Goal: Task Accomplishment & Management: Use online tool/utility

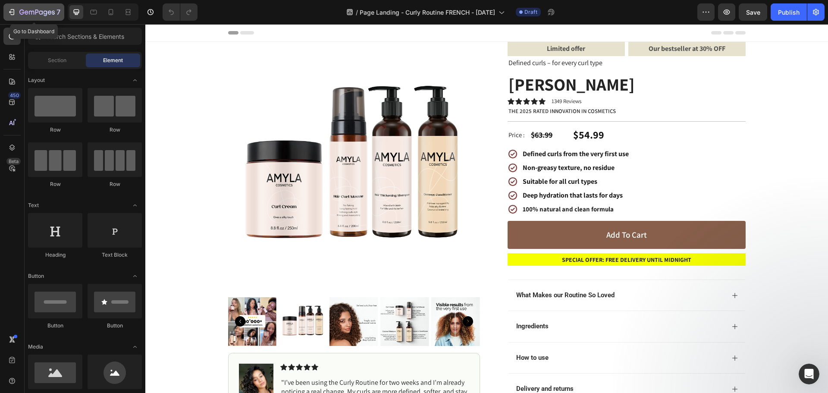
click at [28, 12] on icon "button" at bounding box center [27, 12] width 4 height 4
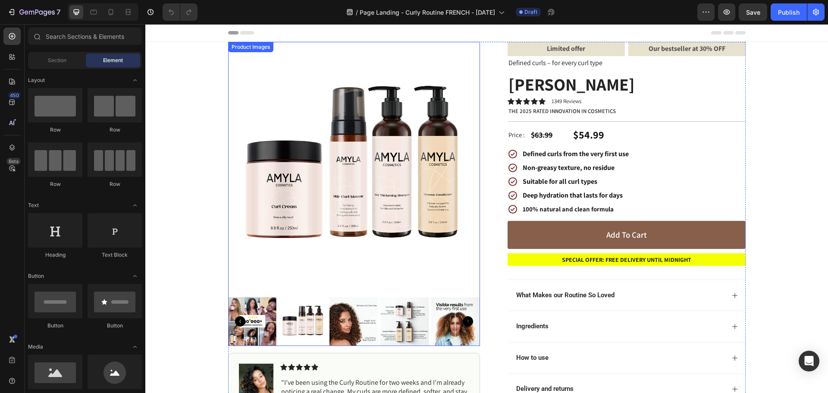
click at [367, 137] on img at bounding box center [354, 168] width 252 height 252
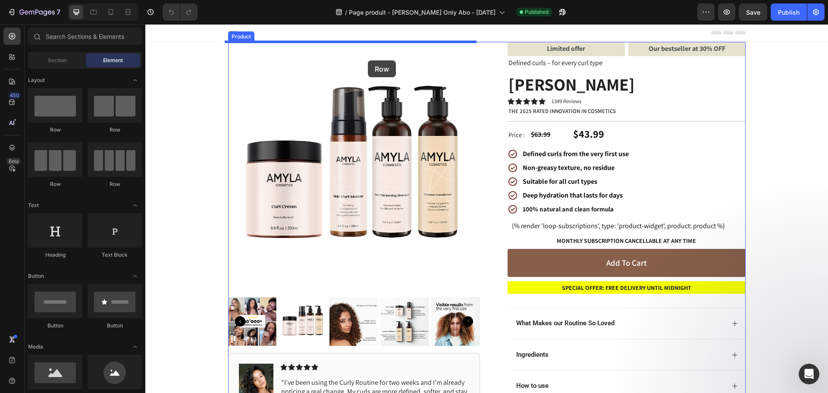
drag, startPoint x: 203, startPoint y: 132, endPoint x: 368, endPoint y: 60, distance: 179.3
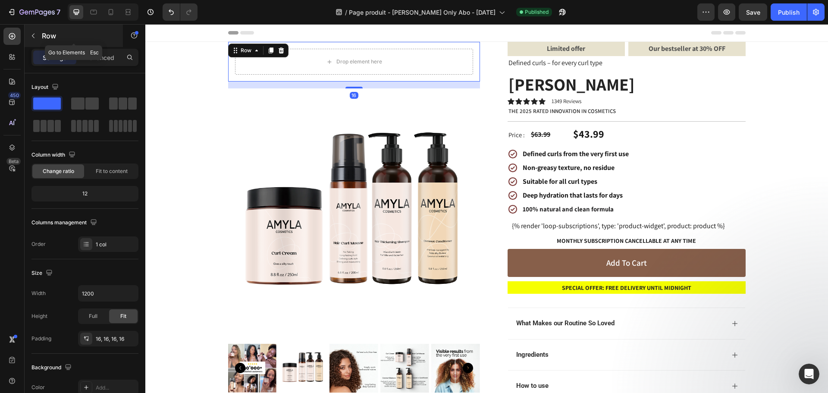
click at [36, 34] on icon "button" at bounding box center [33, 35] width 7 height 7
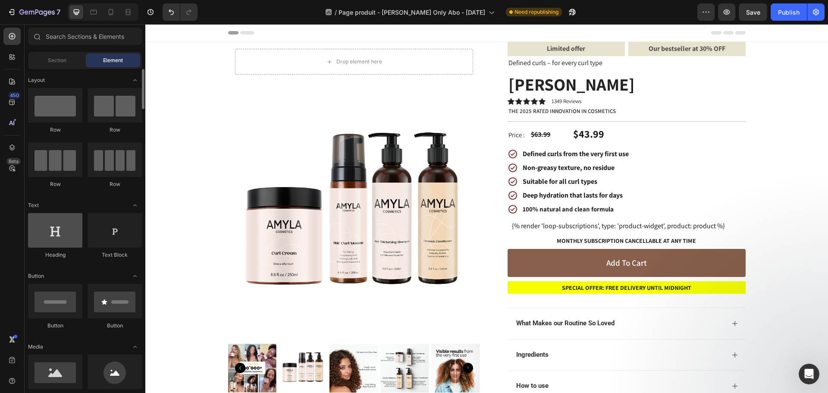
scroll to position [172, 0]
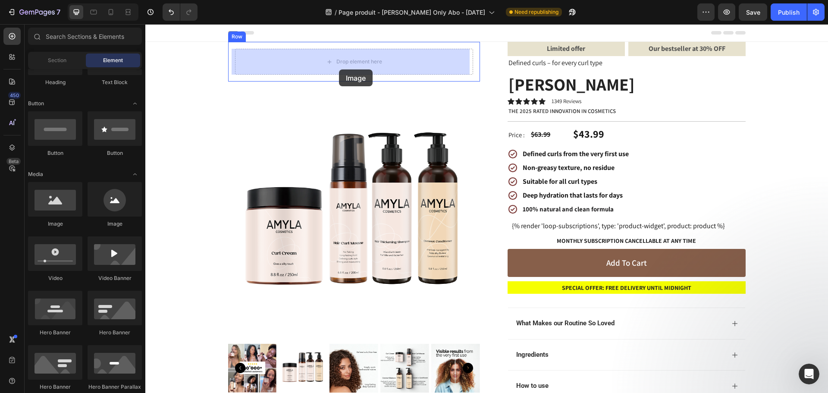
drag, startPoint x: 206, startPoint y: 227, endPoint x: 339, endPoint y: 69, distance: 206.2
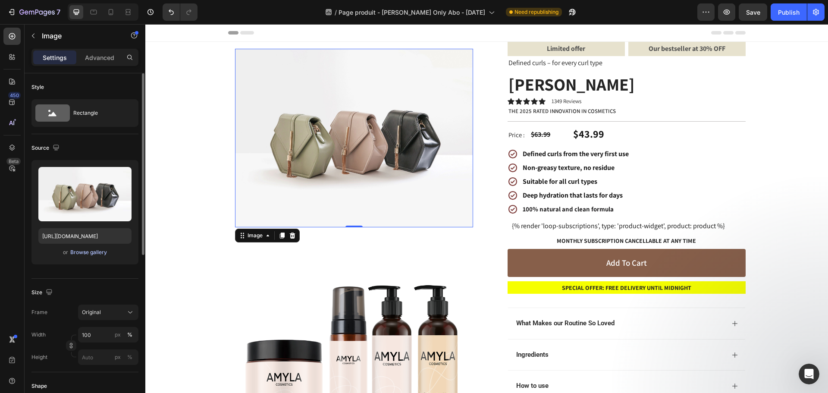
click at [88, 251] on div "Browse gallery" at bounding box center [88, 252] width 37 height 8
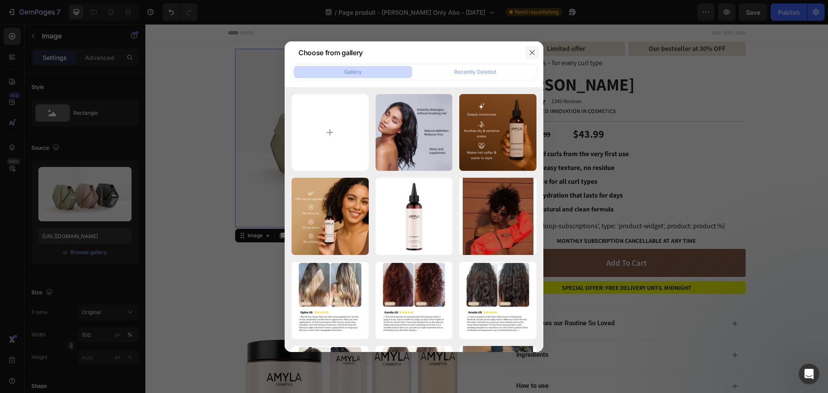
click at [534, 49] on icon "button" at bounding box center [532, 52] width 7 height 7
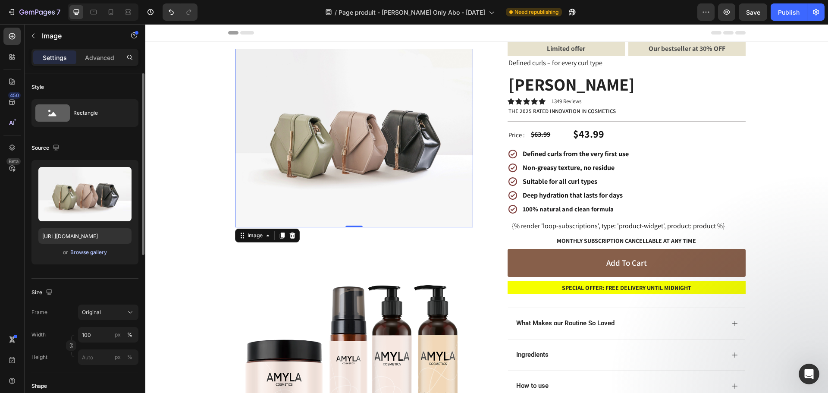
click at [100, 254] on div "Browse gallery" at bounding box center [88, 252] width 37 height 8
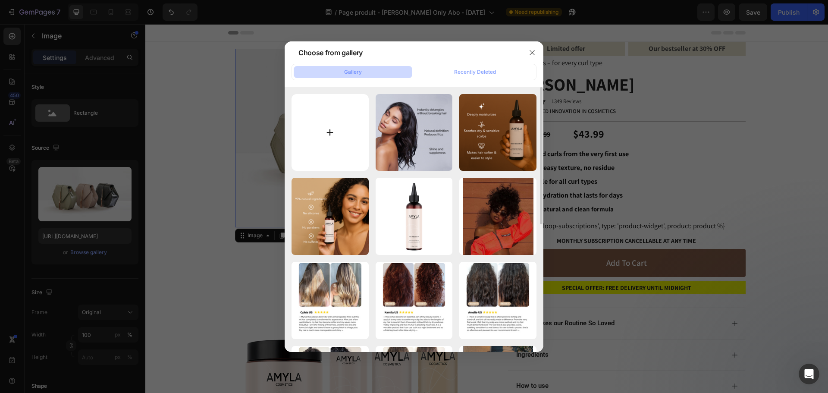
click at [346, 163] on input "file" at bounding box center [329, 132] width 77 height 77
type input "C:\fakepath\curly_routine_0ff35aa7-0fee-426e-b615-a1c3f97e18ad.png"
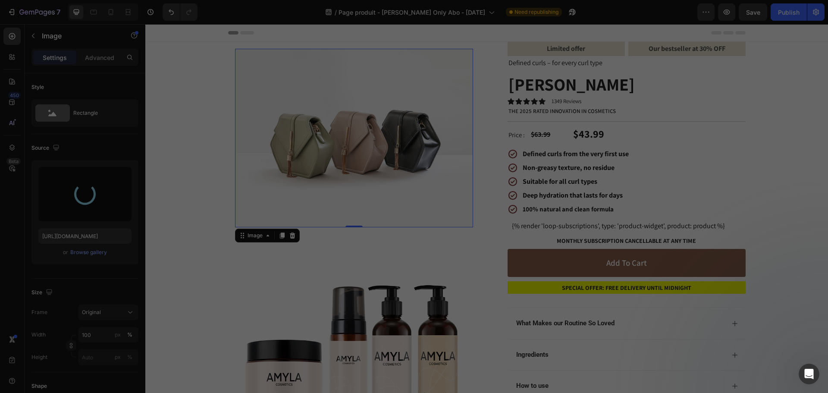
click at [0, 0] on div "Mint Almond Oil.png 151.97 kb" at bounding box center [0, 0] width 0 height 0
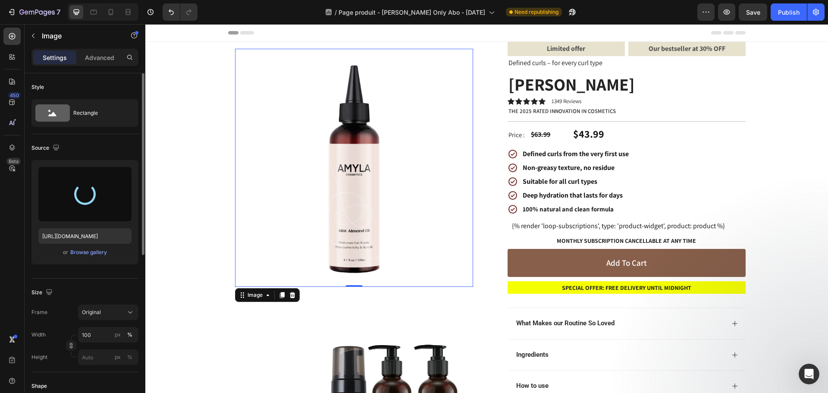
click at [81, 247] on div "or Browse gallery" at bounding box center [84, 252] width 93 height 10
click at [84, 254] on div "Browse gallery" at bounding box center [88, 252] width 37 height 8
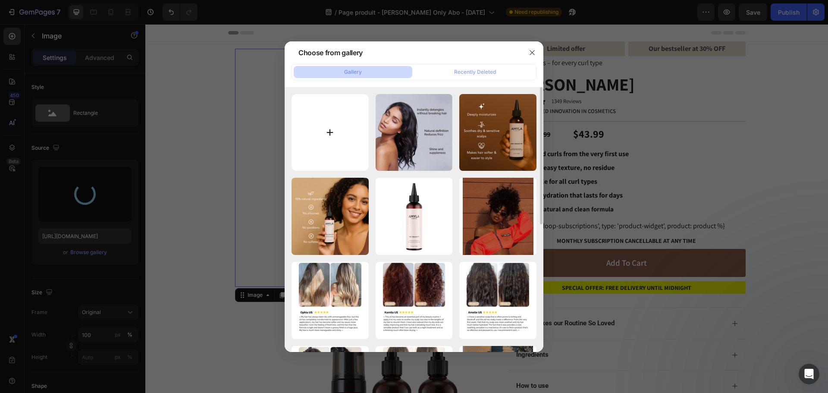
click at [341, 127] on input "file" at bounding box center [329, 132] width 77 height 77
type input "[URL][DOMAIN_NAME]"
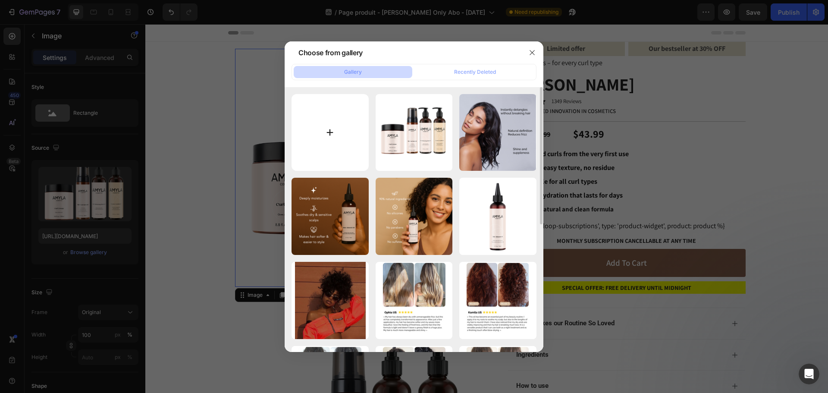
type input "C:\fakepath\curly_routine_0ff35aa7-0fee-426e-b615-a1c3f97e18ad.png"
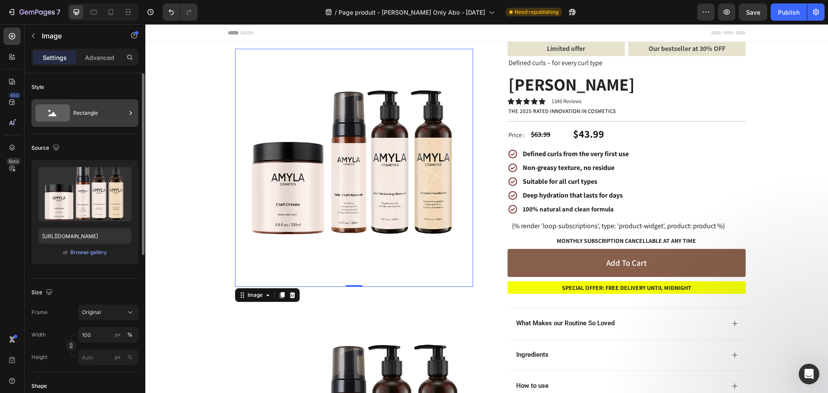
click at [88, 110] on div "Rectangle" at bounding box center [99, 113] width 53 height 20
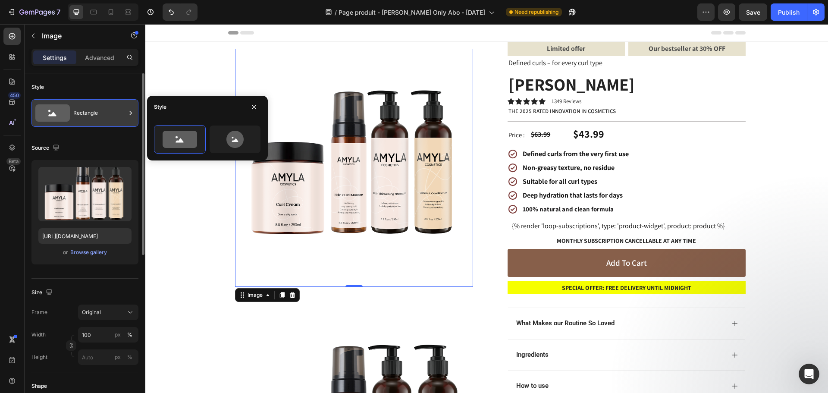
click at [111, 105] on div "Rectangle" at bounding box center [99, 113] width 53 height 20
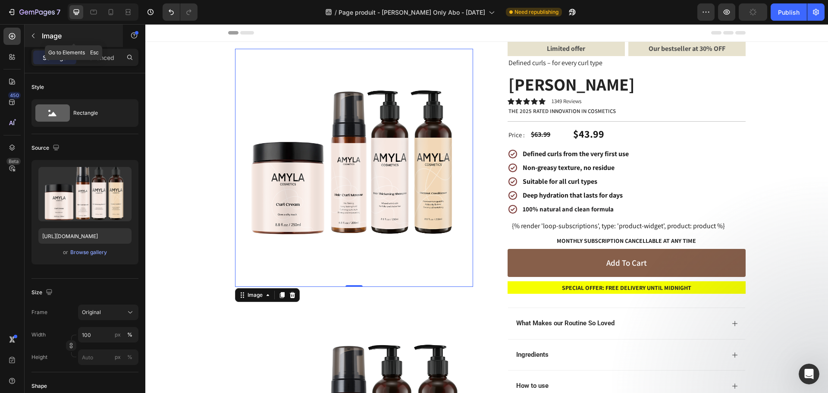
click at [34, 33] on icon "button" at bounding box center [33, 35] width 7 height 7
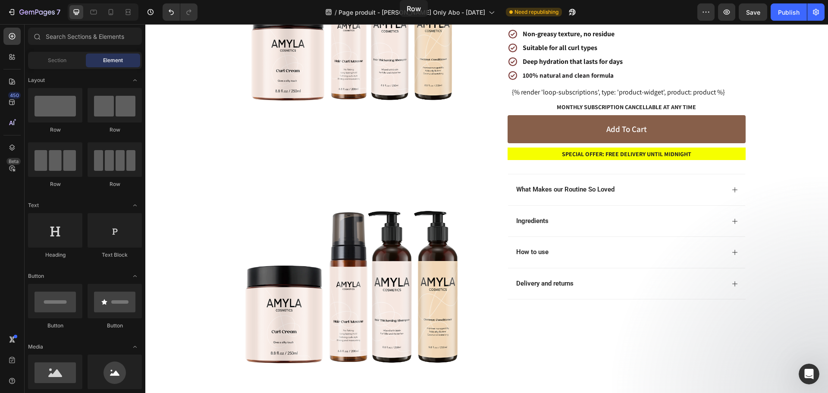
scroll to position [50, 0]
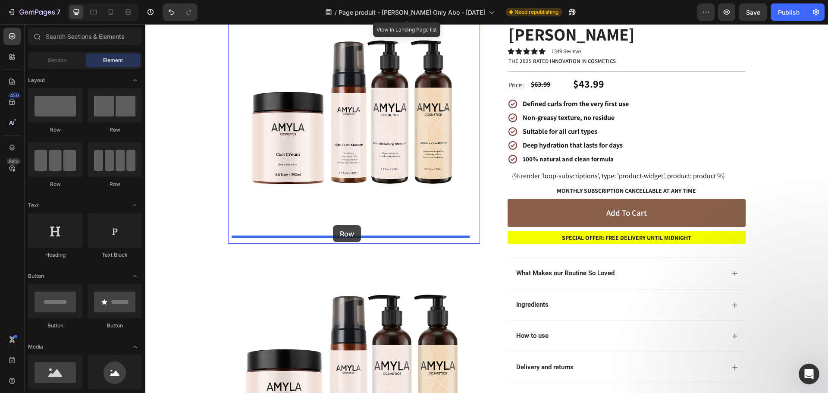
drag, startPoint x: 259, startPoint y: 188, endPoint x: 333, endPoint y: 225, distance: 82.7
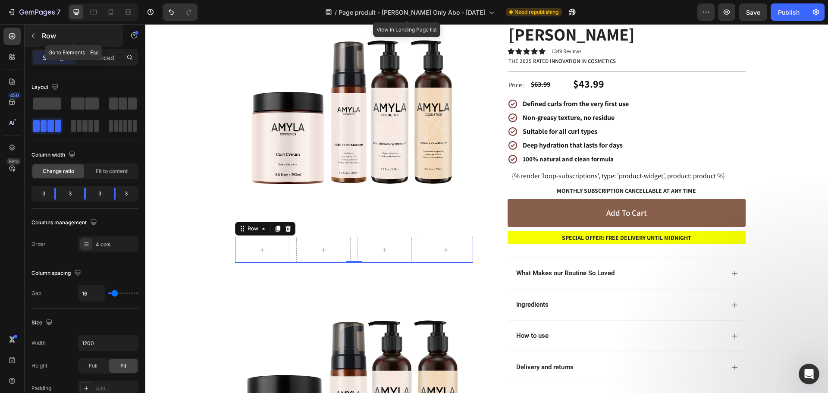
click at [40, 38] on button "button" at bounding box center [33, 36] width 14 height 14
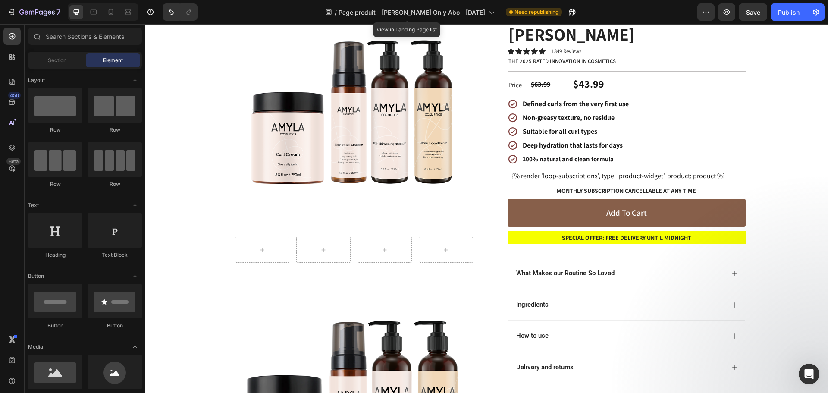
scroll to position [43, 0]
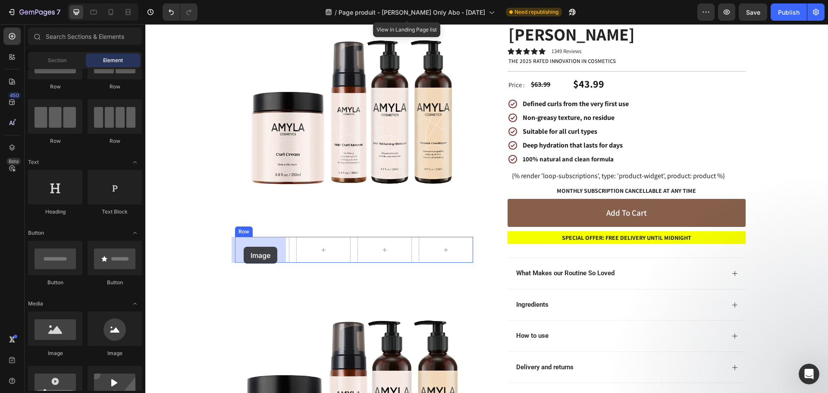
drag, startPoint x: 204, startPoint y: 354, endPoint x: 244, endPoint y: 247, distance: 114.4
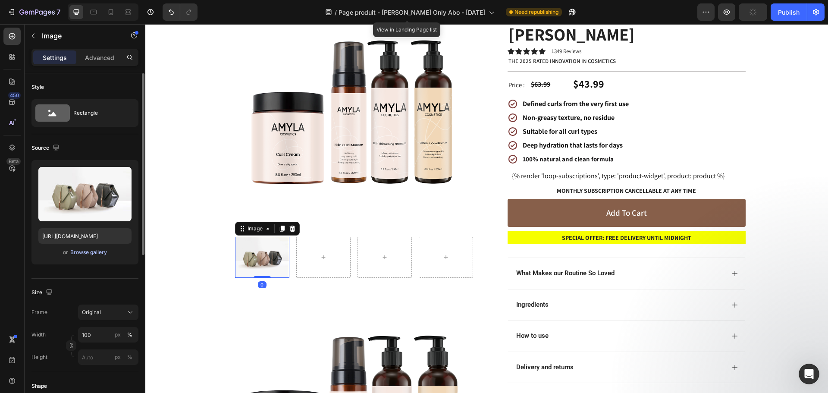
click at [93, 253] on div "Browse gallery" at bounding box center [88, 252] width 37 height 8
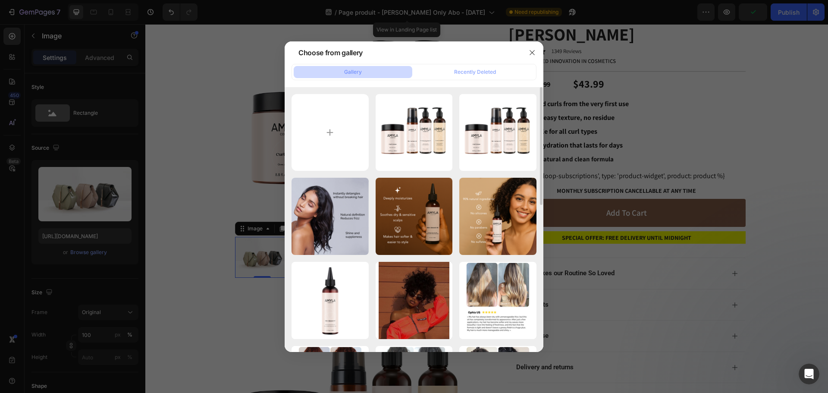
click at [369, 103] on div "curly_routine_0ff35aa...ad.png 378.48 kb curly_routine_0ff35aa...ad.png 378.48 …" at bounding box center [413, 384] width 245 height 581
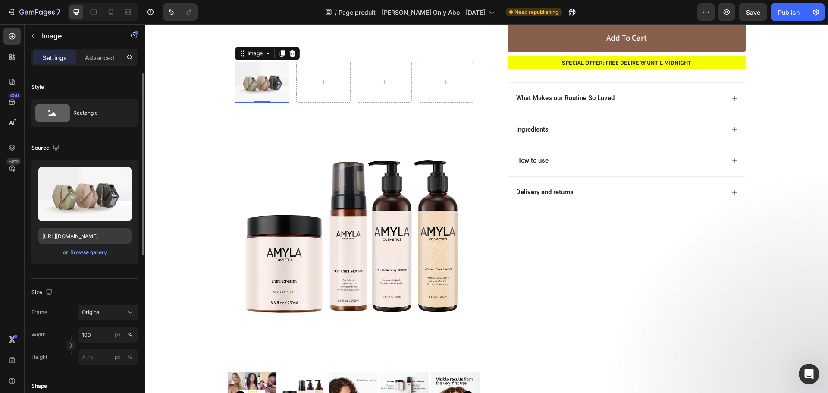
scroll to position [222, 0]
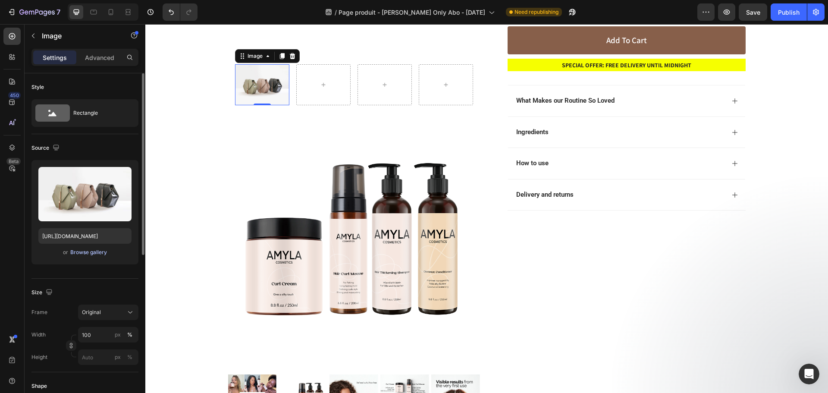
click at [82, 254] on div "Browse gallery" at bounding box center [88, 252] width 37 height 8
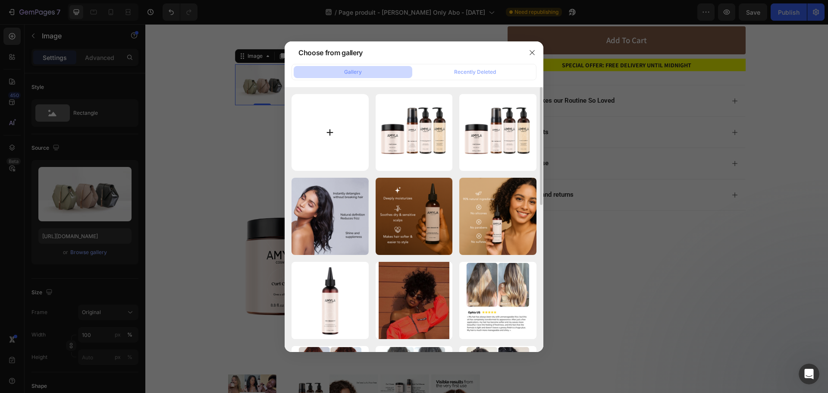
click at [326, 121] on input "file" at bounding box center [329, 132] width 77 height 77
type input "C:\fakepath\slider FR curly routine.png"
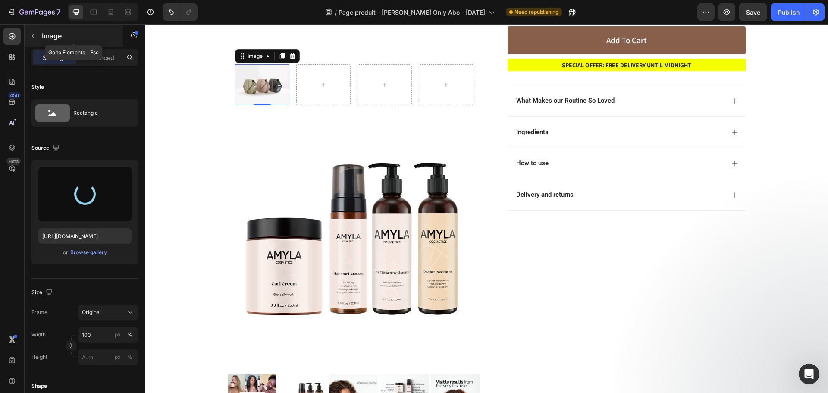
type input "[URL][DOMAIN_NAME]"
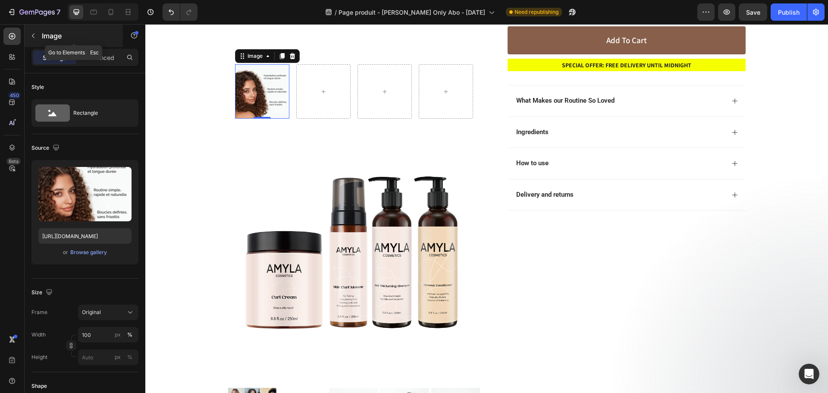
click at [36, 36] on icon "button" at bounding box center [33, 35] width 7 height 7
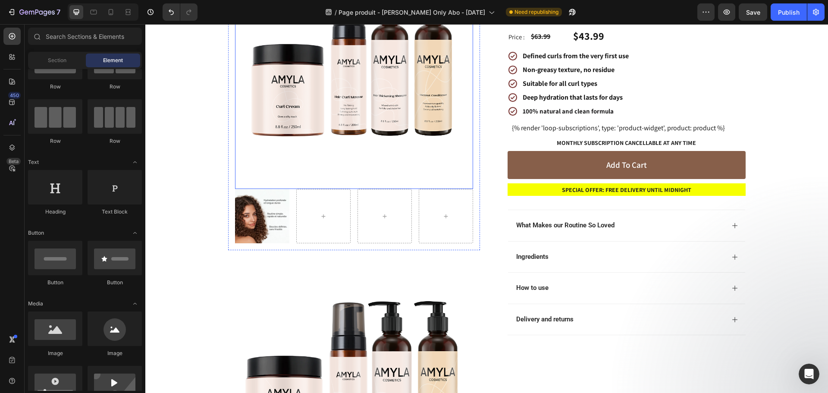
scroll to position [93, 0]
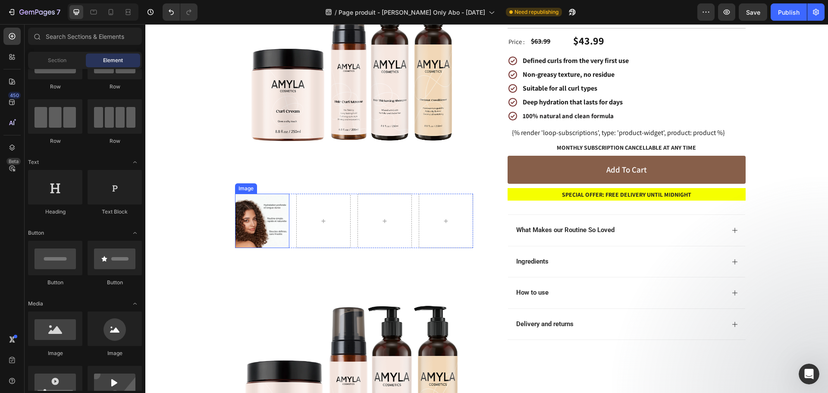
click at [274, 221] on img at bounding box center [262, 221] width 54 height 54
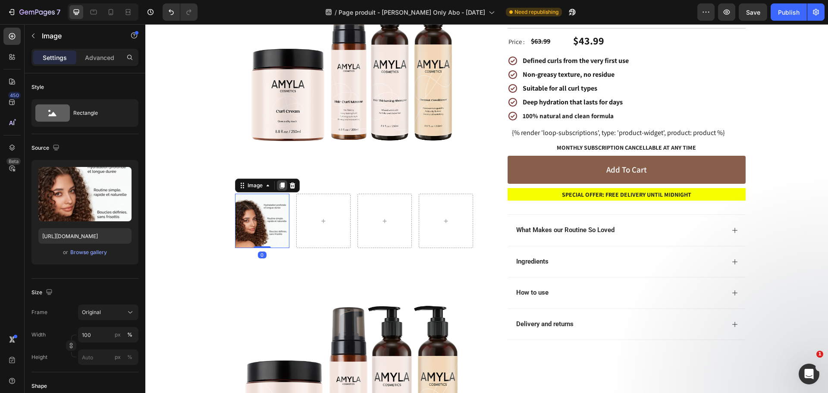
click at [278, 188] on icon at bounding box center [281, 185] width 7 height 7
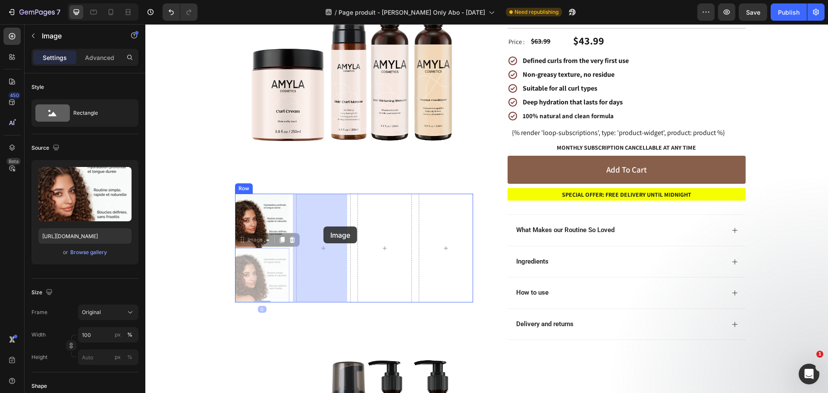
drag, startPoint x: 260, startPoint y: 269, endPoint x: 322, endPoint y: 227, distance: 75.1
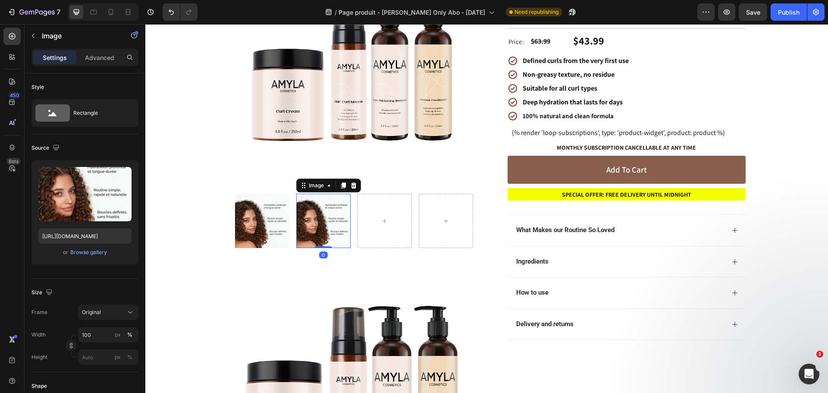
drag, startPoint x: 340, startPoint y: 186, endPoint x: 330, endPoint y: 217, distance: 33.0
click at [341, 186] on icon at bounding box center [343, 185] width 5 height 6
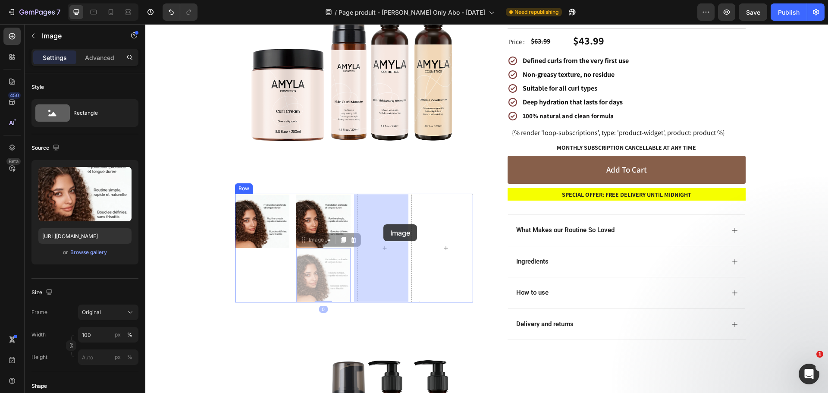
drag, startPoint x: 342, startPoint y: 258, endPoint x: 382, endPoint y: 225, distance: 52.4
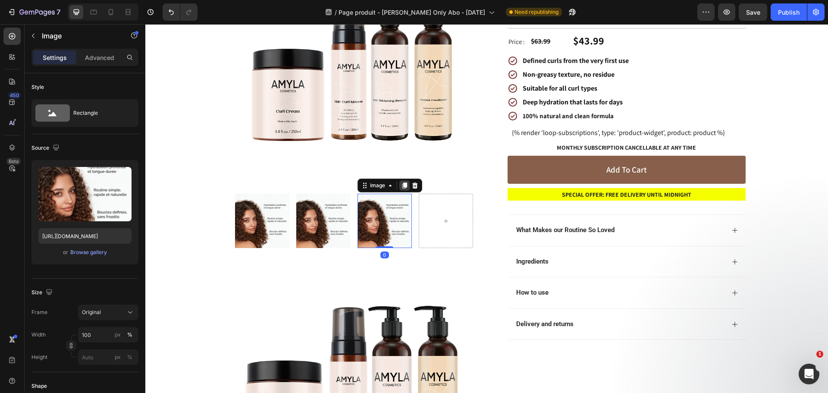
click at [401, 182] on icon at bounding box center [404, 185] width 7 height 7
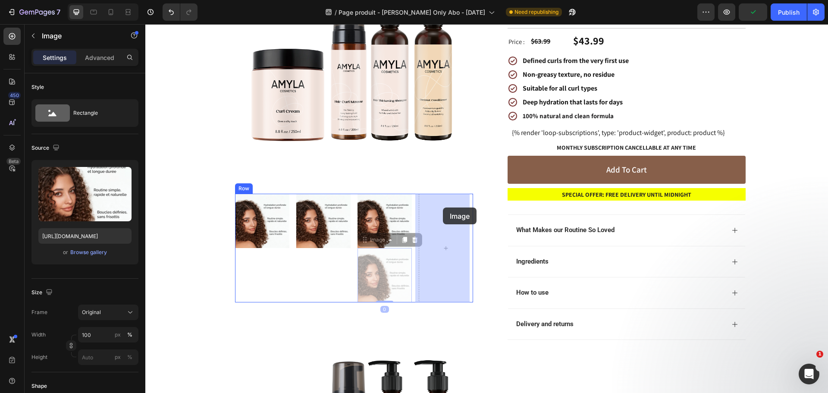
drag, startPoint x: 371, startPoint y: 268, endPoint x: 441, endPoint y: 212, distance: 89.5
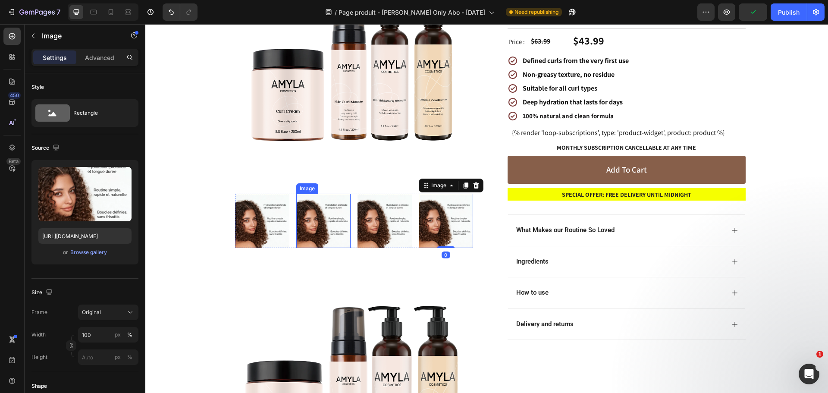
click at [330, 219] on img at bounding box center [323, 221] width 54 height 54
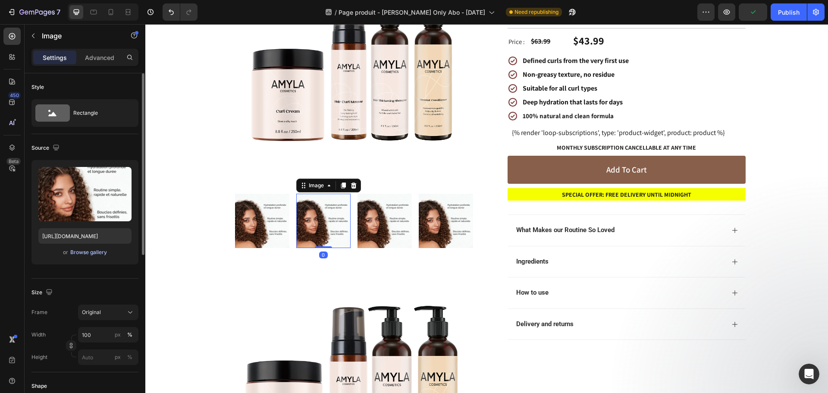
click at [81, 250] on div "Browse gallery" at bounding box center [88, 252] width 37 height 8
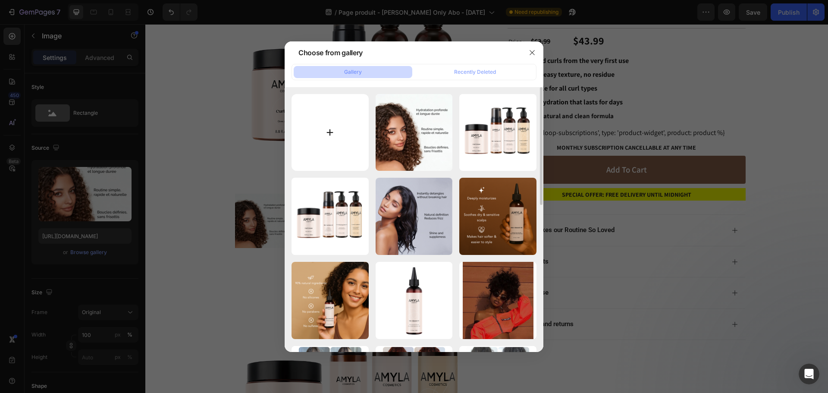
click at [342, 131] on input "file" at bounding box center [329, 132] width 77 height 77
type input "C:\fakepath\slider FR curly routine2.png"
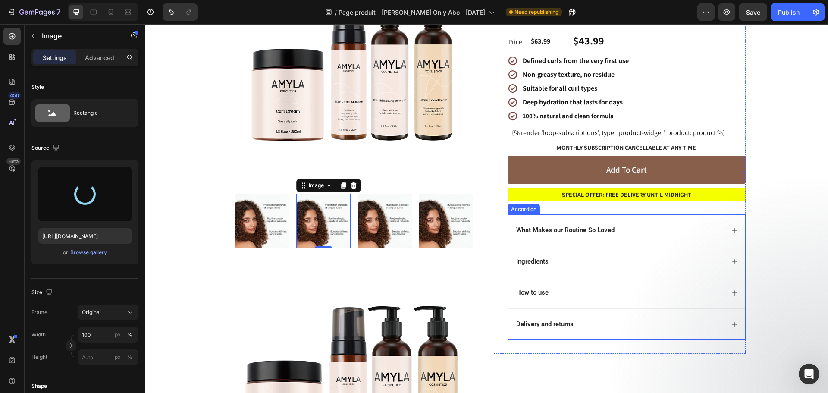
type input "https://cdn.shopify.com/s/files/1/0332/8154/0236/files/gempages_501918338859926…"
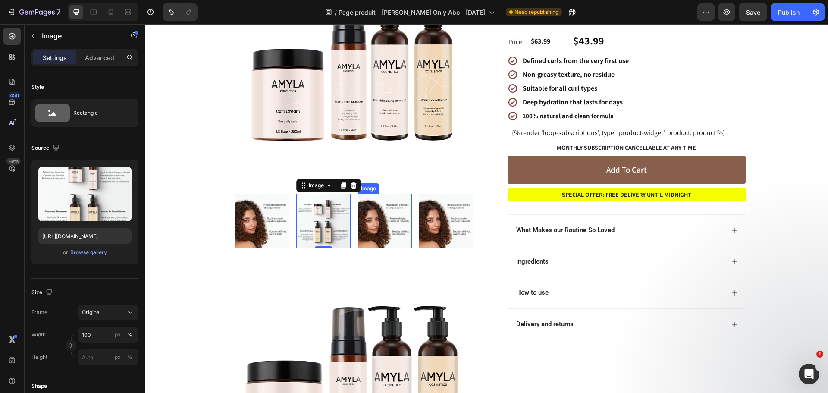
click at [369, 234] on img at bounding box center [384, 221] width 54 height 54
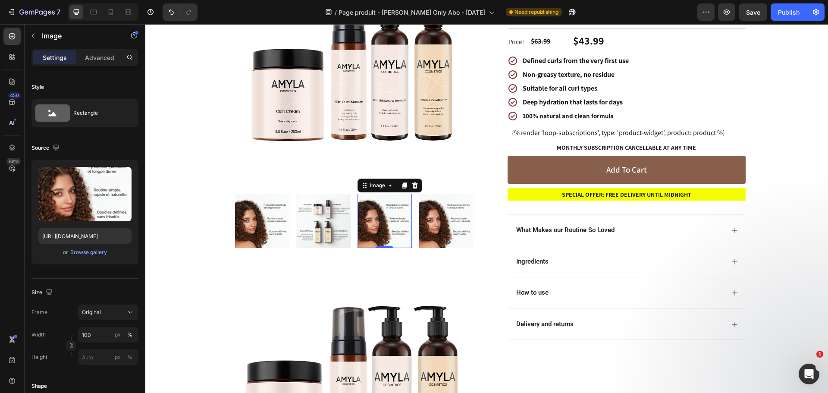
click at [388, 213] on img at bounding box center [384, 221] width 54 height 54
click at [78, 255] on div "Browse gallery" at bounding box center [88, 252] width 37 height 8
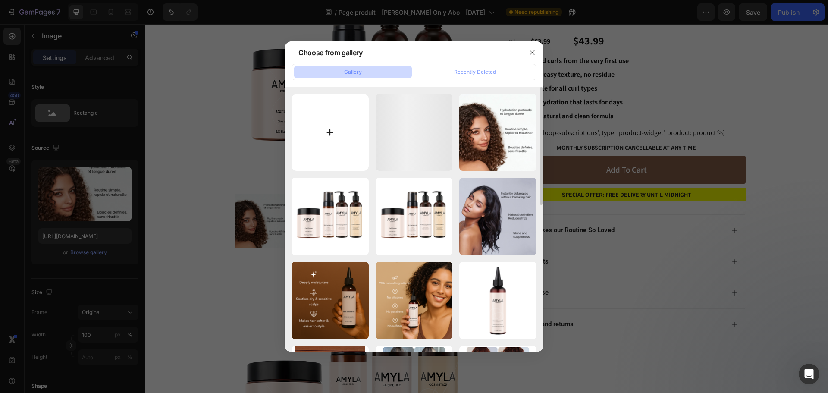
click at [350, 125] on input "file" at bounding box center [329, 132] width 77 height 77
type input "C:\fakepath\slider FR resulats 1 utilisation.png"
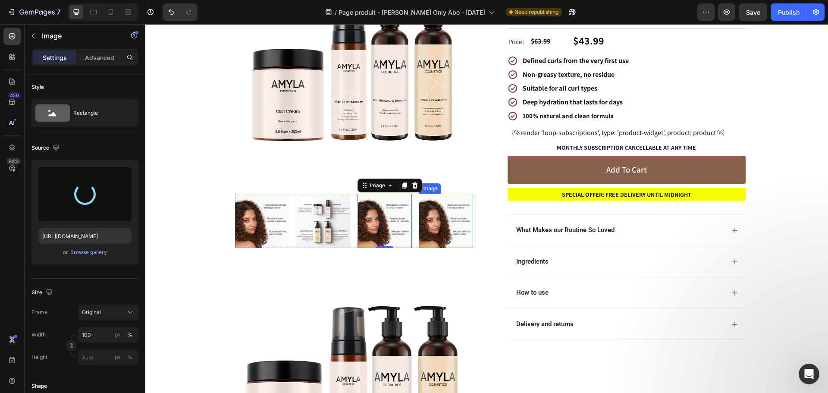
type input "https://cdn.shopify.com/s/files/1/0332/8154/0236/files/gempages_501918338859926…"
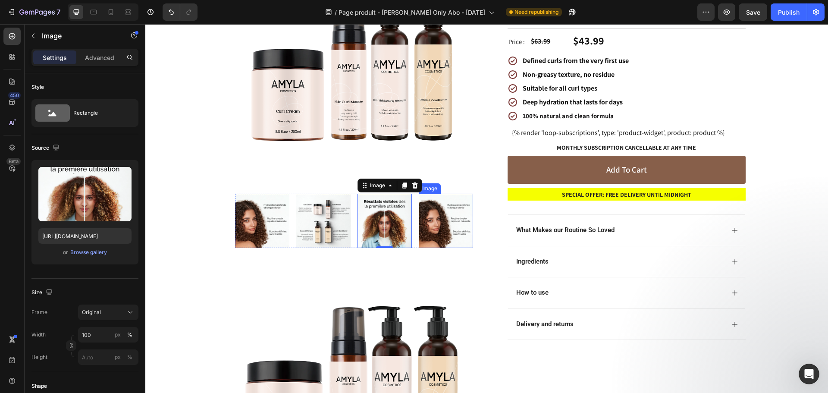
click at [452, 228] on img at bounding box center [446, 221] width 54 height 54
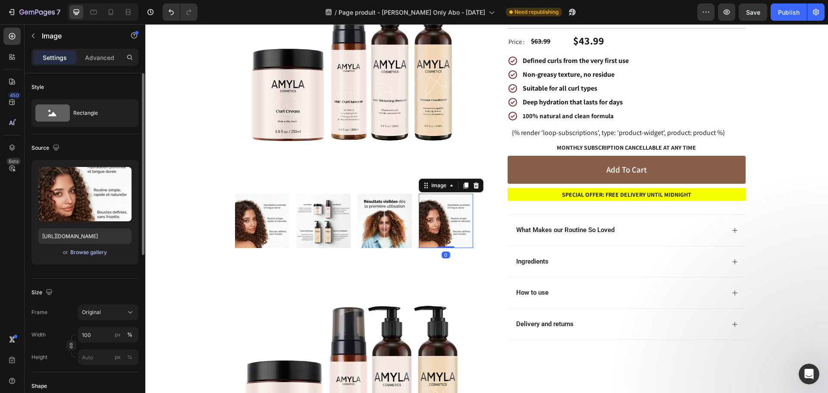
click at [81, 250] on div "Browse gallery" at bounding box center [88, 252] width 37 height 8
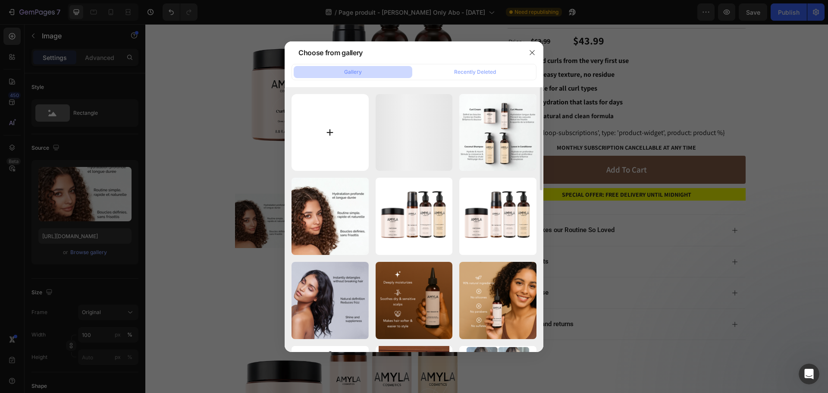
click at [328, 128] on input "file" at bounding box center [329, 132] width 77 height 77
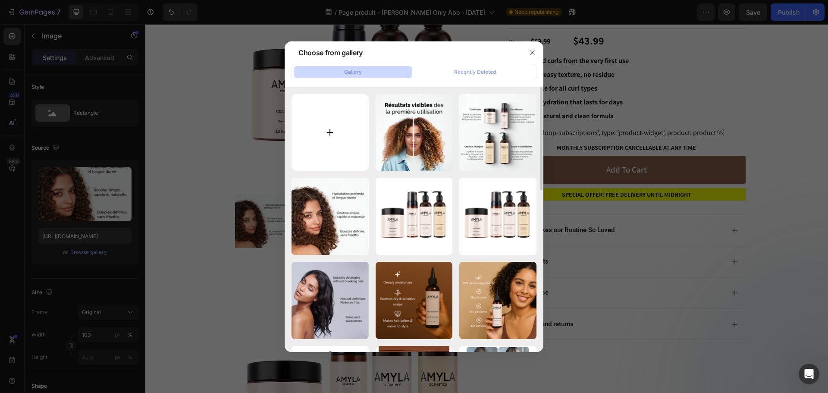
type input "C:\fakepath\slider FR client satisfaitpng.png"
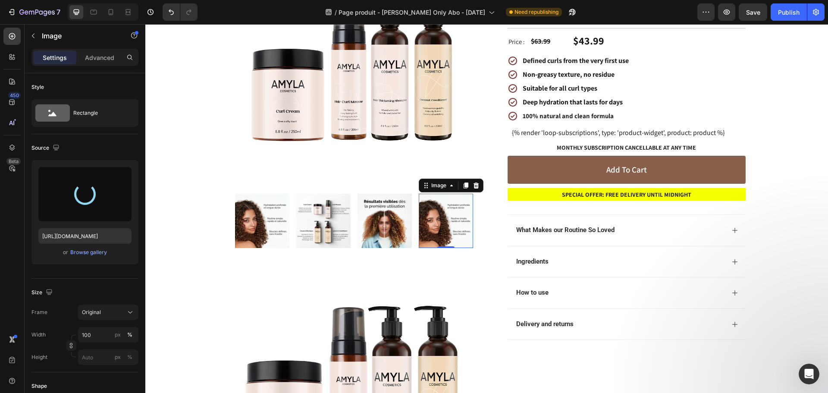
type input "https://cdn.shopify.com/s/files/1/0332/8154/0236/files/gempages_501918338859926…"
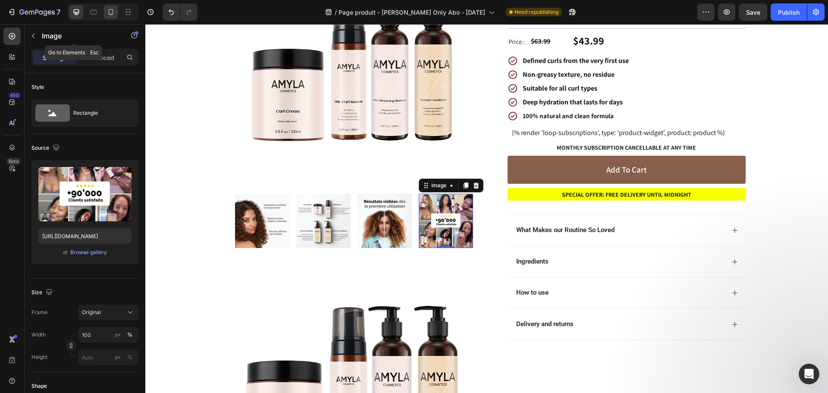
click at [111, 15] on icon at bounding box center [111, 12] width 5 height 6
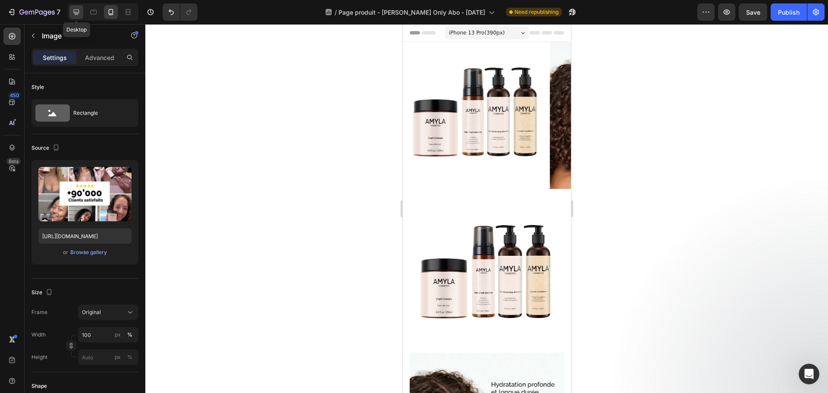
click at [76, 8] on icon at bounding box center [76, 12] width 9 height 9
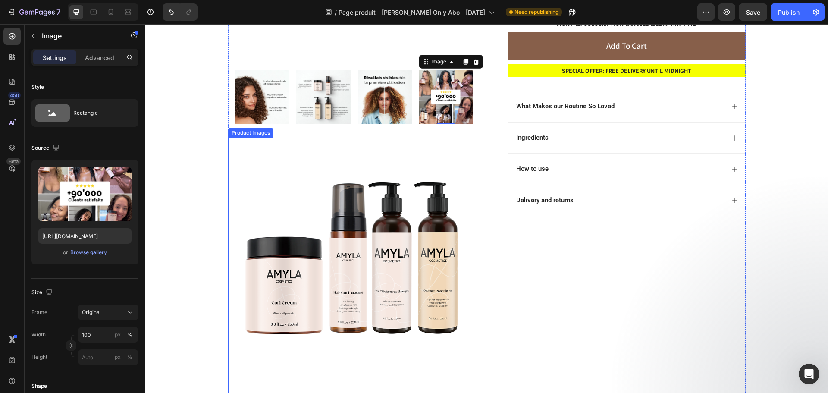
click at [404, 203] on img at bounding box center [354, 264] width 252 height 252
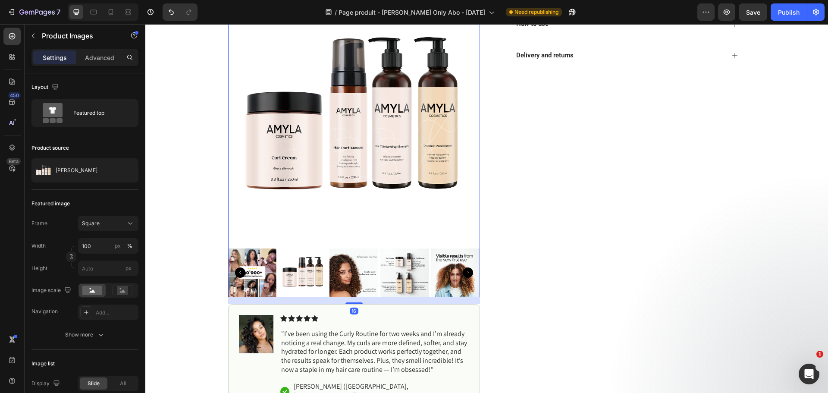
scroll to position [275, 0]
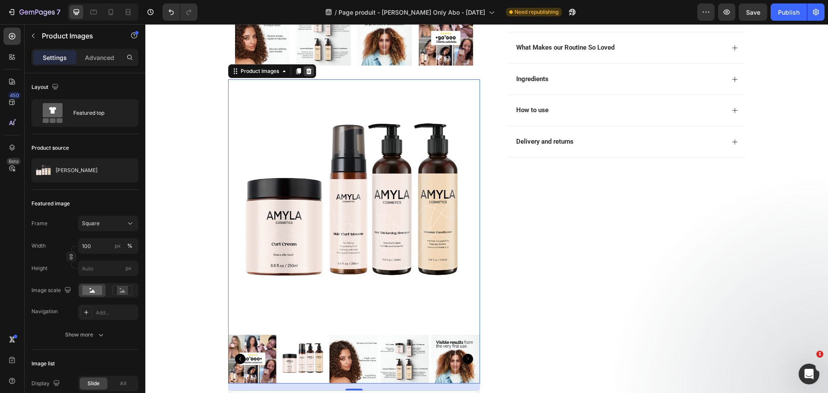
click at [310, 67] on div "Product Images" at bounding box center [272, 71] width 88 height 14
click at [306, 71] on icon at bounding box center [308, 71] width 7 height 7
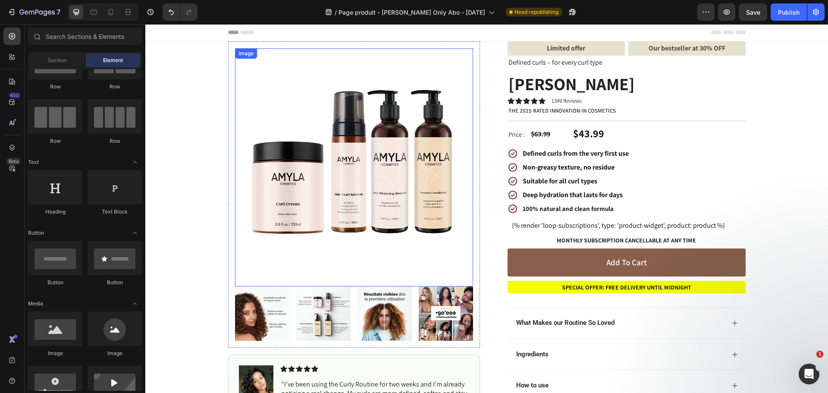
scroll to position [0, 0]
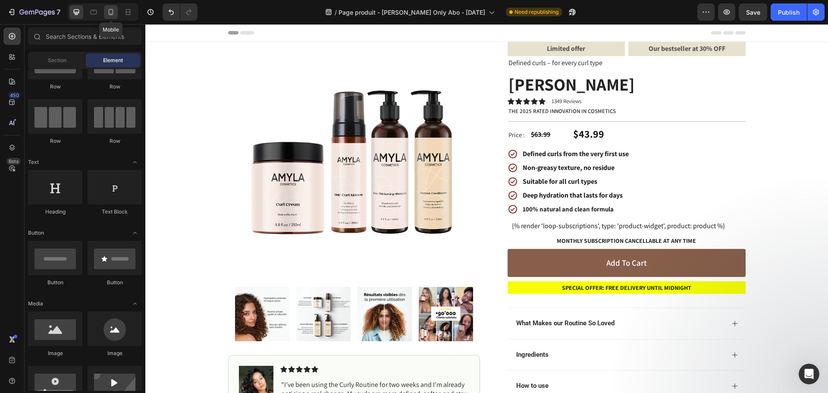
click at [110, 12] on icon at bounding box center [110, 12] width 9 height 9
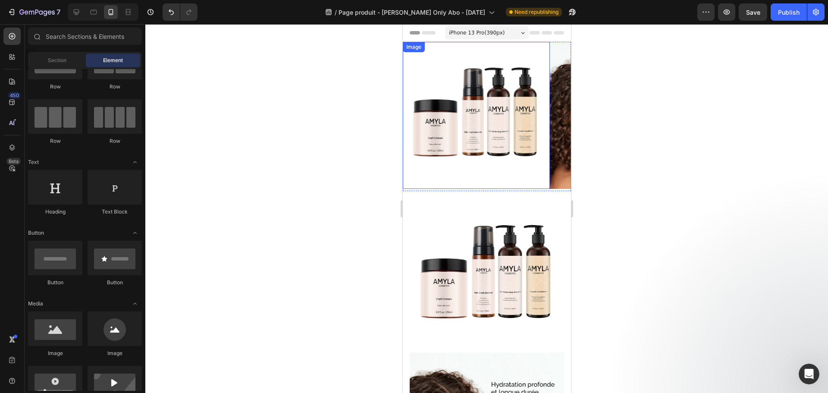
click at [518, 119] on img at bounding box center [475, 115] width 147 height 147
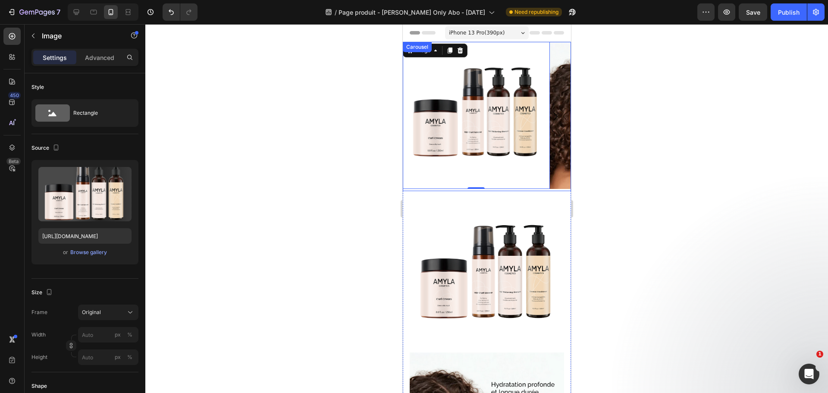
click at [549, 115] on icon "Carousel Next Arrow" at bounding box center [555, 116] width 16 height 16
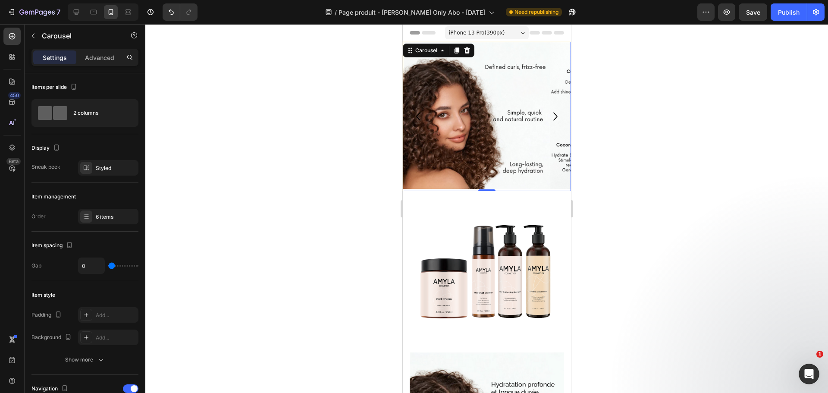
click at [549, 114] on icon "Carousel Next Arrow" at bounding box center [555, 116] width 16 height 16
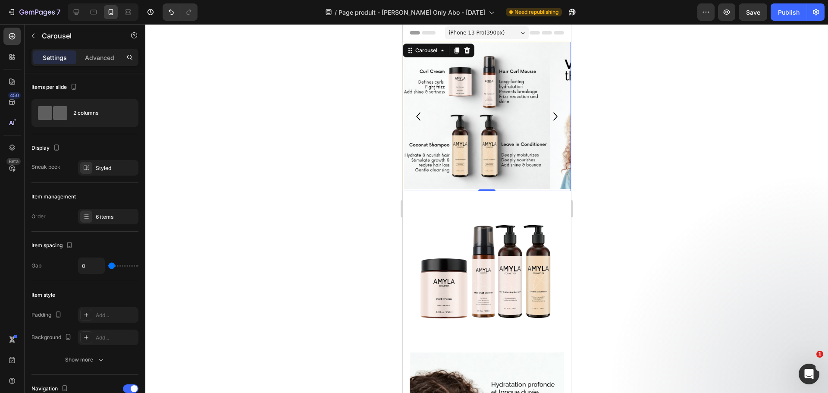
click at [549, 114] on icon "Carousel Next Arrow" at bounding box center [555, 116] width 16 height 16
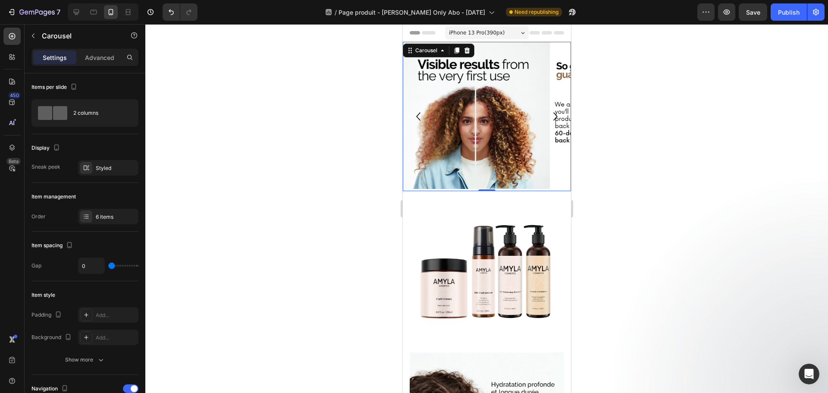
click at [291, 111] on div at bounding box center [486, 208] width 682 height 369
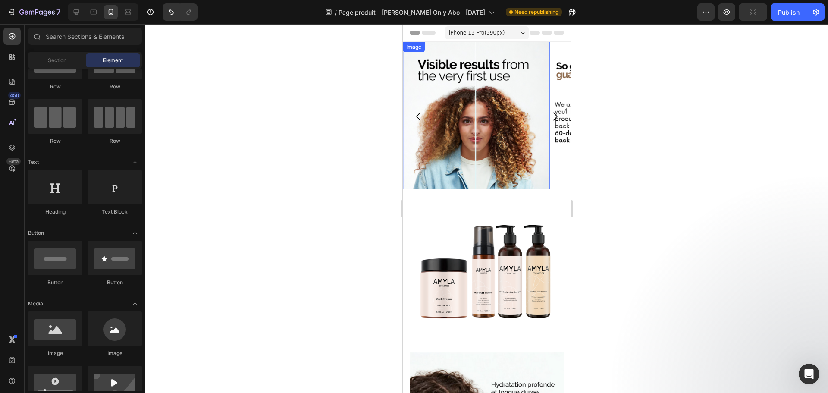
click at [499, 119] on img at bounding box center [475, 115] width 147 height 147
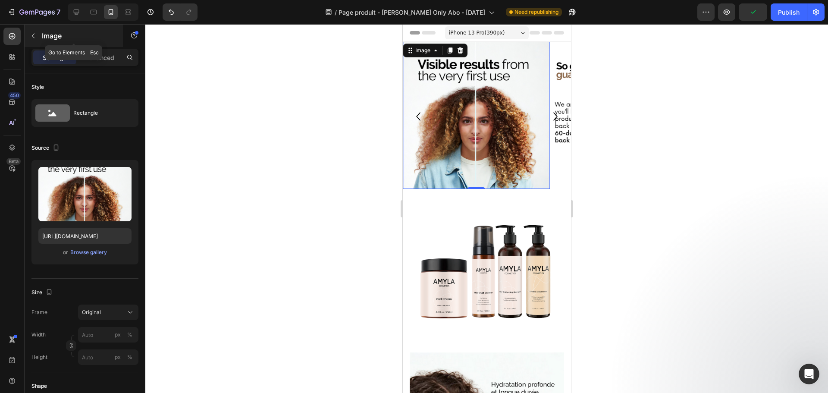
click at [32, 33] on icon "button" at bounding box center [33, 35] width 7 height 7
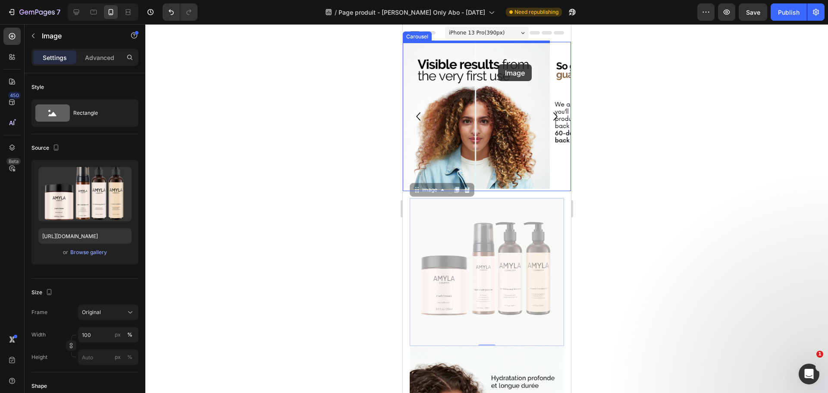
drag, startPoint x: 497, startPoint y: 239, endPoint x: 497, endPoint y: 64, distance: 175.0
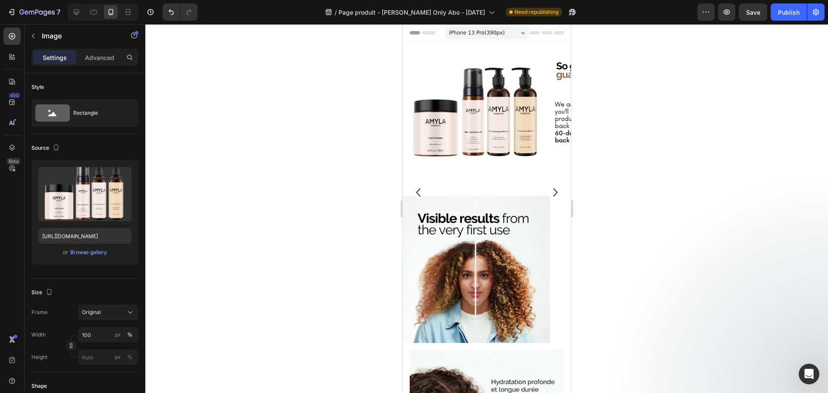
click at [334, 126] on div at bounding box center [486, 208] width 682 height 369
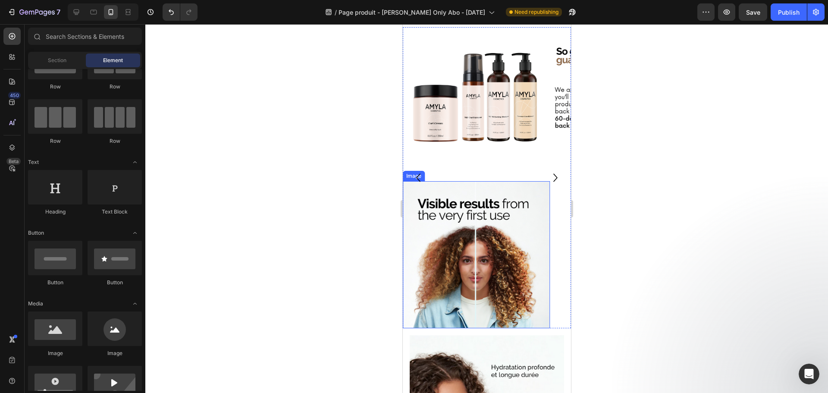
scroll to position [129, 0]
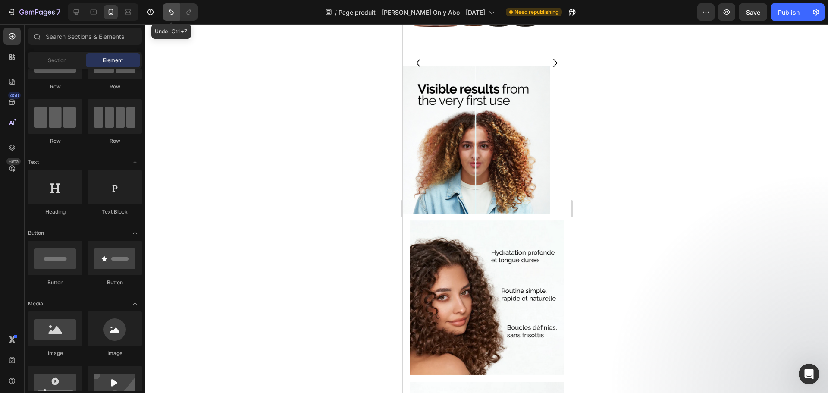
click at [163, 12] on button "Undo/Redo" at bounding box center [171, 11] width 17 height 17
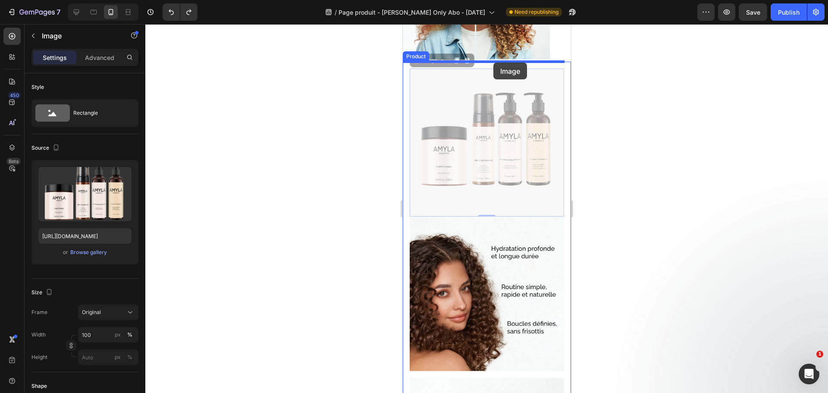
drag, startPoint x: 503, startPoint y: 144, endPoint x: 493, endPoint y: 63, distance: 81.7
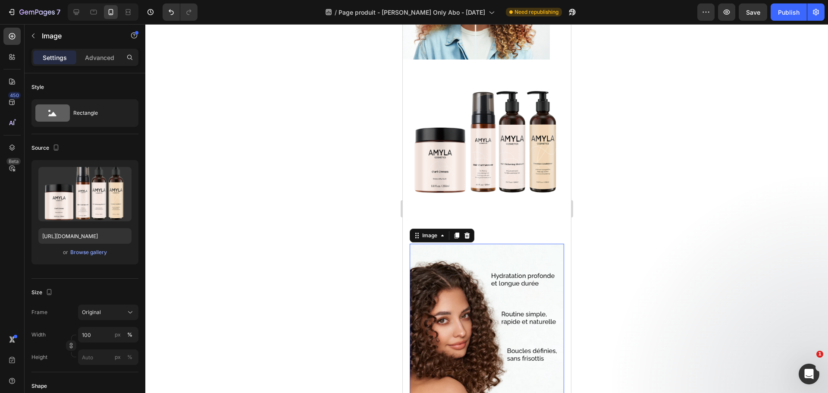
click at [492, 279] on img at bounding box center [486, 321] width 154 height 154
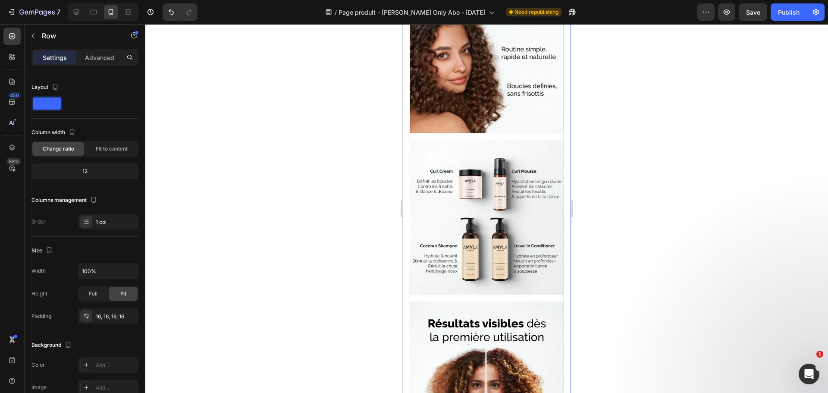
scroll to position [302, 0]
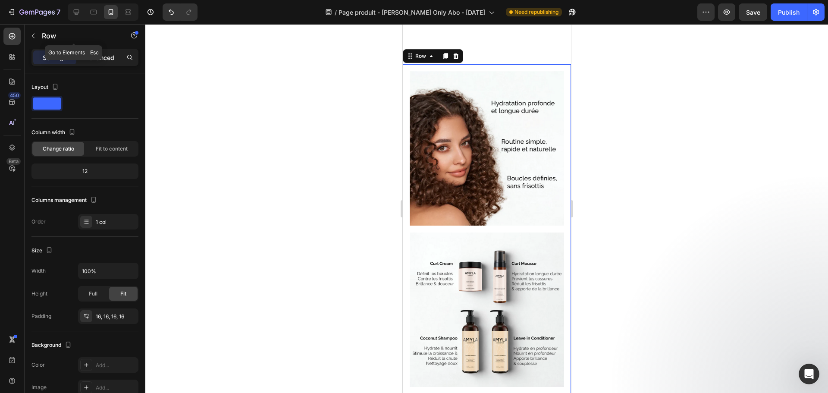
click at [111, 62] on p "Advanced" at bounding box center [99, 57] width 29 height 9
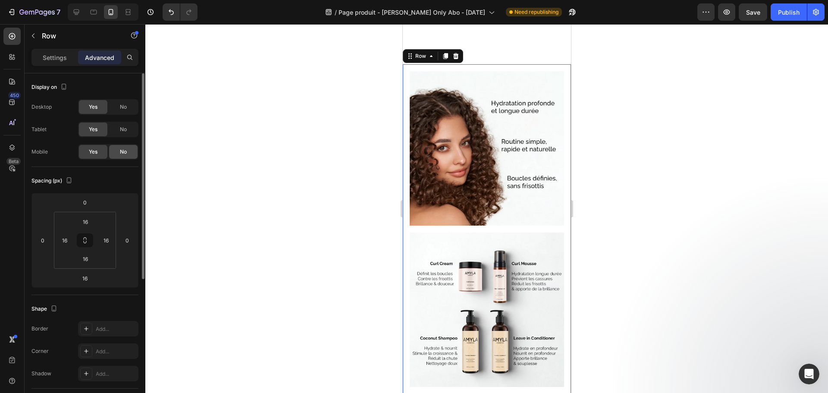
click at [120, 148] on span "No" at bounding box center [123, 152] width 7 height 8
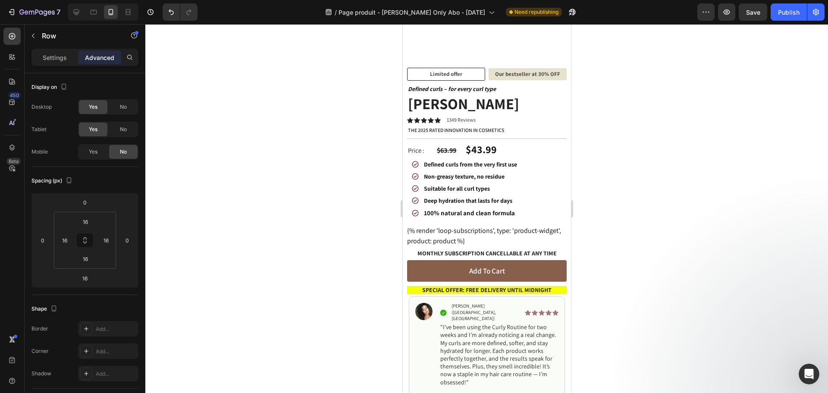
click at [306, 124] on div at bounding box center [486, 208] width 682 height 369
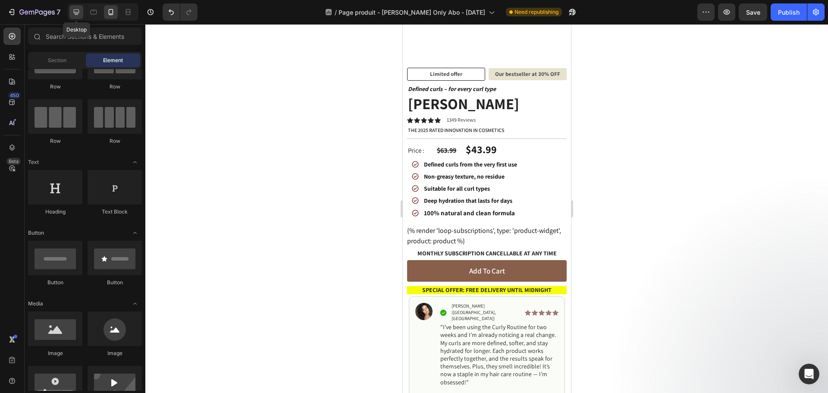
click at [75, 13] on icon at bounding box center [77, 12] width 6 height 6
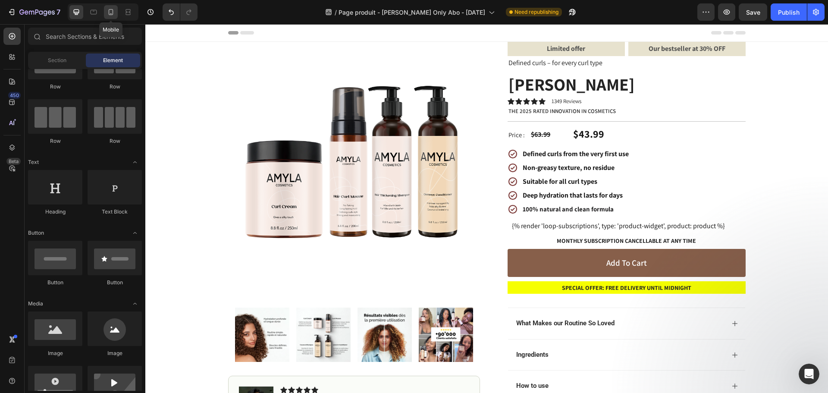
click at [108, 11] on icon at bounding box center [110, 12] width 9 height 9
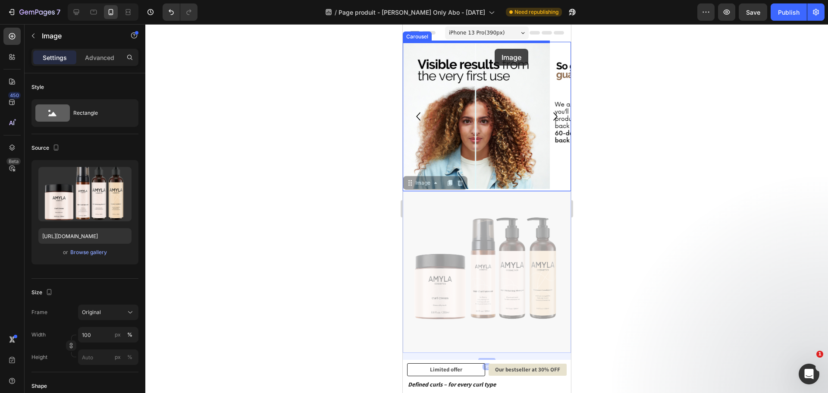
drag, startPoint x: 491, startPoint y: 197, endPoint x: 494, endPoint y: 49, distance: 148.3
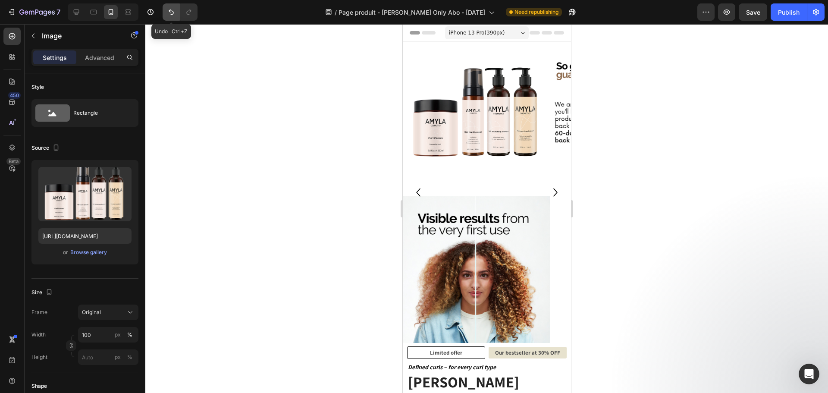
click at [174, 6] on button "Undo/Redo" at bounding box center [171, 11] width 17 height 17
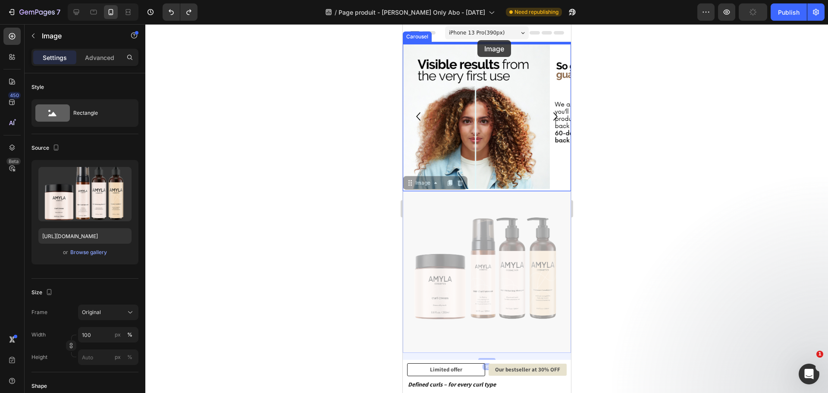
drag, startPoint x: 454, startPoint y: 209, endPoint x: 477, endPoint y: 40, distance: 170.5
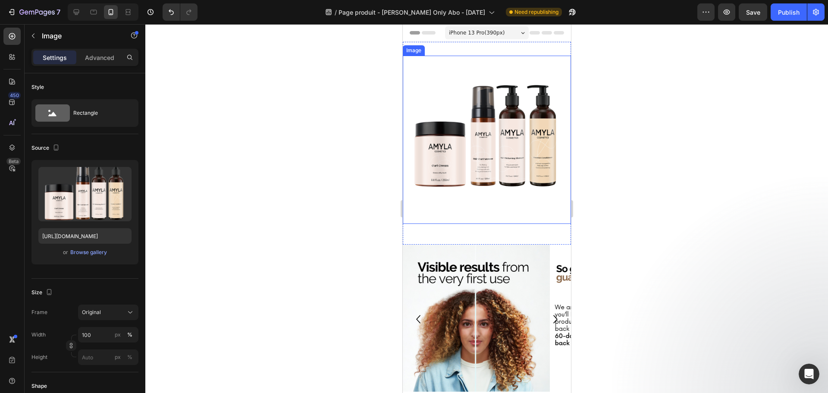
scroll to position [86, 0]
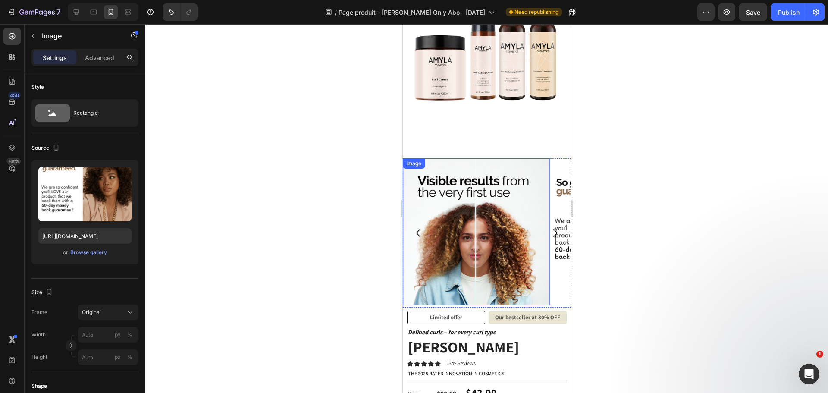
click at [554, 197] on img at bounding box center [622, 231] width 147 height 147
click at [426, 166] on div "Image" at bounding box center [475, 231] width 147 height 147
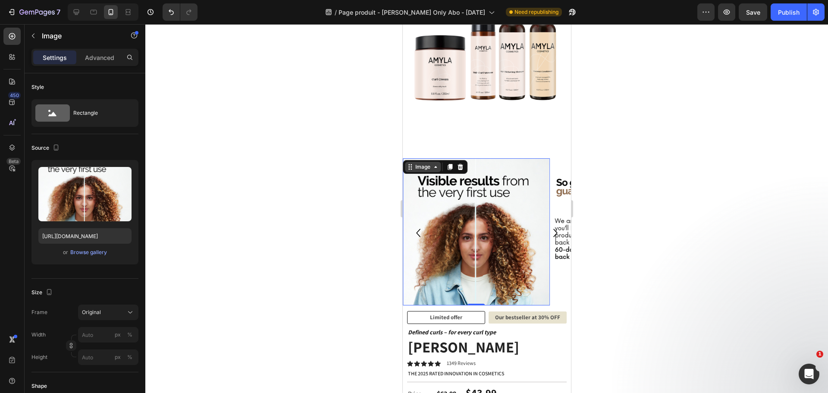
click at [424, 163] on div "Image" at bounding box center [422, 167] width 19 height 8
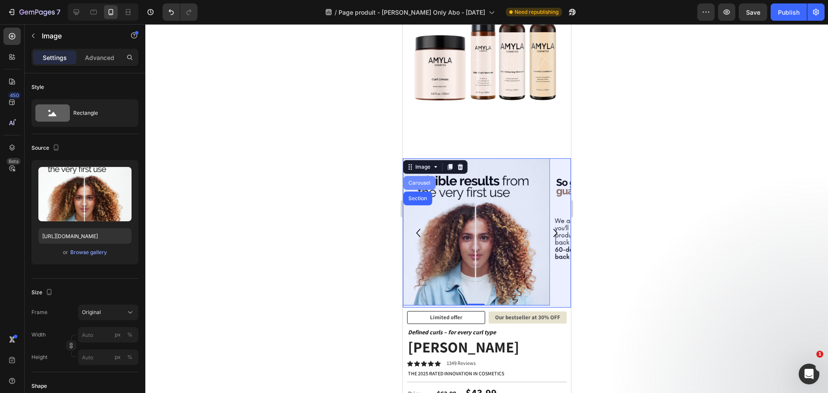
click at [424, 180] on div "Carousel" at bounding box center [418, 182] width 25 height 5
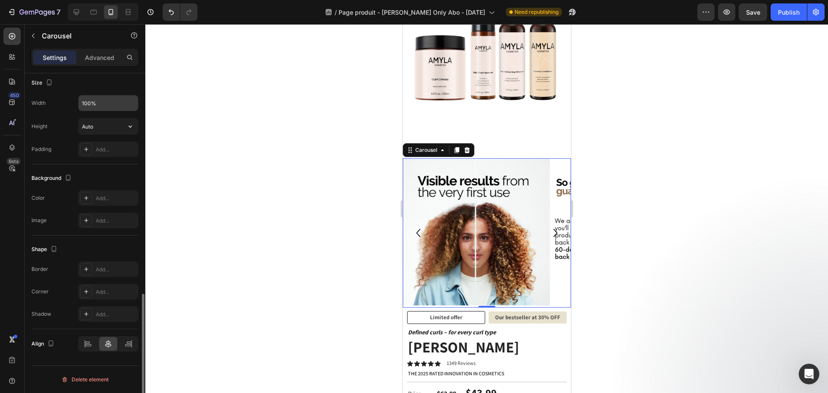
scroll to position [569, 0]
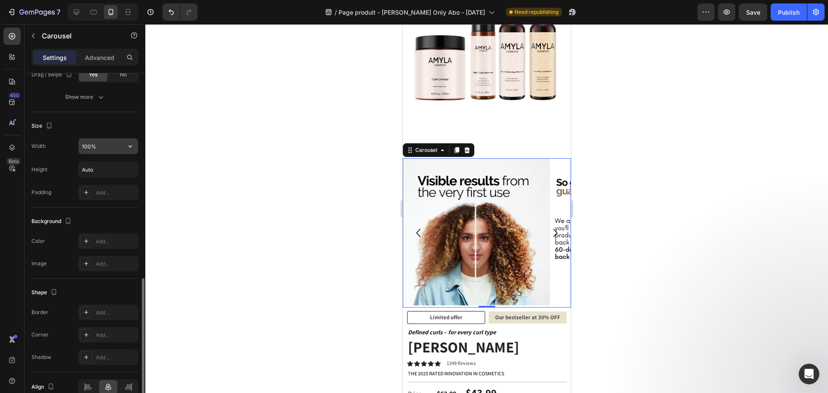
click at [110, 148] on input "100%" at bounding box center [107, 146] width 59 height 16
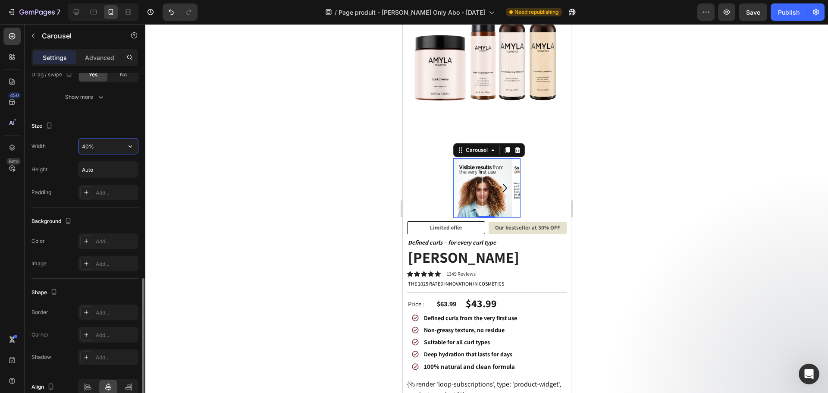
click at [109, 145] on input "40%" at bounding box center [107, 146] width 59 height 16
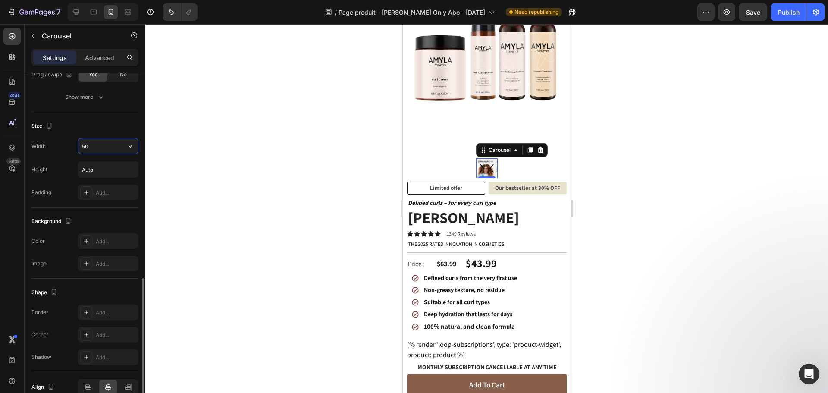
click at [109, 145] on input "50" at bounding box center [107, 146] width 59 height 16
type input "40"
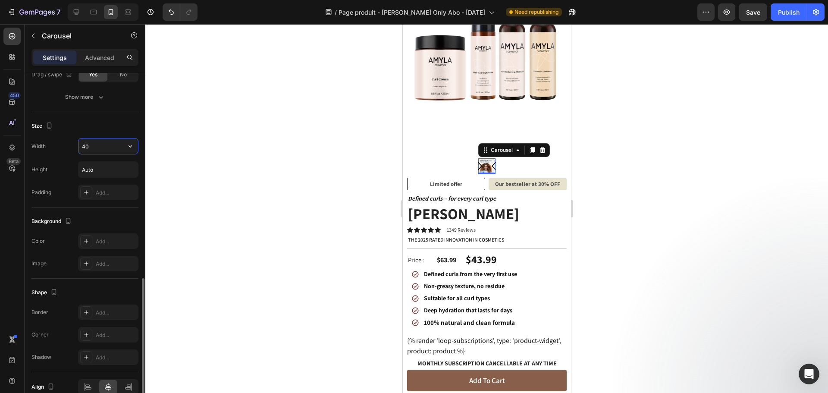
click at [109, 145] on input "40" at bounding box center [107, 146] width 59 height 16
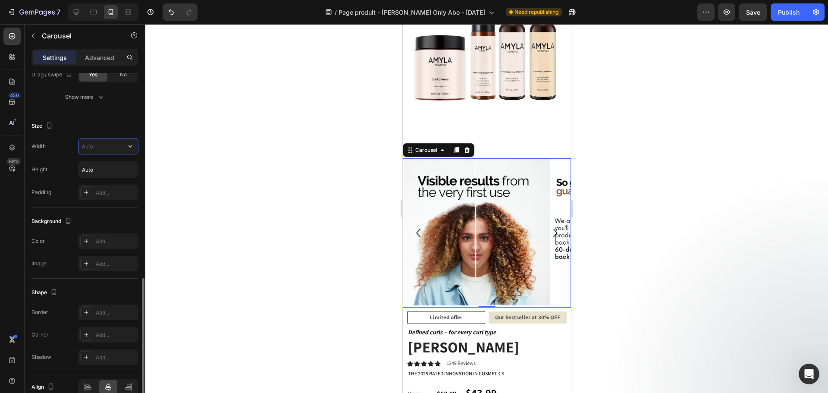
click at [109, 145] on input "text" at bounding box center [107, 146] width 59 height 16
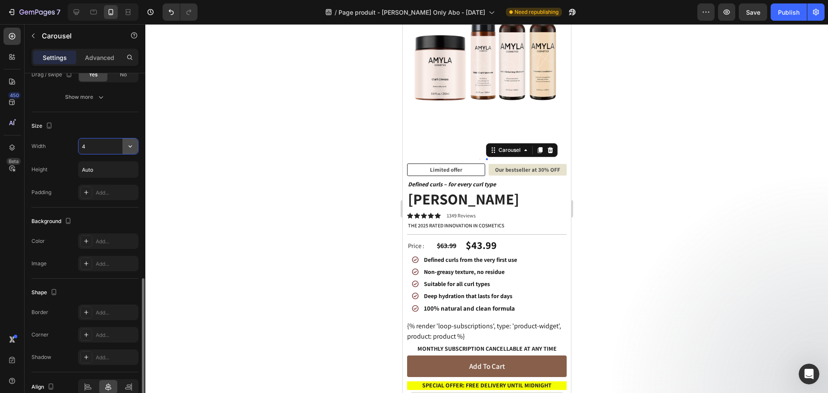
type input "40"
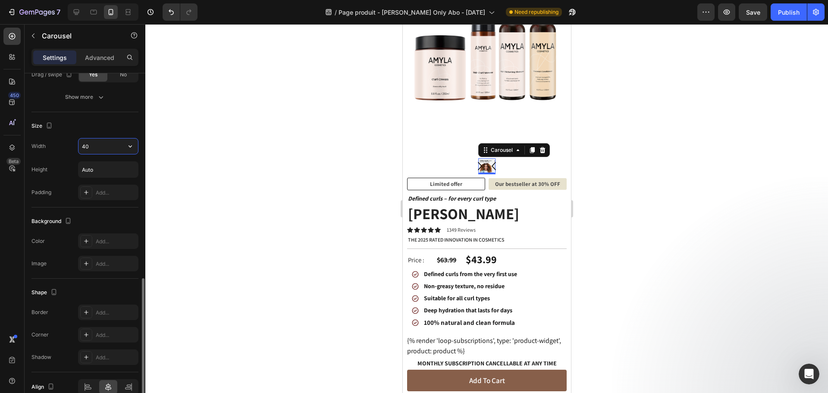
click at [96, 139] on input "40" at bounding box center [107, 146] width 59 height 16
click at [95, 146] on input "40" at bounding box center [107, 146] width 59 height 16
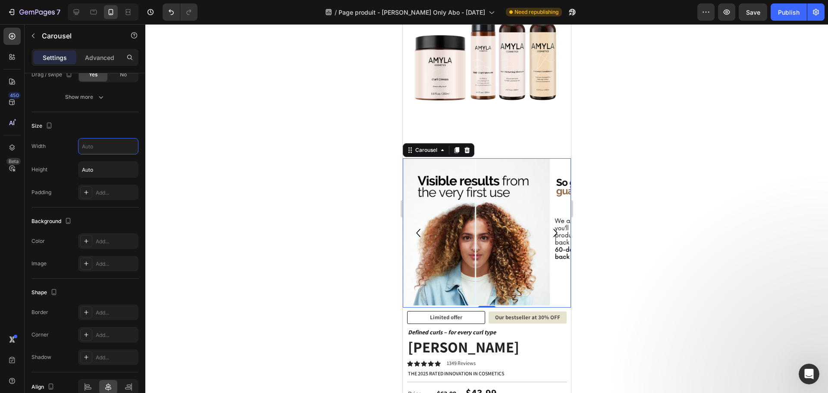
click at [282, 188] on div at bounding box center [486, 208] width 682 height 369
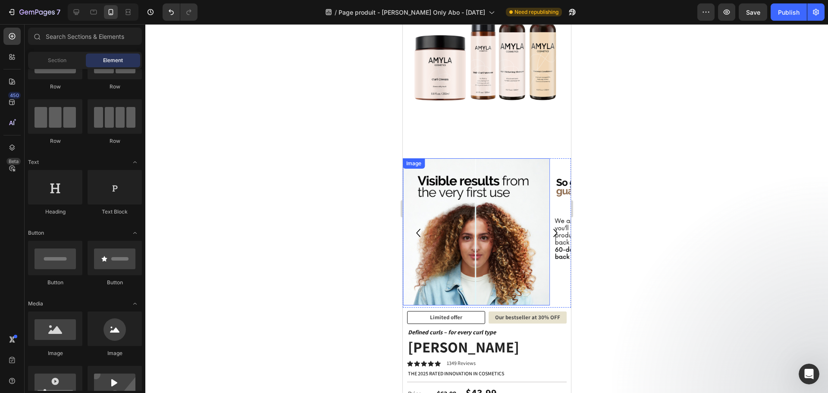
click at [470, 203] on img at bounding box center [475, 231] width 147 height 147
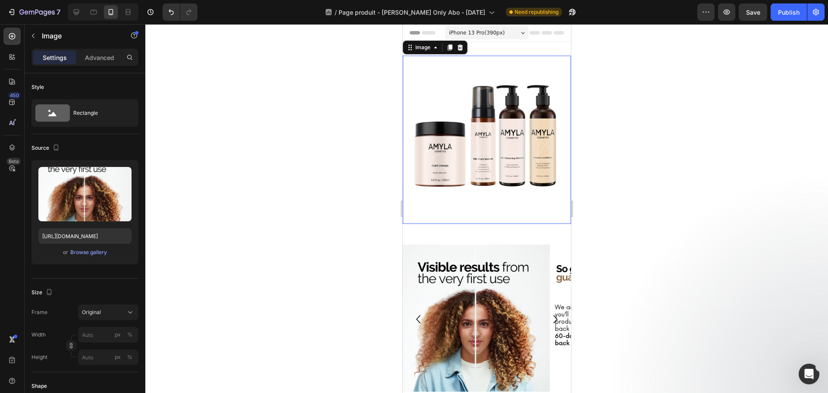
scroll to position [247, 0]
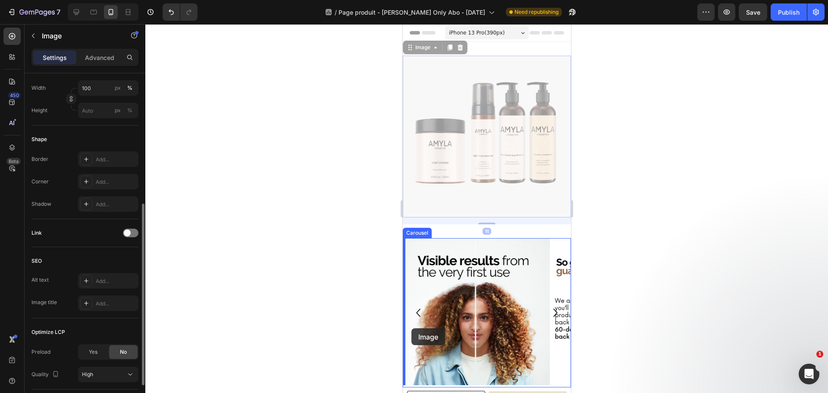
drag, startPoint x: 482, startPoint y: 135, endPoint x: 411, endPoint y: 328, distance: 206.1
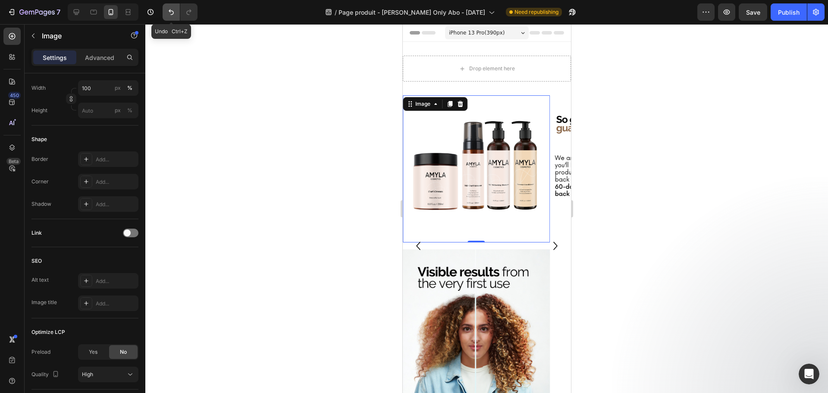
click at [172, 11] on icon "Undo/Redo" at bounding box center [171, 12] width 5 height 6
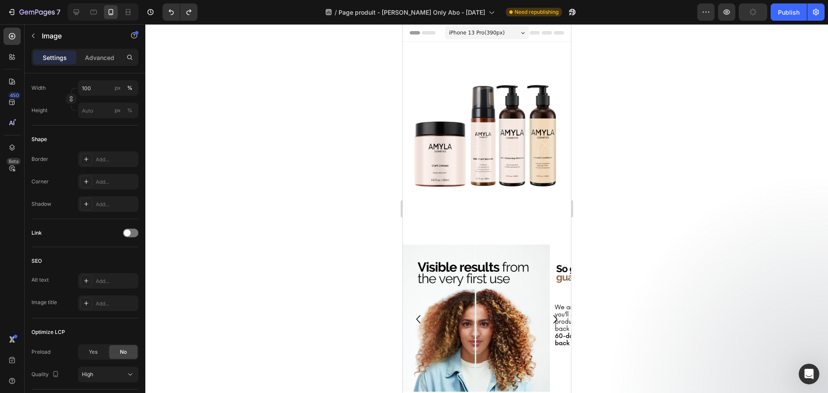
scroll to position [86, 0]
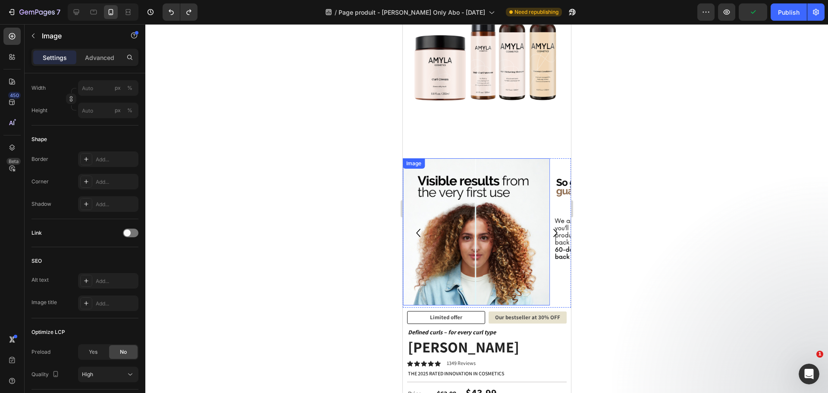
click at [501, 210] on img at bounding box center [475, 231] width 147 height 147
click at [449, 164] on icon at bounding box center [449, 167] width 5 height 6
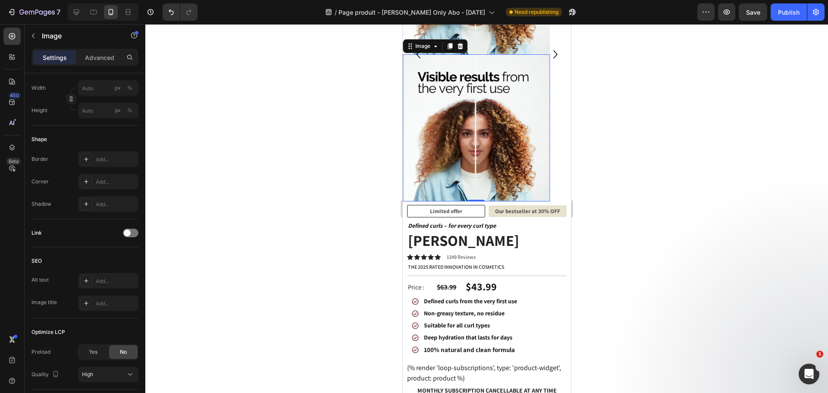
scroll to position [244, 0]
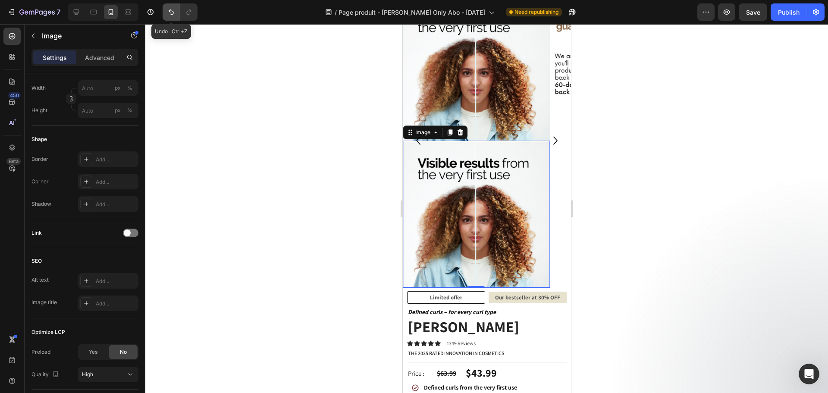
click at [170, 13] on icon "Undo/Redo" at bounding box center [171, 12] width 9 height 9
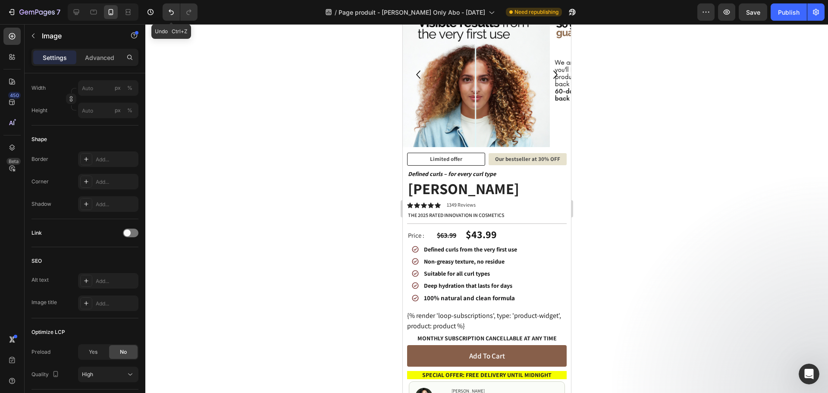
scroll to position [172, 0]
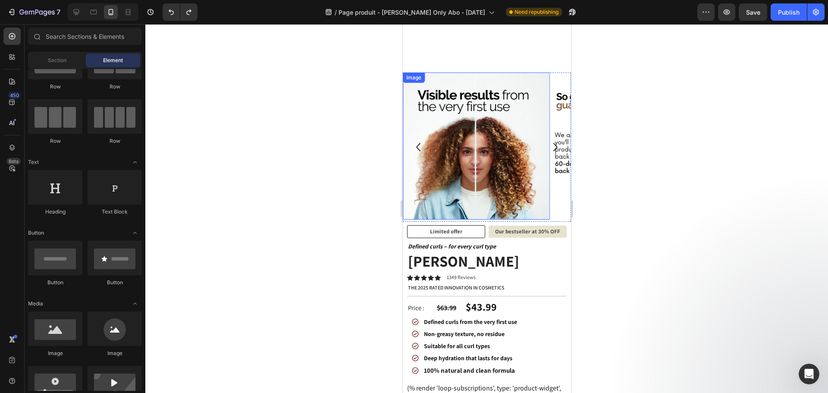
click at [496, 139] on img at bounding box center [475, 145] width 147 height 147
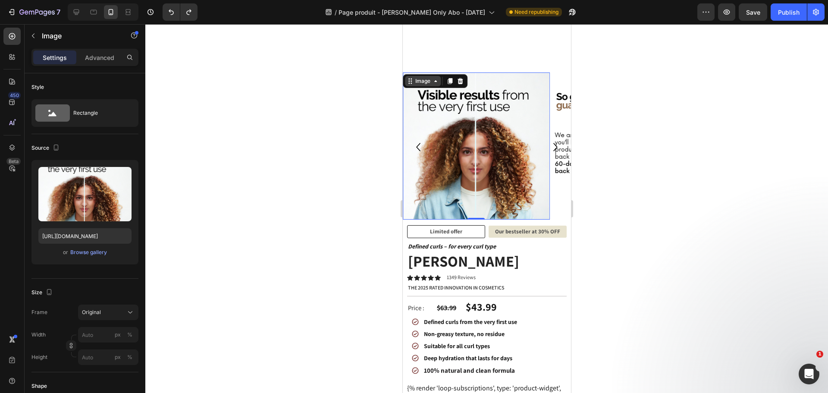
click at [429, 77] on div "Image" at bounding box center [422, 81] width 19 height 8
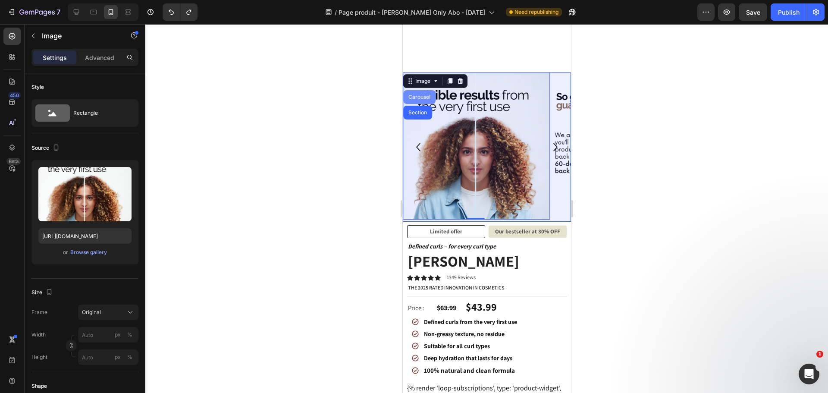
click at [423, 90] on div "Carousel" at bounding box center [419, 97] width 32 height 14
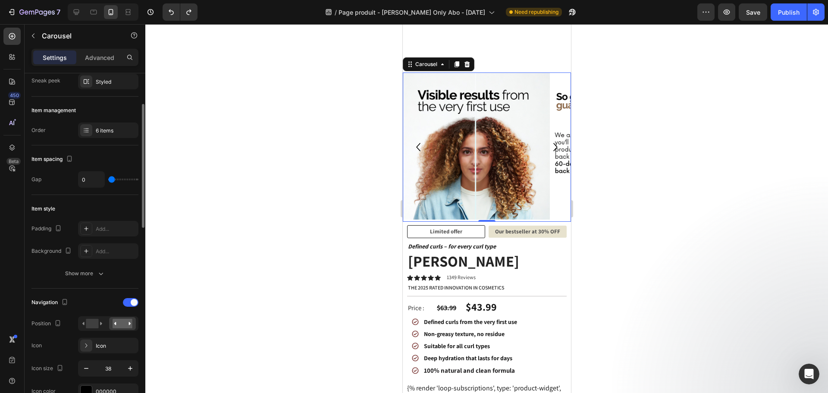
scroll to position [0, 0]
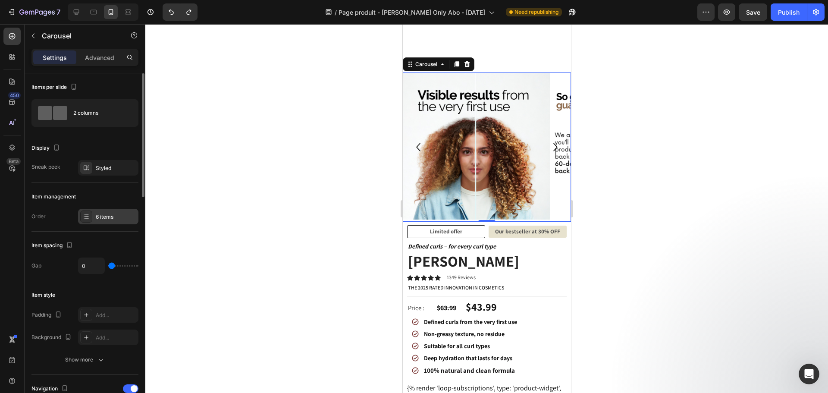
click at [109, 216] on div "6 items" at bounding box center [116, 217] width 41 height 8
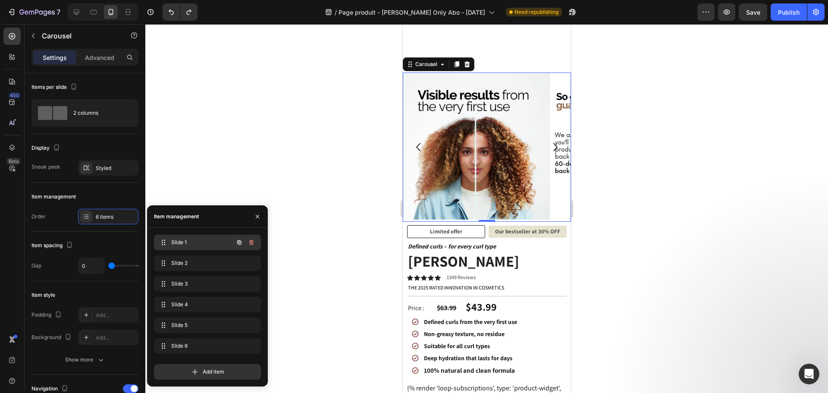
click at [207, 239] on span "Slide 1" at bounding box center [195, 242] width 49 height 8
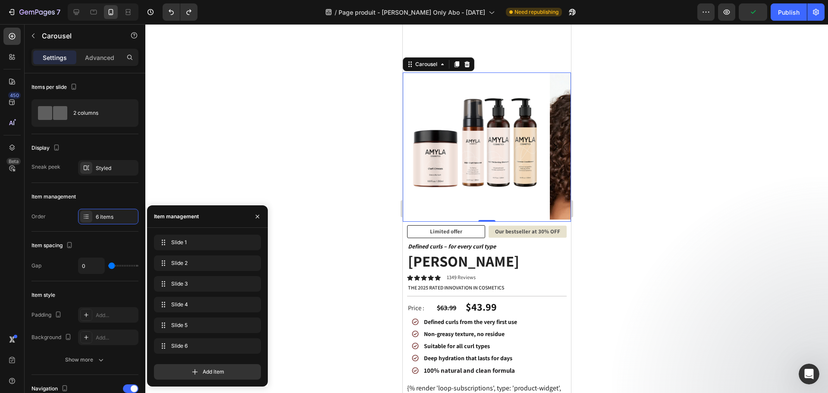
click at [366, 117] on div at bounding box center [486, 208] width 682 height 369
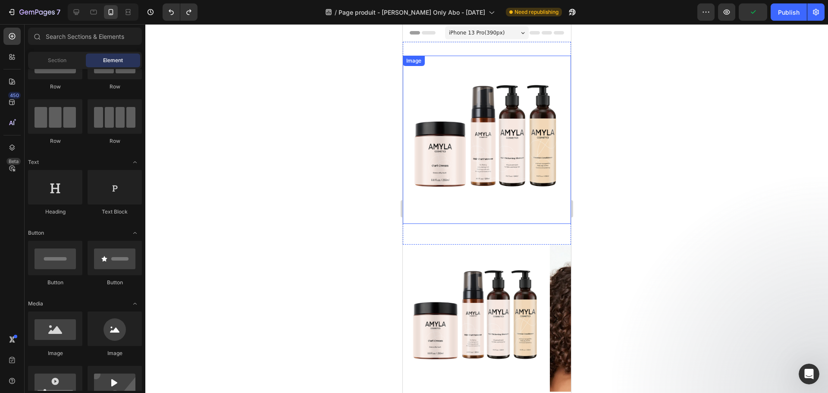
click at [488, 127] on img at bounding box center [486, 140] width 168 height 168
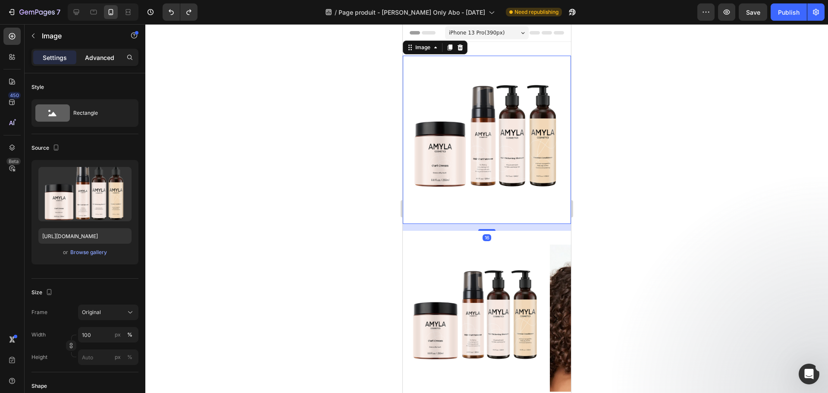
click at [100, 59] on p "Advanced" at bounding box center [99, 57] width 29 height 9
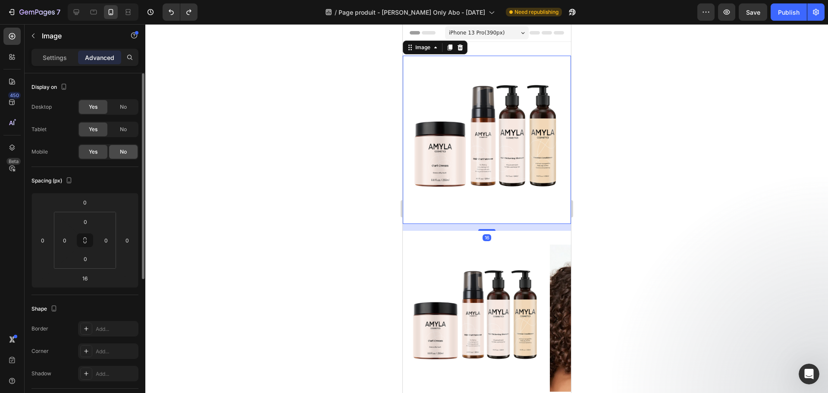
drag, startPoint x: 119, startPoint y: 151, endPoint x: 159, endPoint y: 150, distance: 39.7
click at [120, 151] on span "No" at bounding box center [123, 152] width 7 height 8
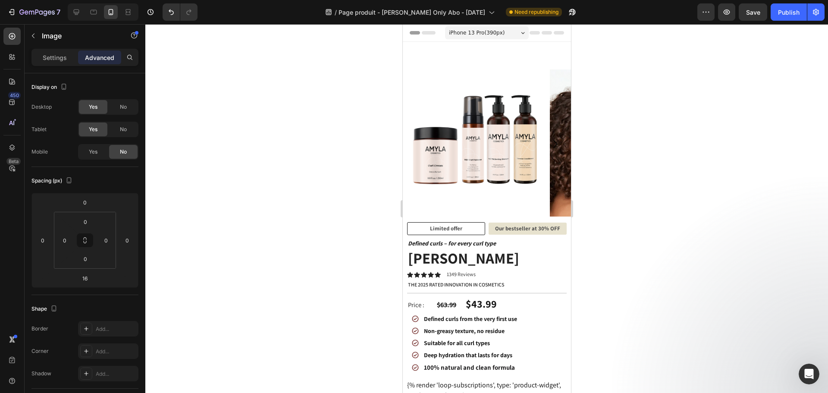
click at [305, 125] on div at bounding box center [486, 208] width 682 height 369
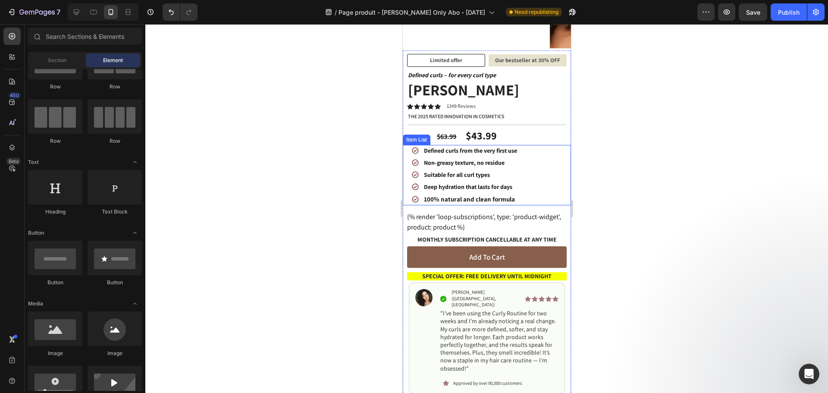
scroll to position [216, 0]
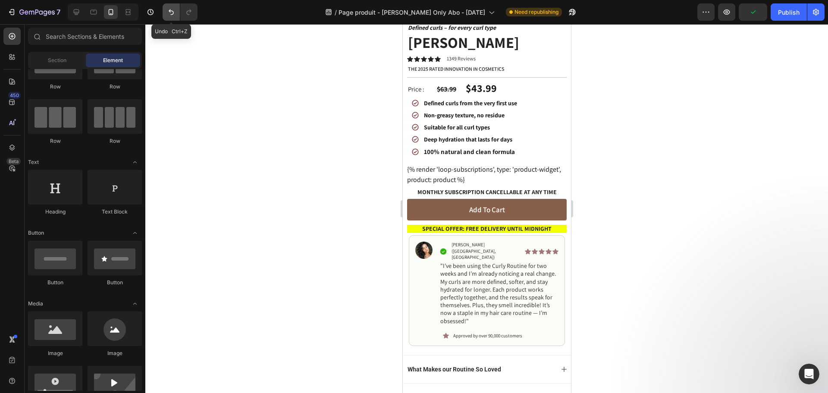
click at [170, 11] on icon "Undo/Redo" at bounding box center [171, 12] width 5 height 6
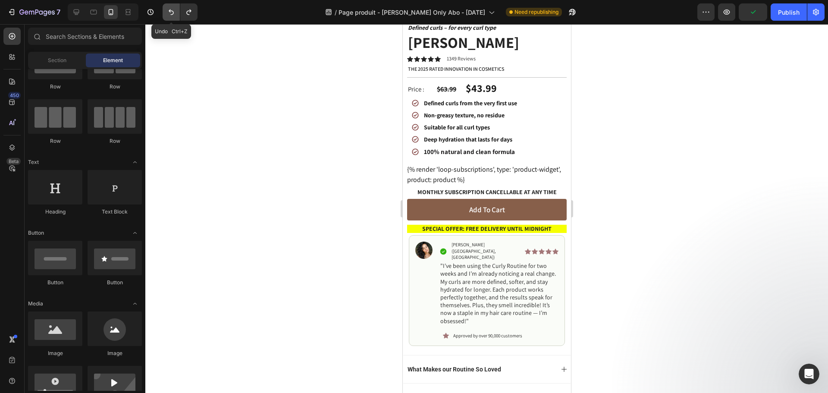
click at [170, 11] on icon "Undo/Redo" at bounding box center [171, 12] width 5 height 6
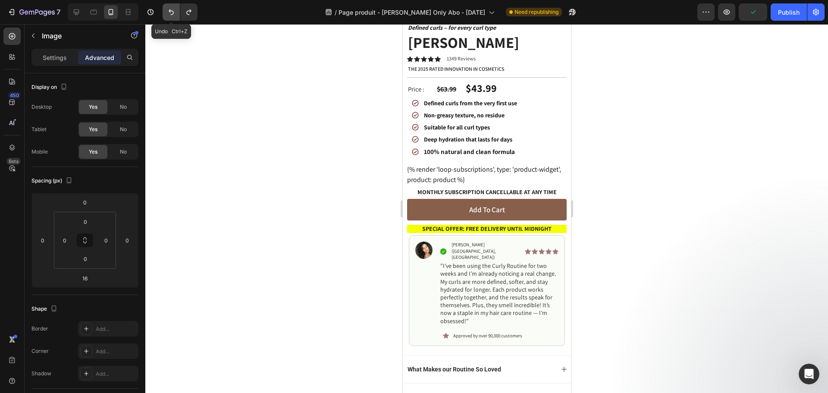
click at [170, 11] on icon "Undo/Redo" at bounding box center [171, 12] width 5 height 6
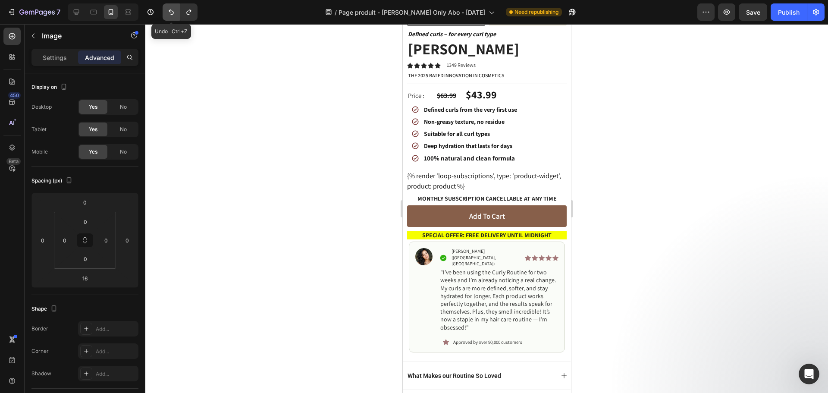
click at [170, 11] on icon "Undo/Redo" at bounding box center [171, 12] width 5 height 6
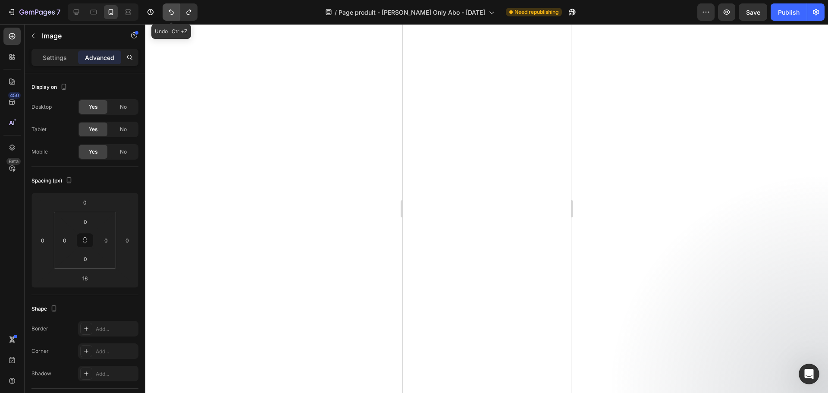
click at [170, 11] on icon "Undo/Redo" at bounding box center [171, 12] width 5 height 6
type input "0"
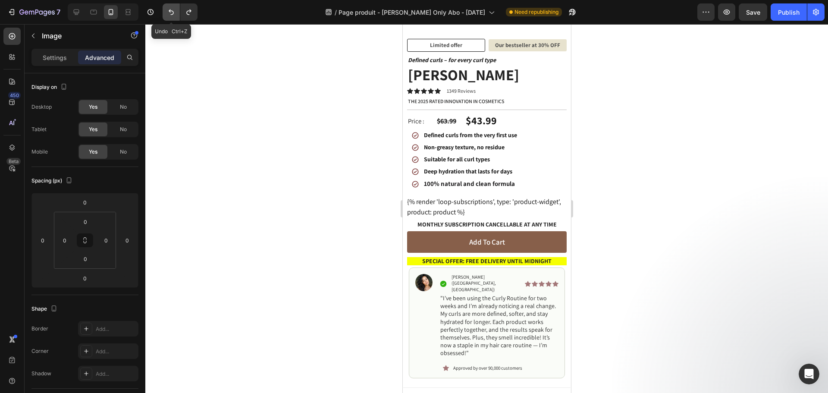
click at [170, 11] on icon "Undo/Redo" at bounding box center [171, 12] width 5 height 6
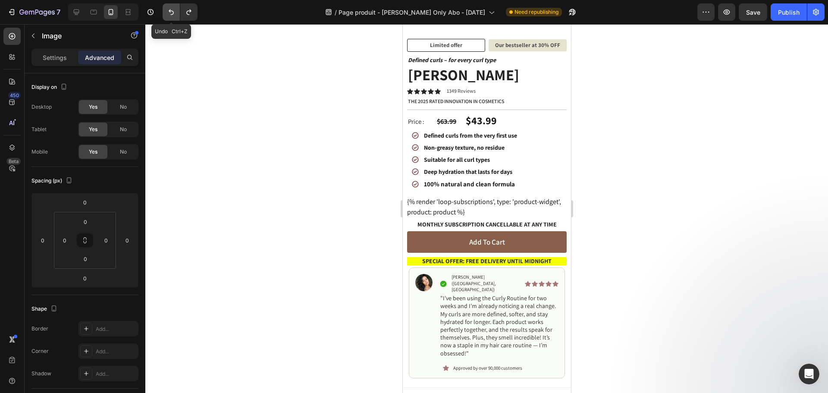
click at [170, 11] on icon "Undo/Redo" at bounding box center [171, 12] width 5 height 6
click at [78, 12] on icon at bounding box center [76, 12] width 9 height 9
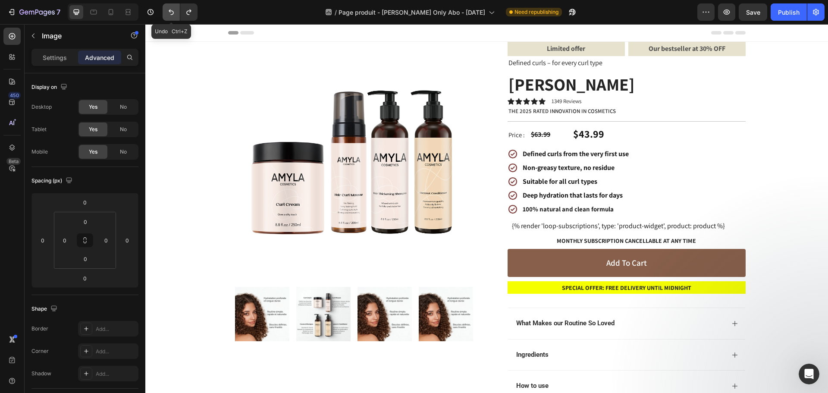
click at [166, 10] on button "Undo/Redo" at bounding box center [171, 11] width 17 height 17
click at [169, 10] on icon "Undo/Redo" at bounding box center [171, 12] width 9 height 9
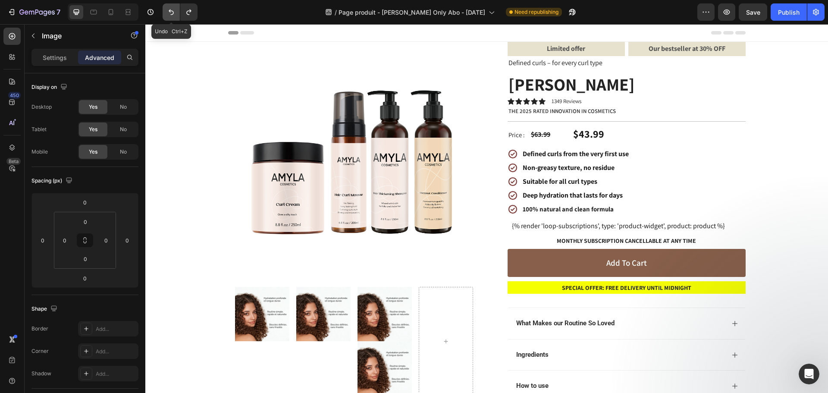
click at [169, 10] on icon "Undo/Redo" at bounding box center [171, 12] width 9 height 9
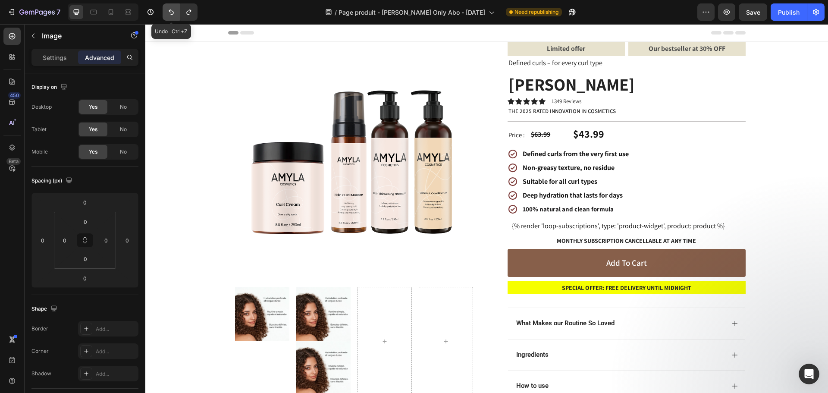
click at [169, 10] on icon "Undo/Redo" at bounding box center [171, 12] width 9 height 9
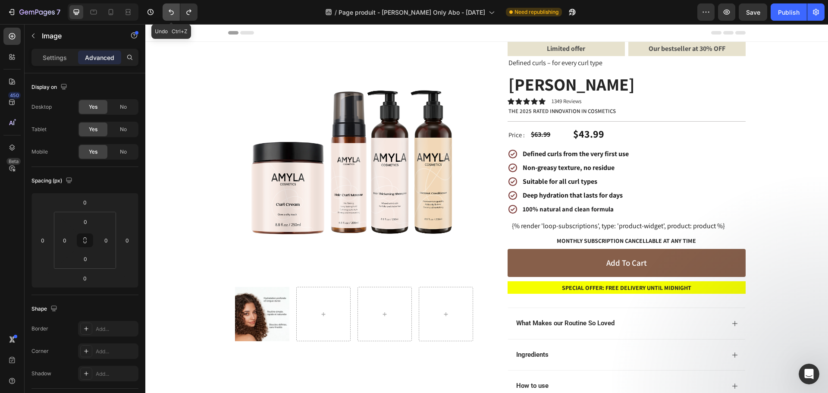
click at [169, 10] on icon "Undo/Redo" at bounding box center [171, 12] width 9 height 9
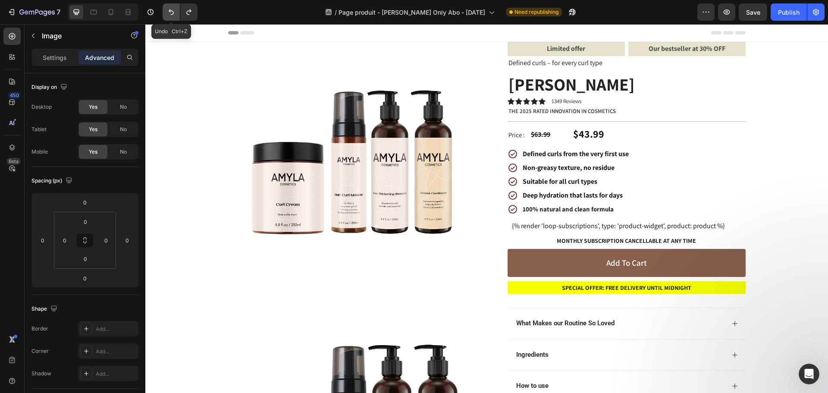
click at [169, 10] on icon "Undo/Redo" at bounding box center [171, 12] width 9 height 9
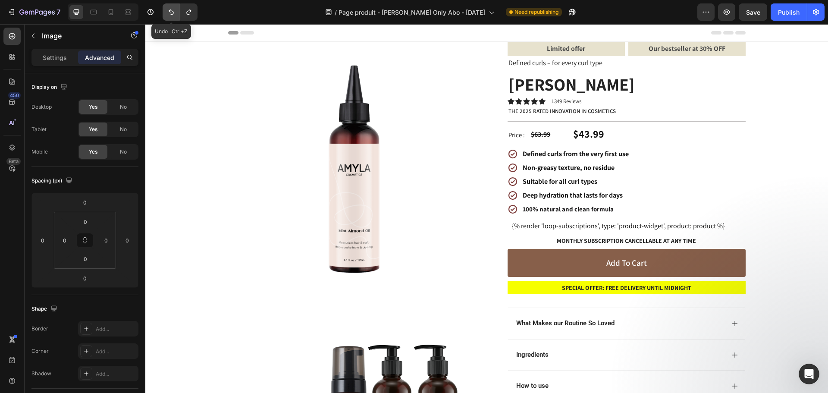
click at [169, 10] on icon "Undo/Redo" at bounding box center [171, 12] width 9 height 9
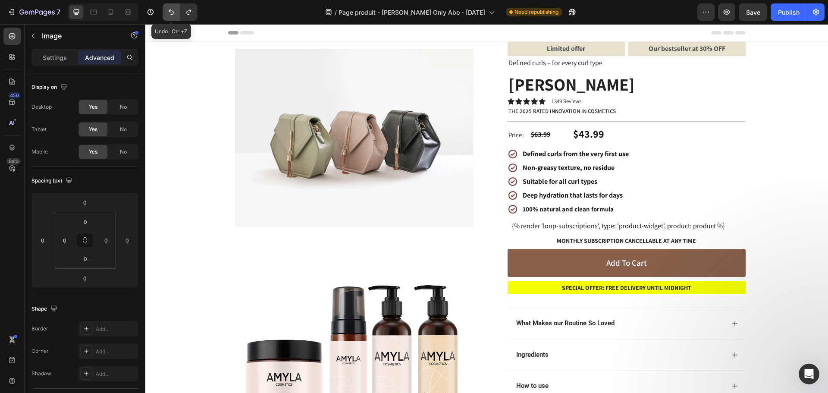
click at [169, 10] on icon "Undo/Redo" at bounding box center [171, 12] width 9 height 9
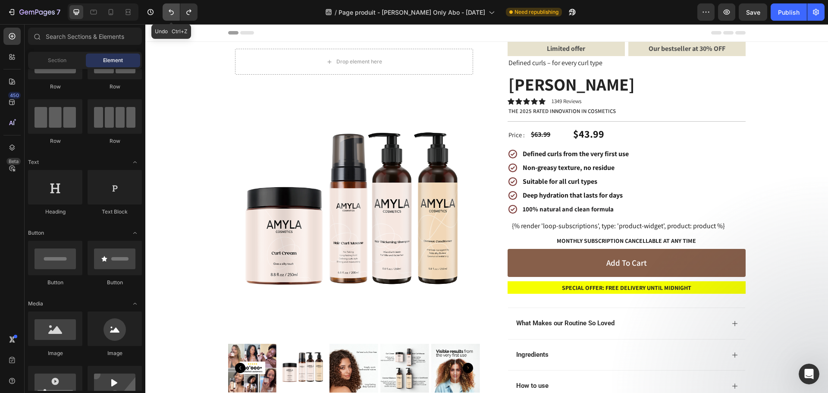
click at [169, 10] on icon "Undo/Redo" at bounding box center [171, 12] width 9 height 9
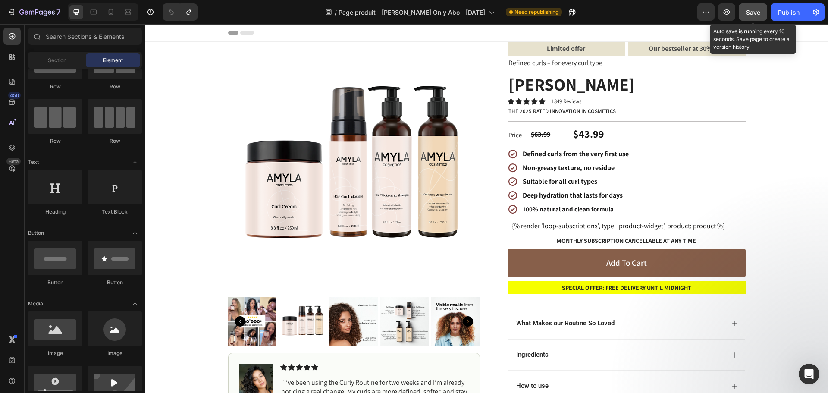
click at [756, 10] on span "Save" at bounding box center [753, 12] width 14 height 7
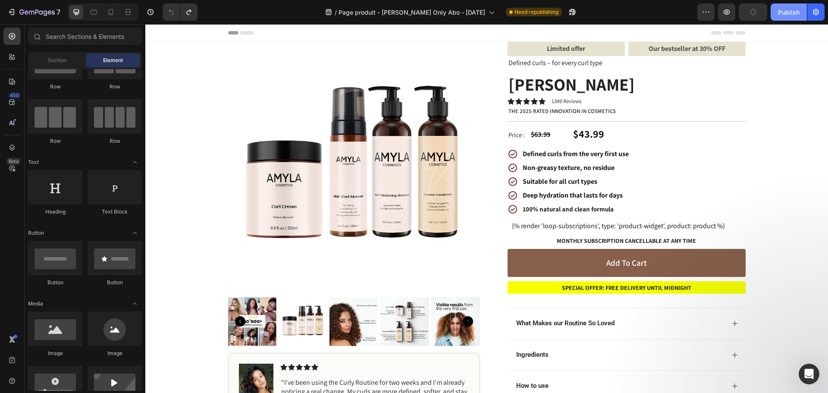
click at [780, 14] on div "Publish" at bounding box center [789, 12] width 22 height 9
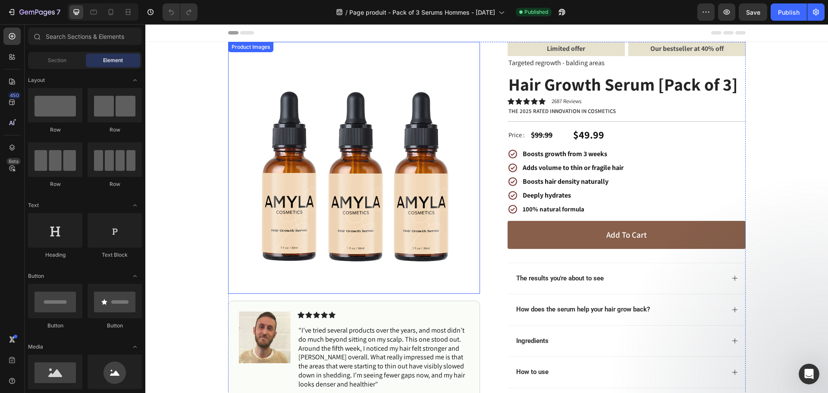
click at [330, 128] on img at bounding box center [354, 168] width 252 height 252
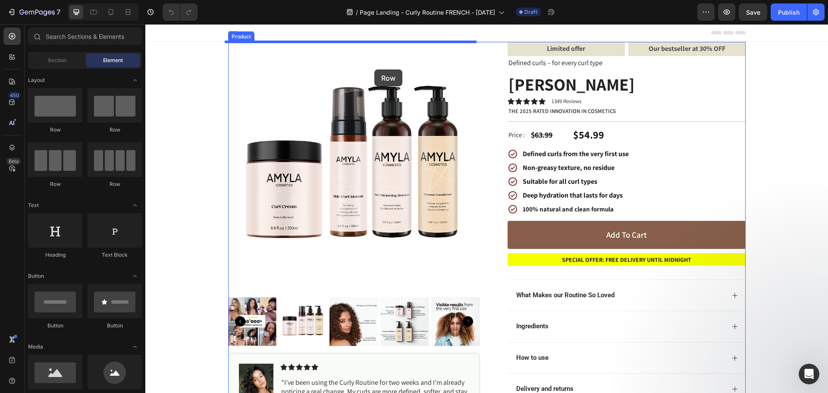
drag, startPoint x: 200, startPoint y: 128, endPoint x: 374, endPoint y: 69, distance: 184.3
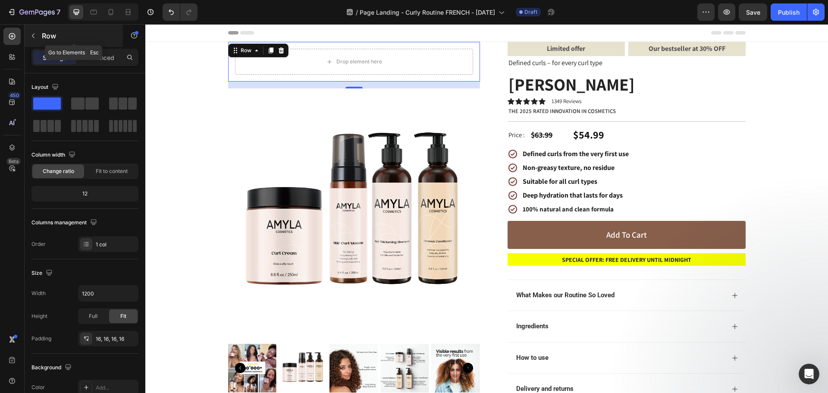
click at [34, 38] on icon "button" at bounding box center [33, 36] width 3 height 5
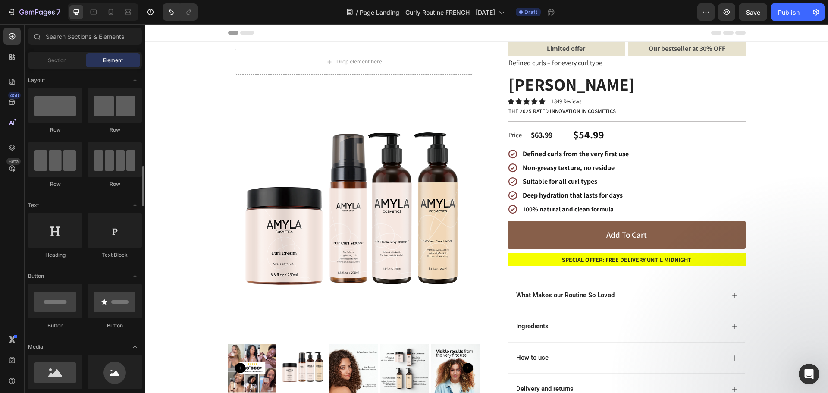
scroll to position [129, 0]
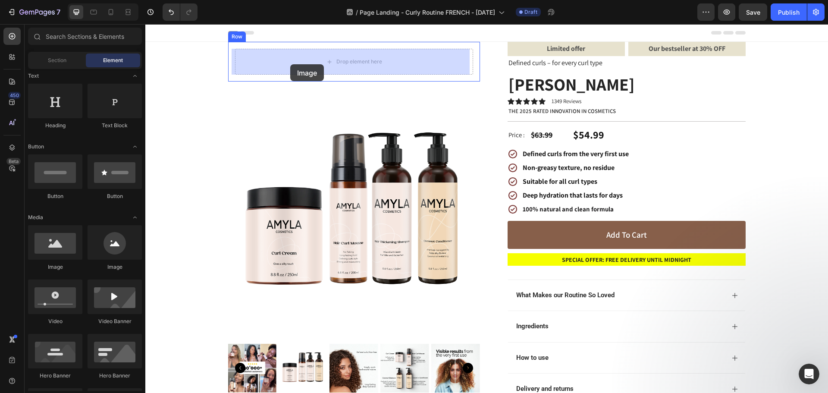
drag, startPoint x: 203, startPoint y: 271, endPoint x: 290, endPoint y: 64, distance: 224.7
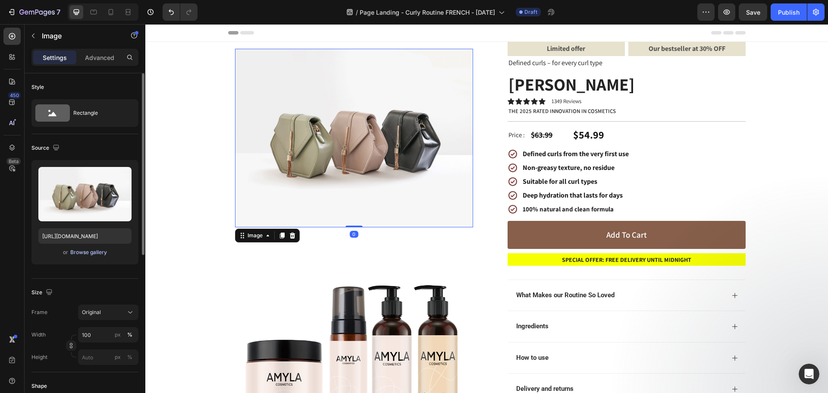
click at [99, 252] on div "Browse gallery" at bounding box center [88, 252] width 37 height 8
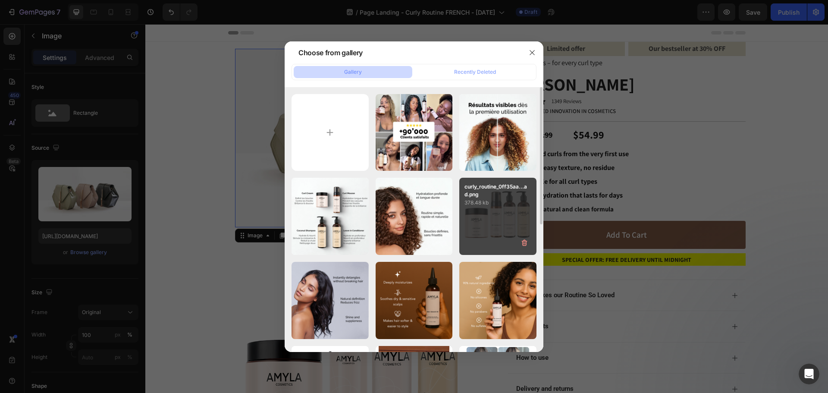
click at [494, 216] on div "curly_routine_0ff35aa...ad.png 378.48 kb" at bounding box center [497, 216] width 77 height 77
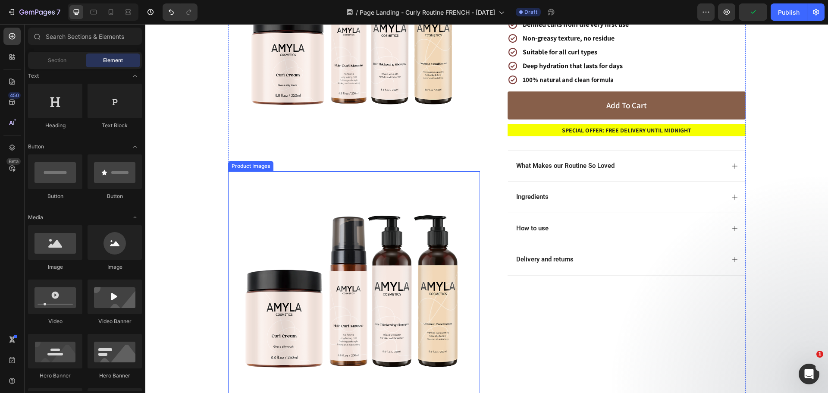
click at [385, 192] on img at bounding box center [354, 297] width 252 height 252
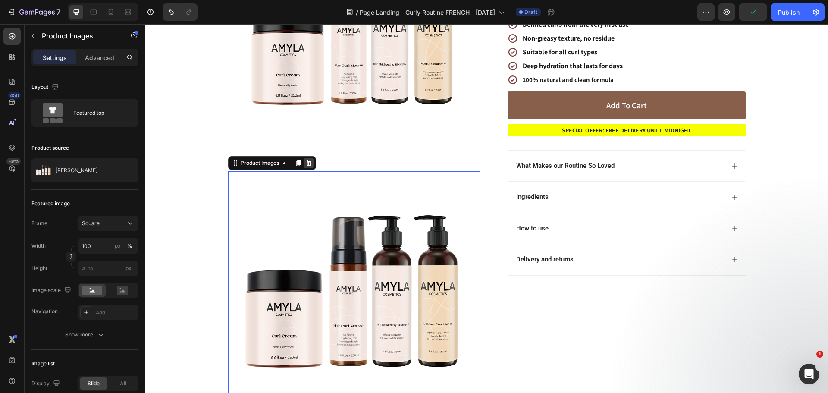
click at [307, 161] on icon at bounding box center [309, 163] width 6 height 6
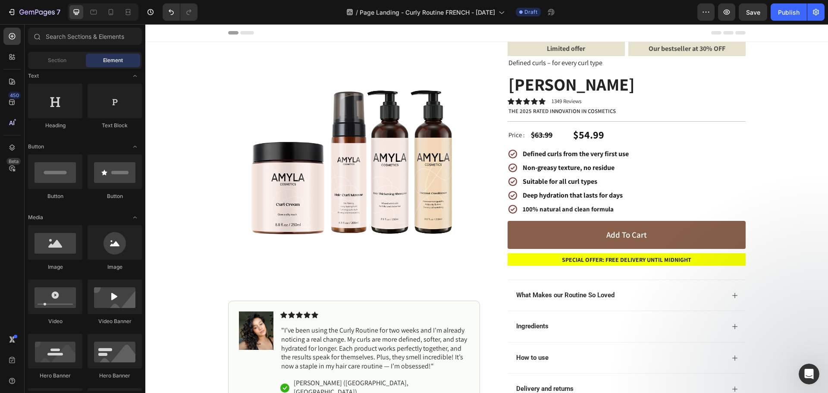
scroll to position [0, 0]
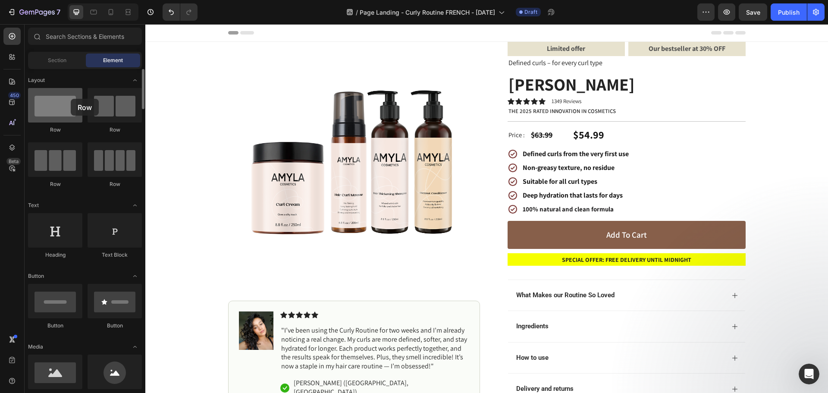
drag, startPoint x: 64, startPoint y: 106, endPoint x: 69, endPoint y: 95, distance: 12.4
click at [69, 95] on div at bounding box center [55, 105] width 54 height 34
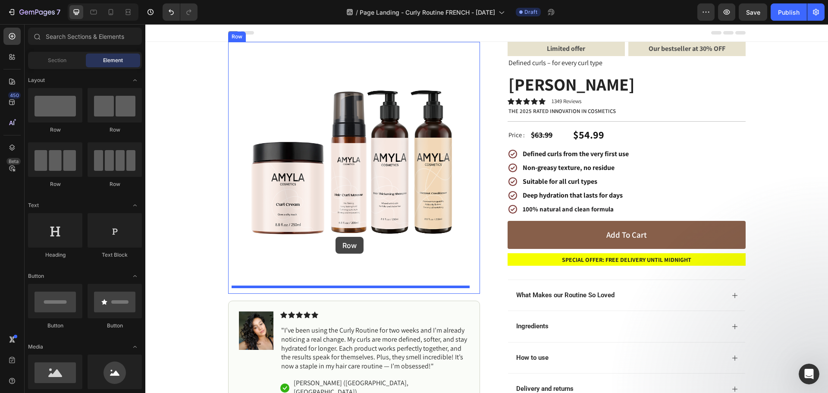
drag, startPoint x: 271, startPoint y: 185, endPoint x: 336, endPoint y: 237, distance: 83.1
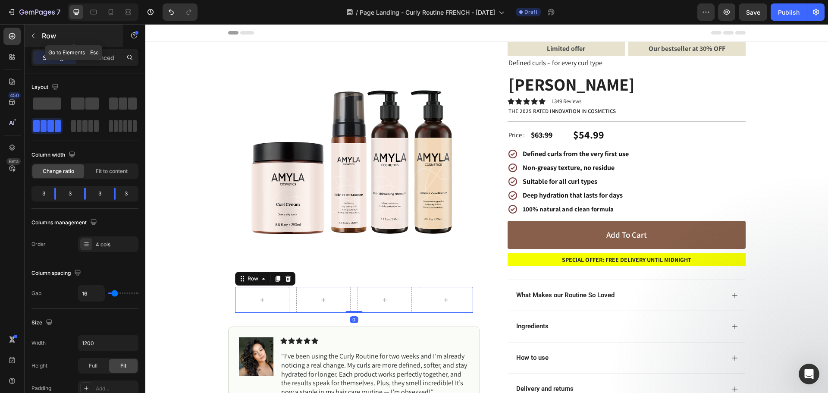
click at [32, 31] on button "button" at bounding box center [33, 36] width 14 height 14
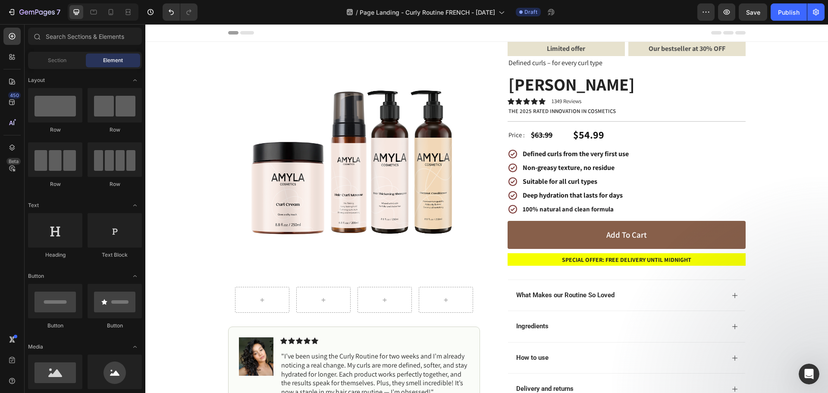
scroll to position [172, 0]
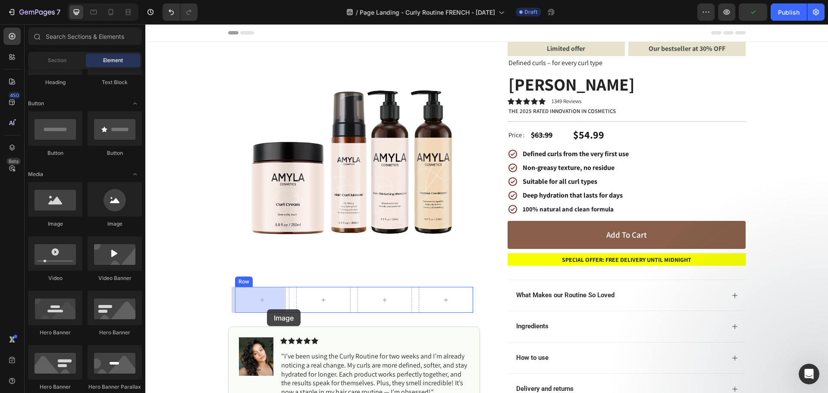
drag, startPoint x: 209, startPoint y: 227, endPoint x: 267, endPoint y: 309, distance: 100.5
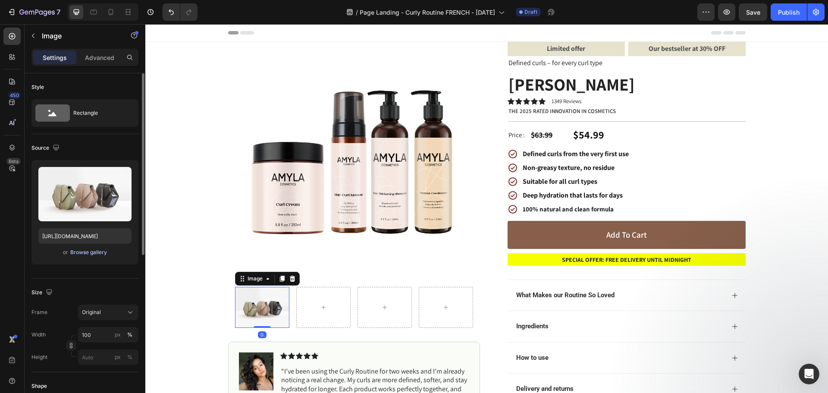
click at [99, 254] on div "Browse gallery" at bounding box center [88, 252] width 37 height 8
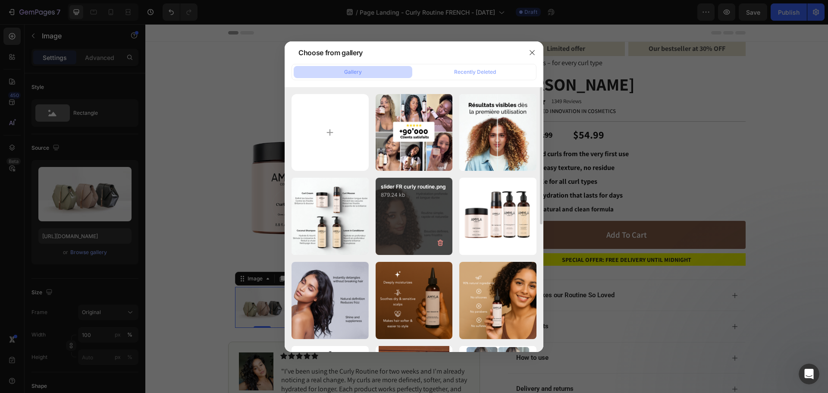
click at [418, 214] on div "slider FR curly routine.png 879.24 kb" at bounding box center [413, 216] width 77 height 77
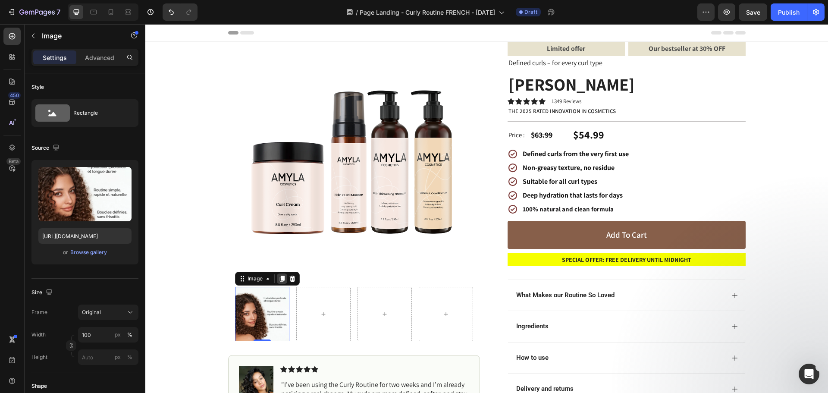
click at [278, 278] on icon at bounding box center [281, 278] width 7 height 7
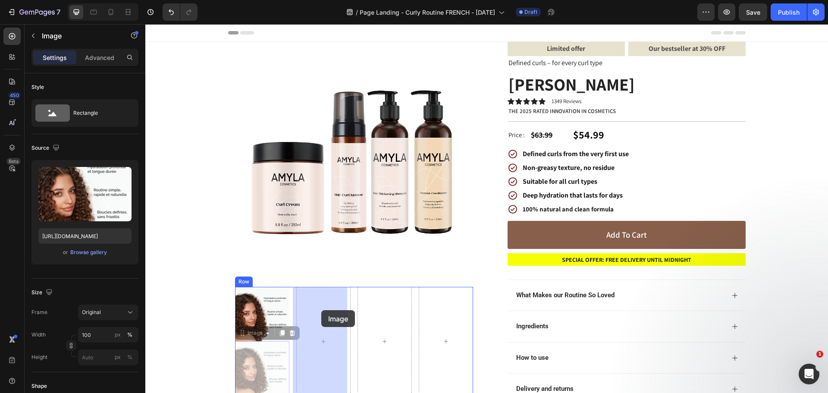
drag, startPoint x: 261, startPoint y: 357, endPoint x: 321, endPoint y: 310, distance: 76.8
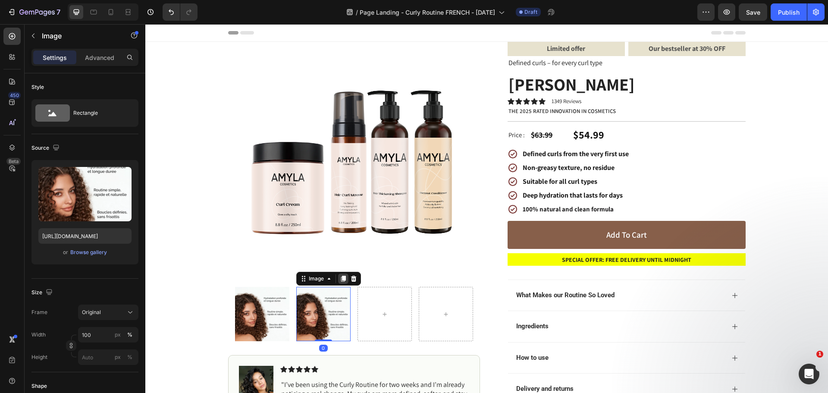
click at [342, 276] on icon at bounding box center [343, 278] width 5 height 6
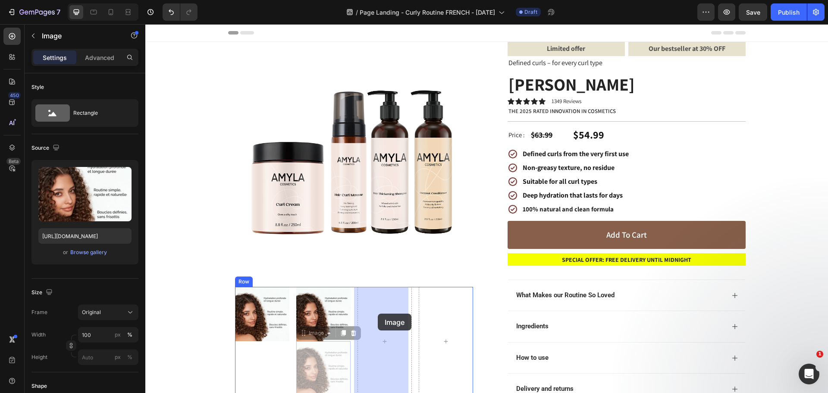
drag, startPoint x: 323, startPoint y: 356, endPoint x: 378, endPoint y: 313, distance: 69.4
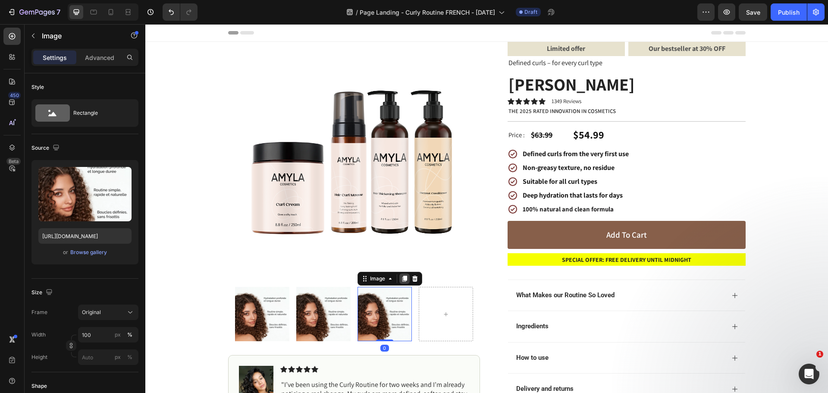
click at [402, 278] on icon at bounding box center [404, 278] width 5 height 6
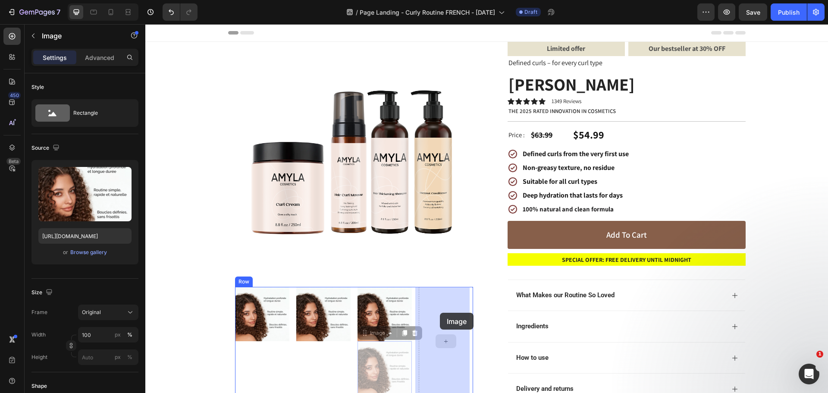
drag, startPoint x: 387, startPoint y: 361, endPoint x: 440, endPoint y: 313, distance: 71.4
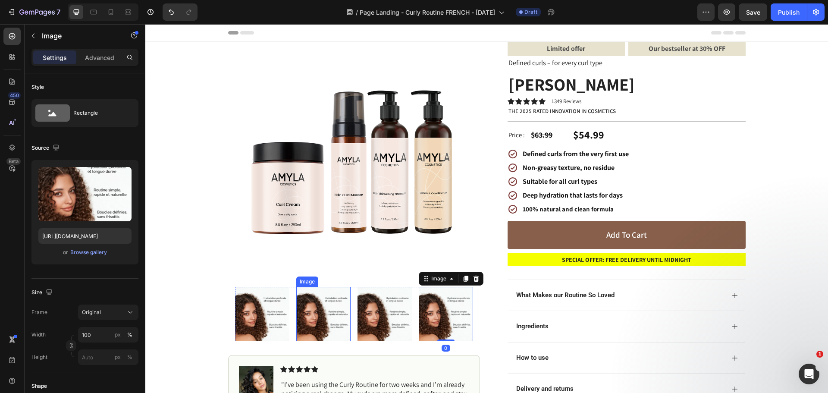
click at [321, 304] on img at bounding box center [323, 314] width 54 height 54
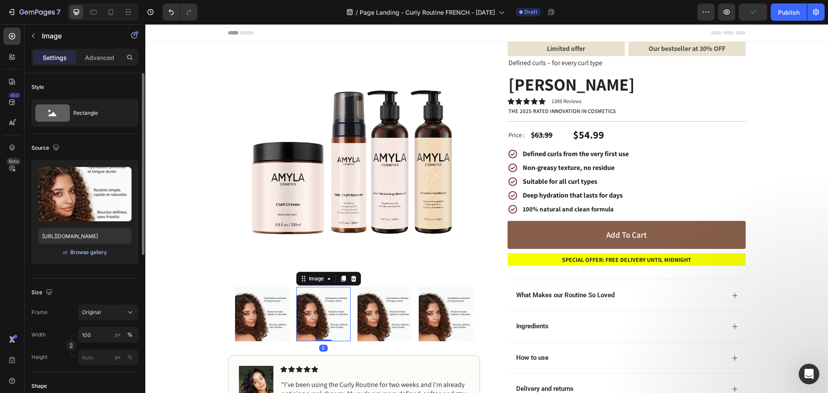
click at [96, 251] on div "Browse gallery" at bounding box center [88, 252] width 37 height 8
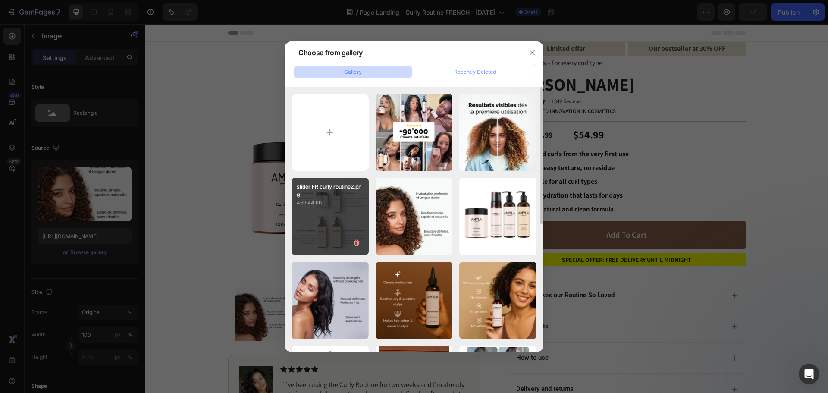
click at [339, 191] on p "slider FR curly routine2.png" at bounding box center [330, 191] width 67 height 16
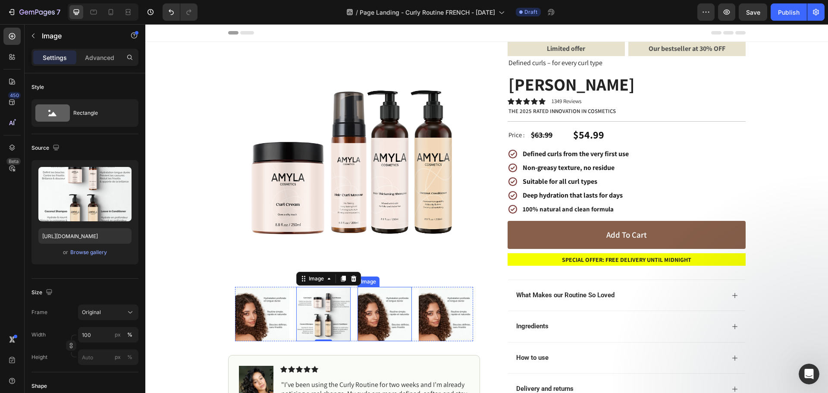
click at [382, 308] on img at bounding box center [384, 314] width 54 height 54
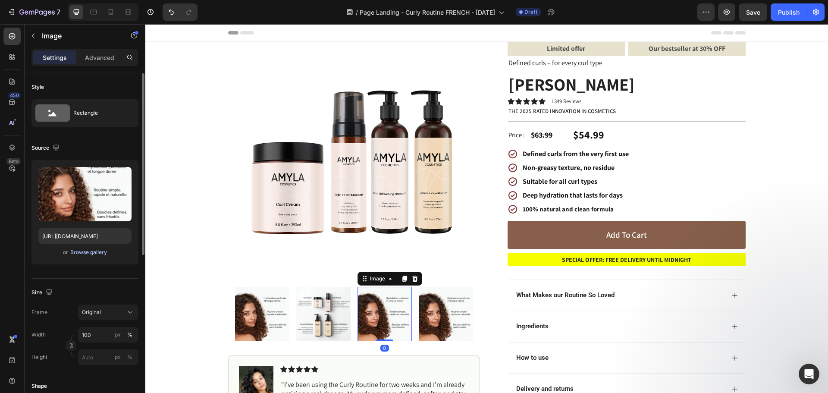
click at [102, 253] on div "Browse gallery" at bounding box center [88, 252] width 37 height 8
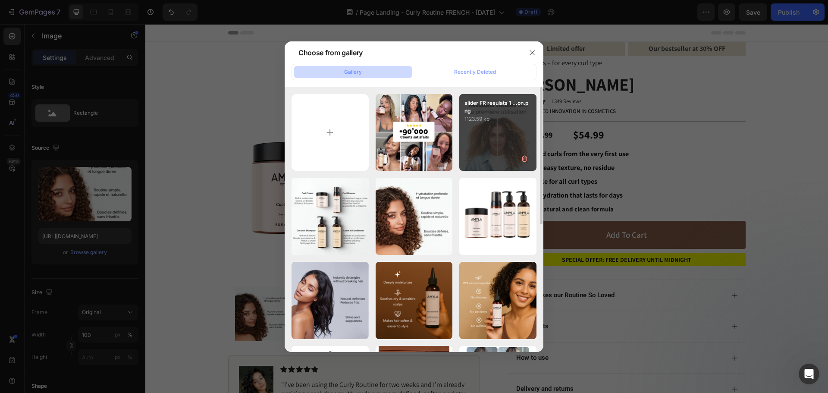
click at [488, 137] on div "slider FR resulats 1 ...on.png 1123.59 kb" at bounding box center [497, 132] width 77 height 77
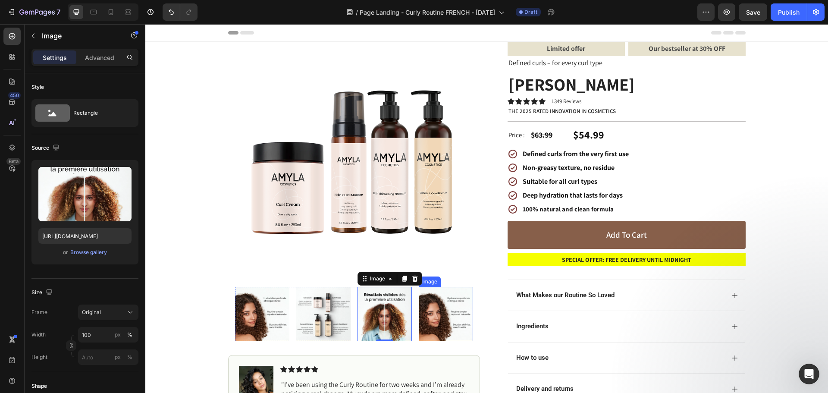
click at [441, 311] on img at bounding box center [446, 314] width 54 height 54
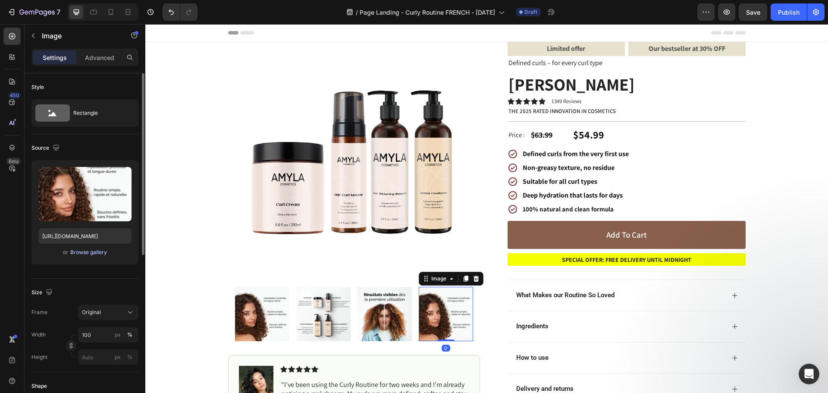
click at [87, 253] on div "Browse gallery" at bounding box center [88, 252] width 37 height 8
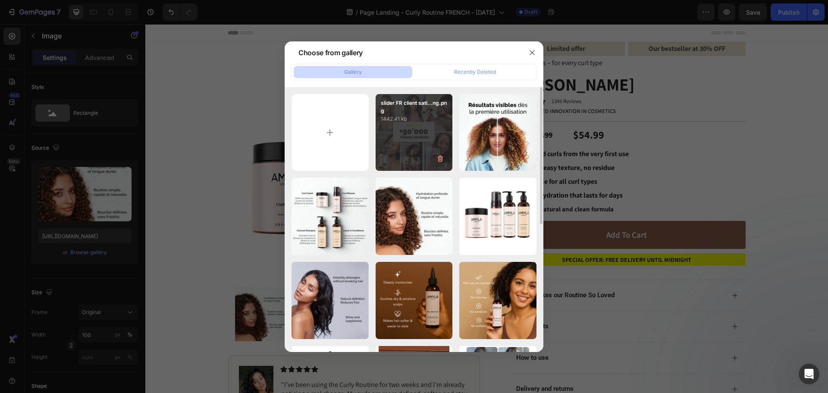
click at [426, 118] on p "1442.41 kb" at bounding box center [414, 119] width 67 height 9
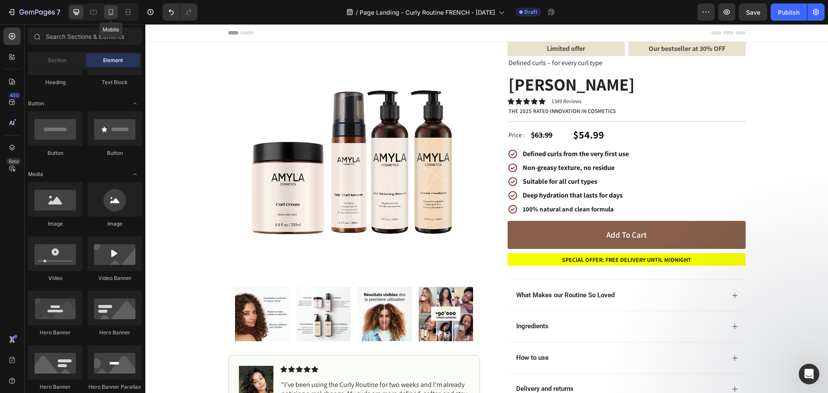
click at [105, 10] on div at bounding box center [111, 12] width 14 height 14
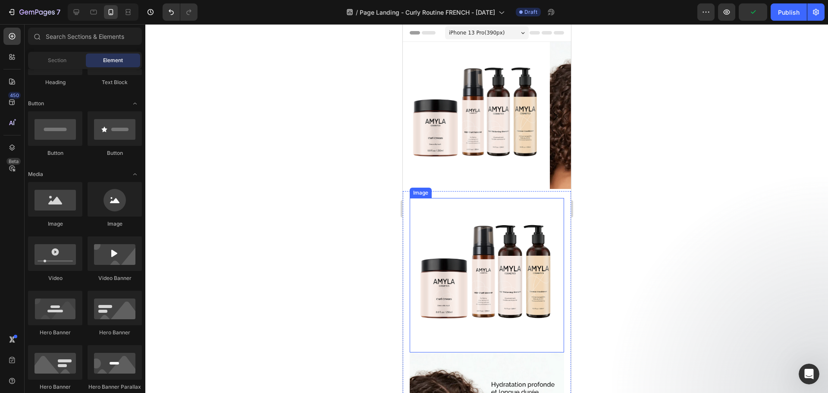
click at [505, 198] on img at bounding box center [486, 275] width 154 height 154
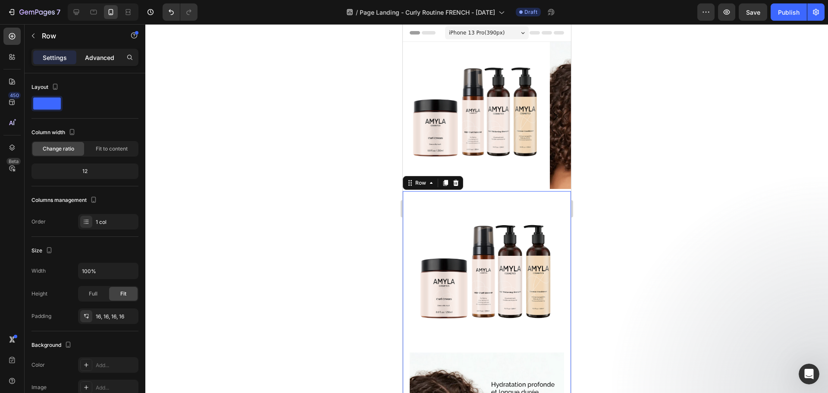
click at [94, 56] on p "Advanced" at bounding box center [99, 57] width 29 height 9
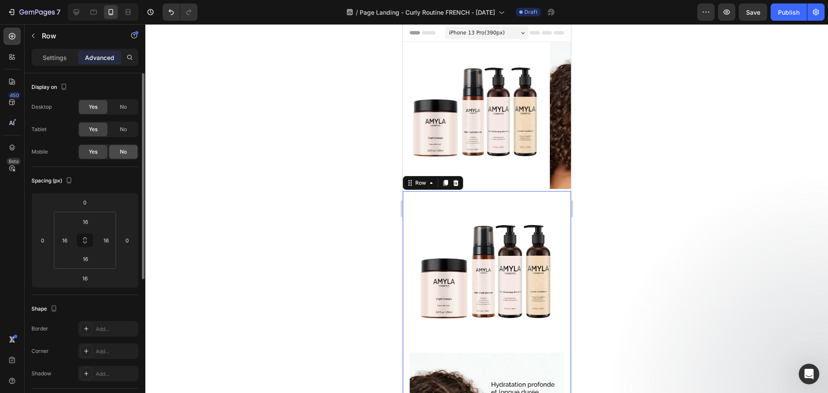
click at [124, 153] on span "No" at bounding box center [123, 152] width 7 height 8
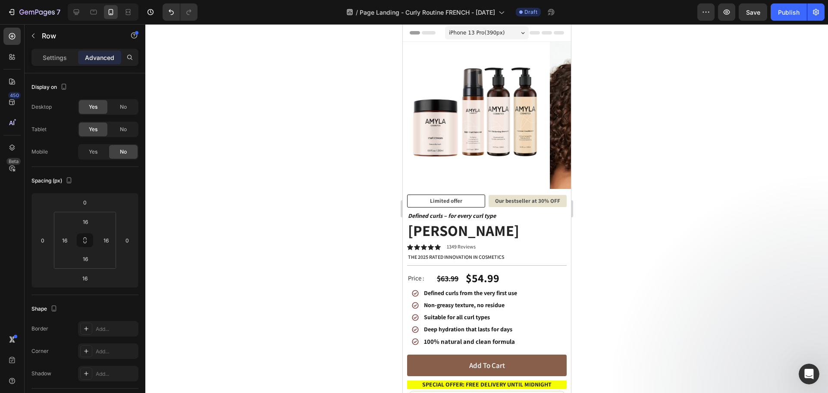
click at [277, 144] on div at bounding box center [486, 208] width 682 height 369
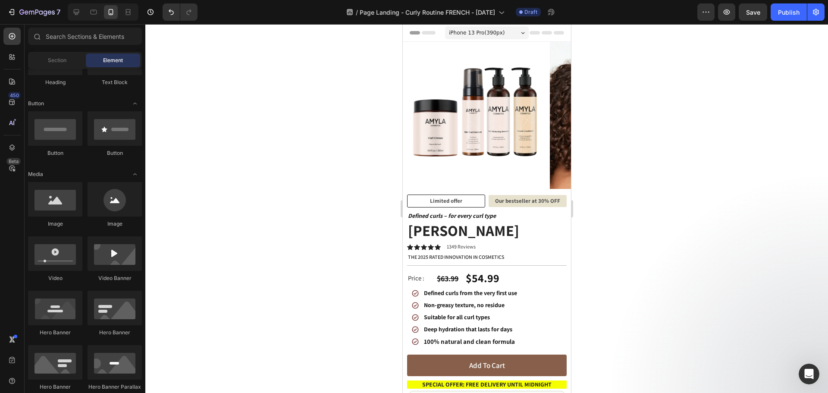
click at [551, 116] on icon "Carousel Next Arrow" at bounding box center [555, 116] width 16 height 16
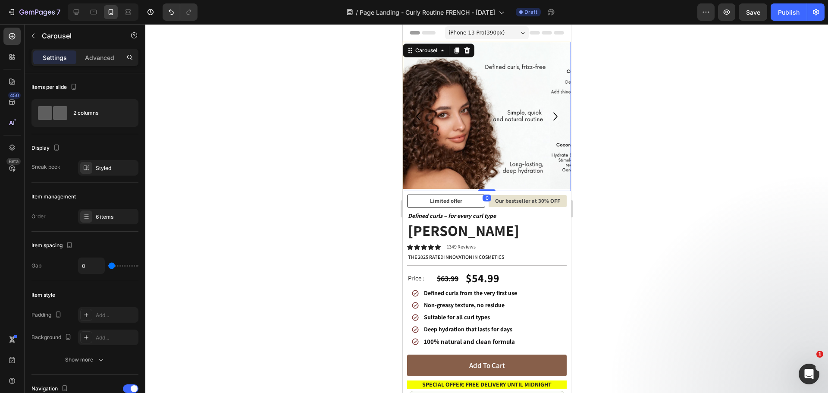
click at [548, 116] on icon "Carousel Next Arrow" at bounding box center [555, 116] width 16 height 16
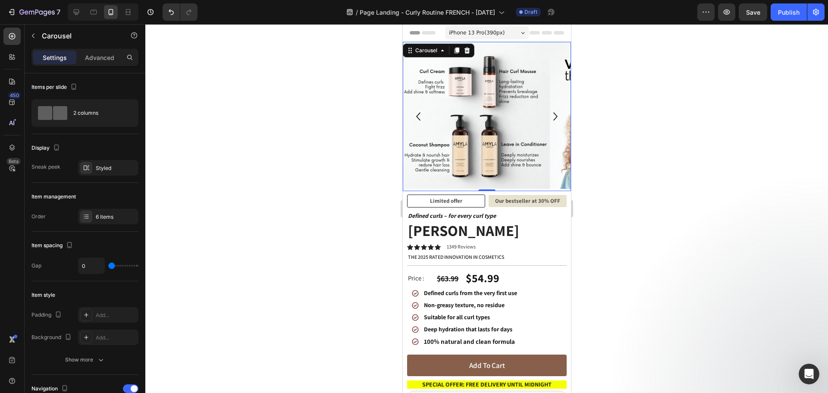
click at [340, 147] on div at bounding box center [486, 208] width 682 height 369
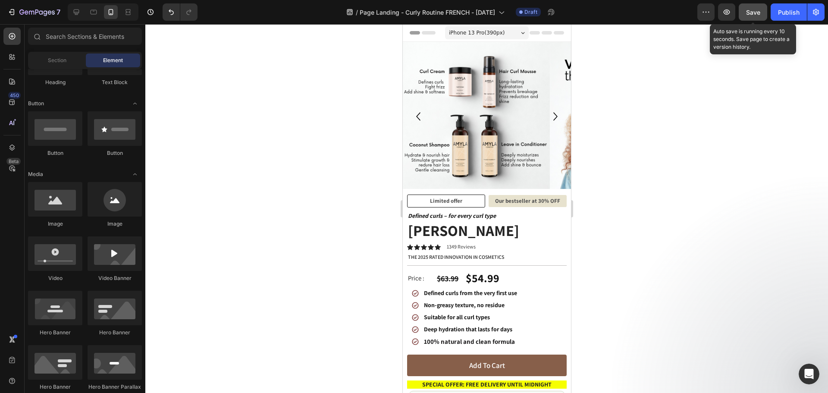
click at [763, 7] on button "Save" at bounding box center [752, 11] width 28 height 17
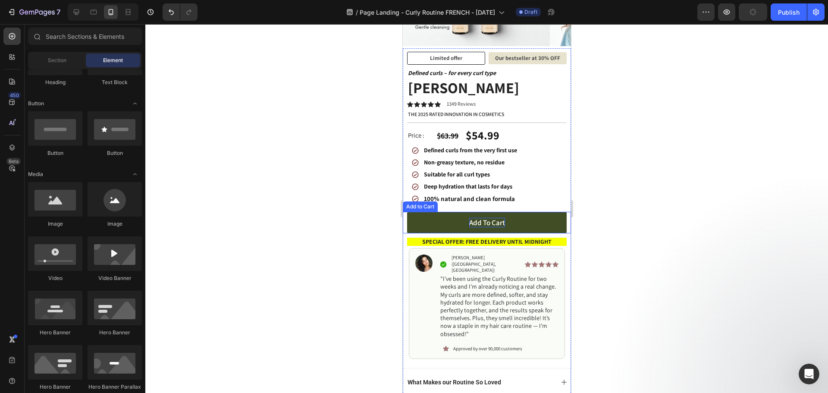
scroll to position [172, 0]
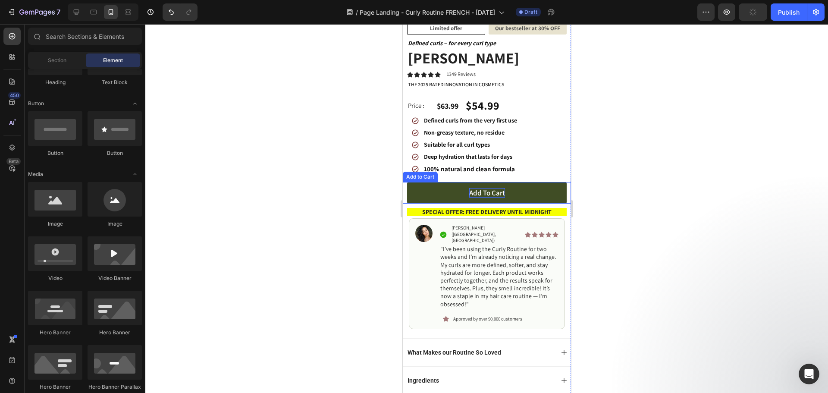
click at [495, 188] on div "Add to cart" at bounding box center [487, 192] width 36 height 9
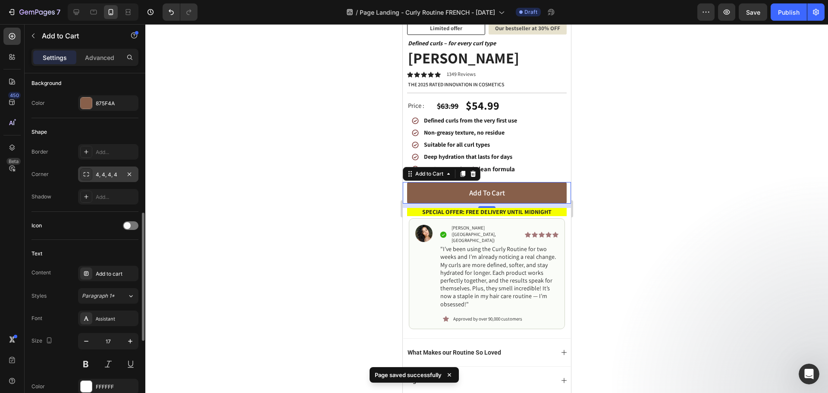
scroll to position [259, 0]
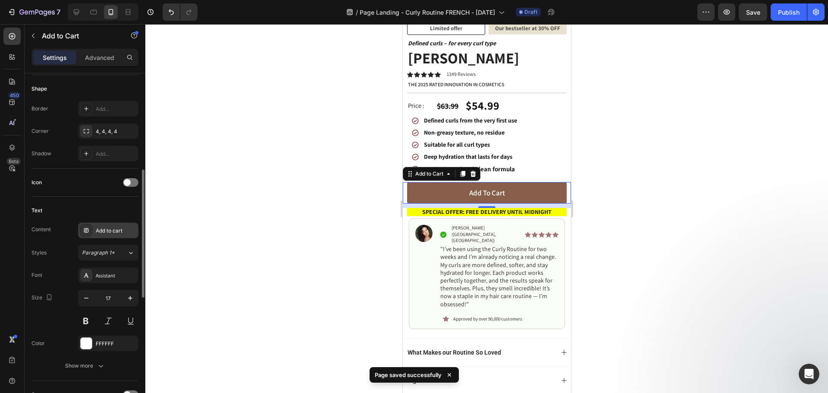
click at [117, 229] on div "Add to cart" at bounding box center [116, 231] width 41 height 8
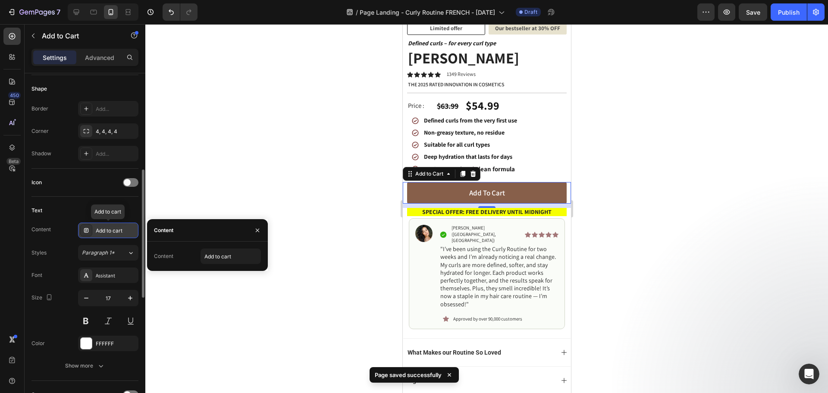
click at [117, 228] on div "Add to cart" at bounding box center [116, 231] width 41 height 8
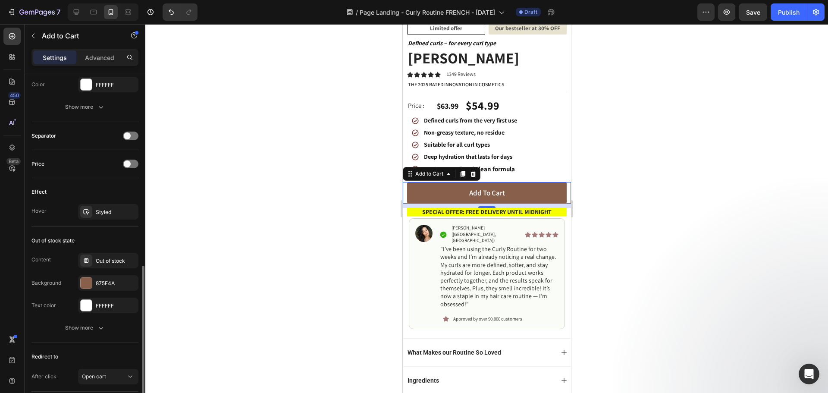
scroll to position [216, 0]
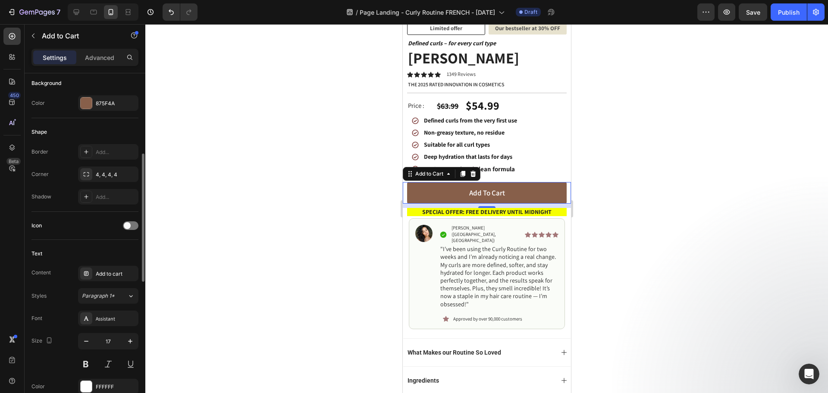
drag, startPoint x: 103, startPoint y: 157, endPoint x: 107, endPoint y: 130, distance: 27.0
click at [107, 130] on div "Shape" at bounding box center [84, 132] width 107 height 14
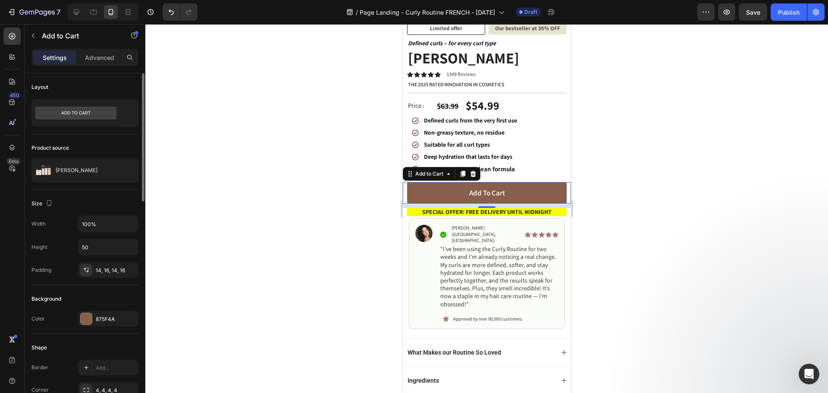
scroll to position [259, 0]
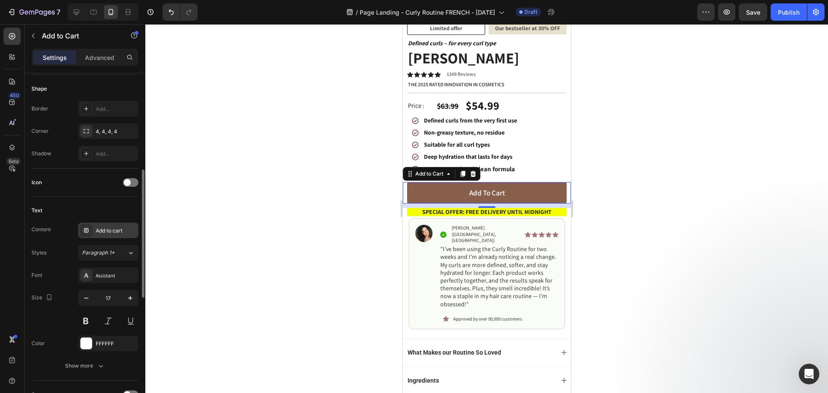
click at [103, 234] on div "Add to cart" at bounding box center [116, 231] width 41 height 8
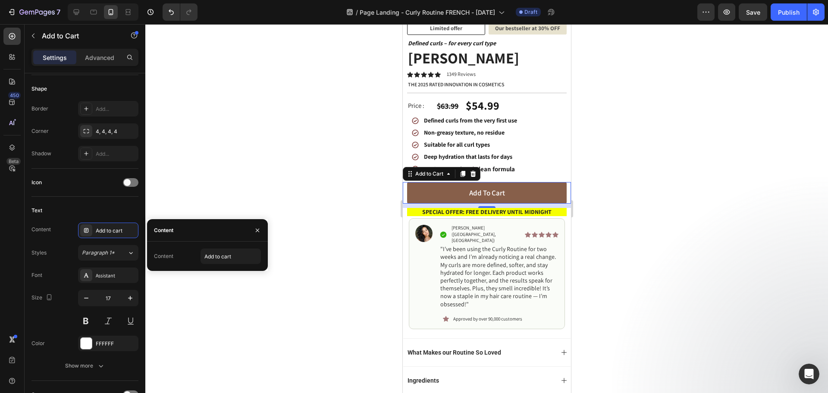
click at [181, 237] on div "Content" at bounding box center [207, 230] width 121 height 22
click at [220, 253] on input "Add to cart" at bounding box center [230, 256] width 60 height 16
click at [219, 253] on input "Add to cart" at bounding box center [230, 256] width 60 height 16
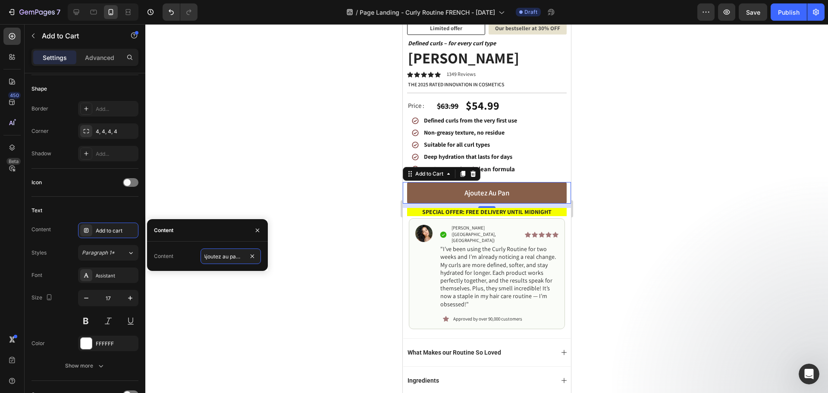
type input "Ajoutez au panier"
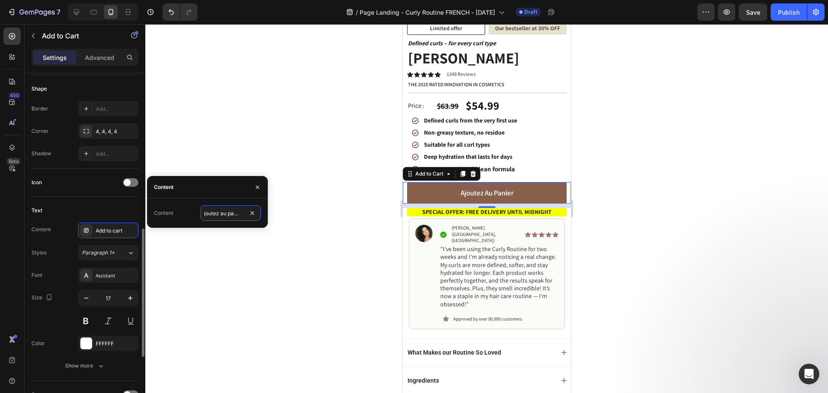
scroll to position [345, 0]
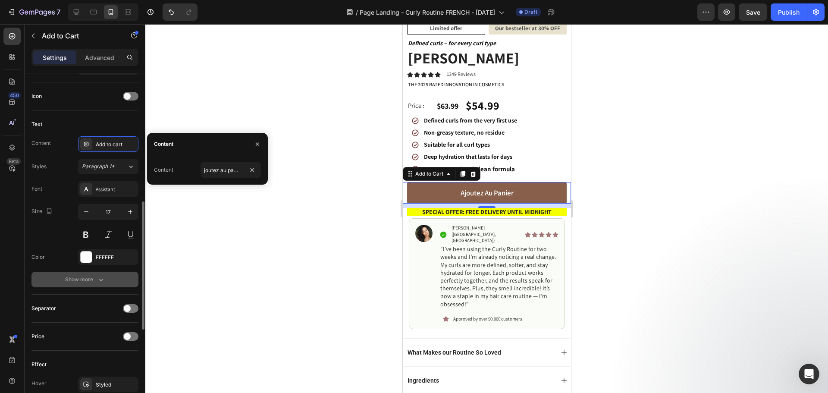
click at [103, 280] on icon "button" at bounding box center [101, 279] width 9 height 9
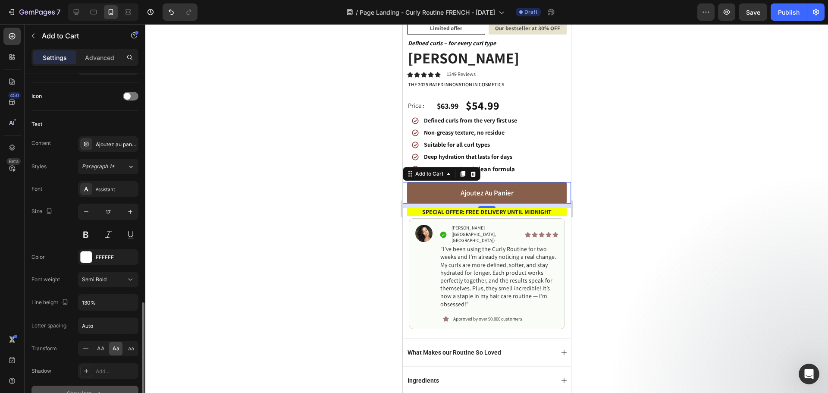
scroll to position [431, 0]
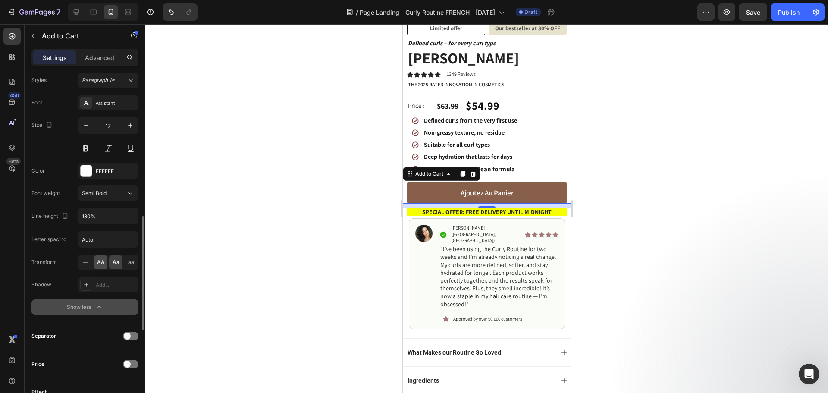
click at [102, 260] on span "AA" at bounding box center [101, 262] width 8 height 8
click at [375, 136] on div at bounding box center [486, 208] width 682 height 369
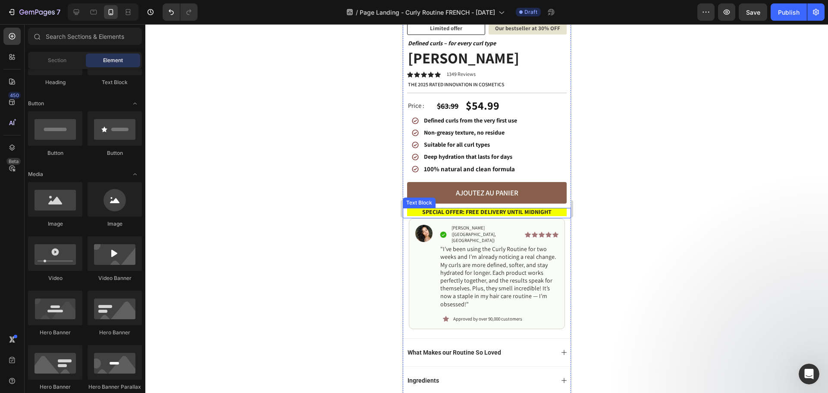
click at [463, 208] on strong "Special offer: Free delivery until midnight" at bounding box center [486, 212] width 129 height 8
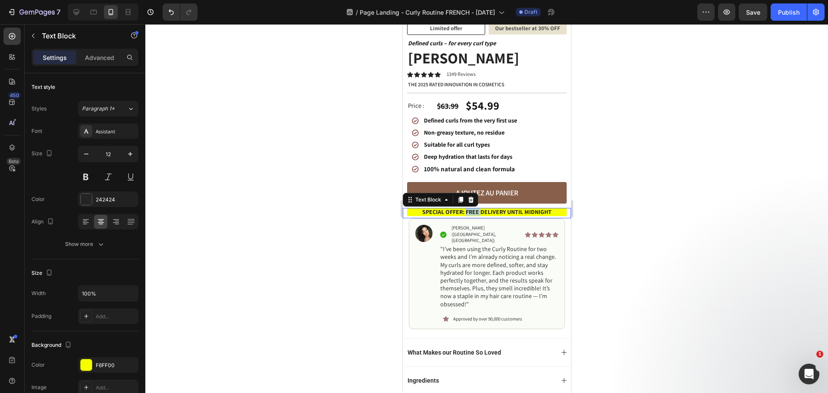
click at [463, 208] on strong "Special offer: Free delivery until midnight" at bounding box center [486, 212] width 129 height 8
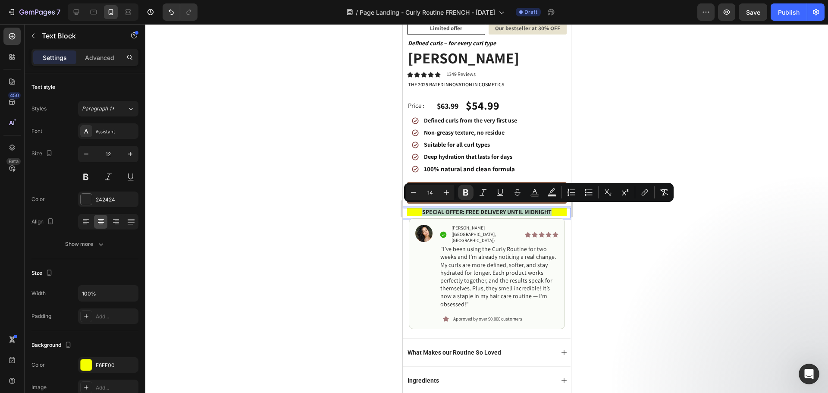
copy strong "Special offer: Free delivery until midnight"
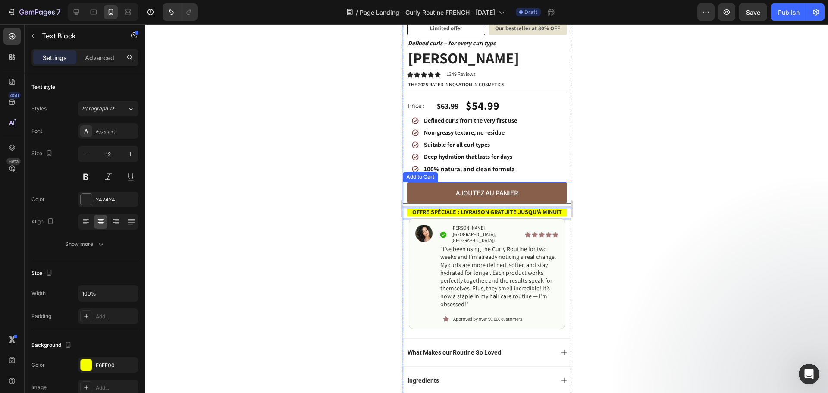
click at [344, 172] on div at bounding box center [486, 208] width 682 height 369
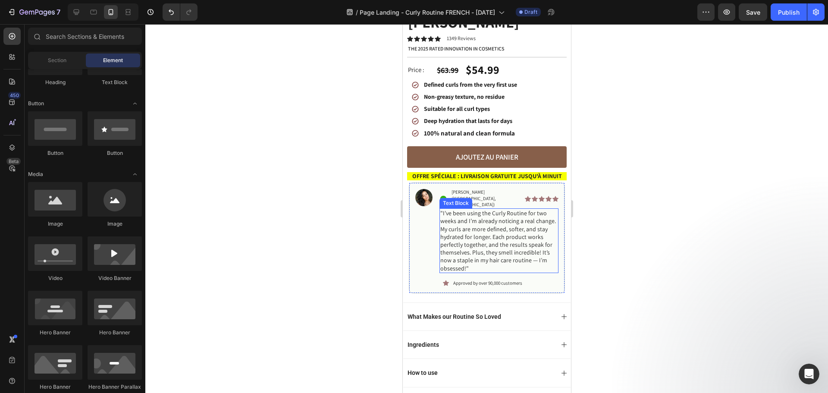
scroll to position [259, 0]
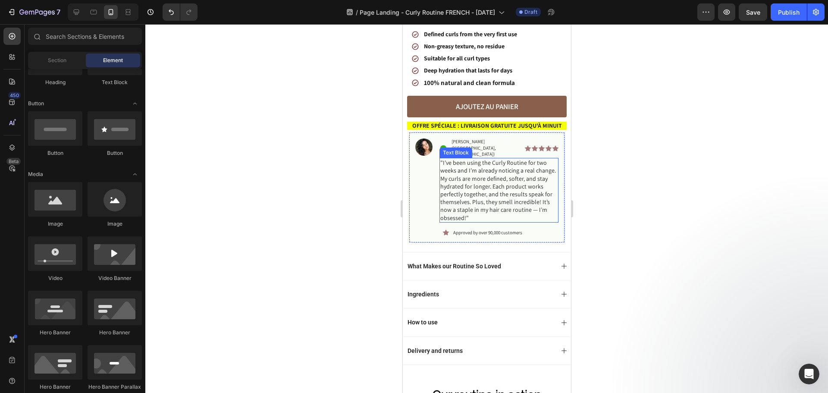
click at [498, 167] on p ""I’ve been using the Curly Routine for two weeks and I’m already noticing a rea…" at bounding box center [499, 190] width 118 height 63
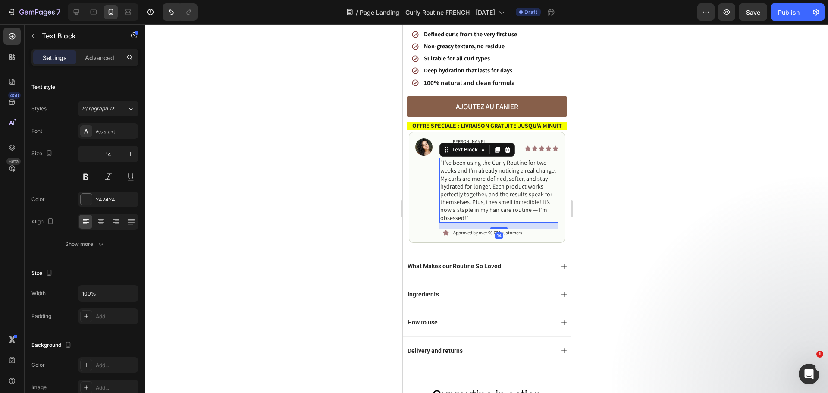
click at [498, 167] on p ""I’ve been using the Curly Routine for two weeks and I’m already noticing a rea…" at bounding box center [499, 190] width 118 height 63
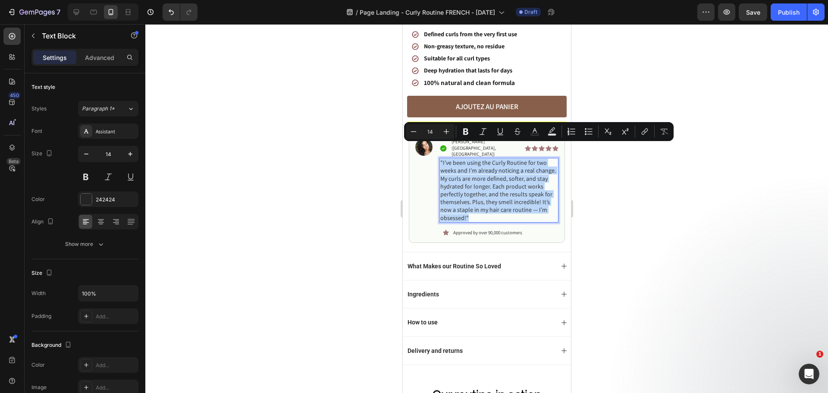
copy p ""I’ve been using the Curly Routine for two weeks and I’m already noticing a rea…"
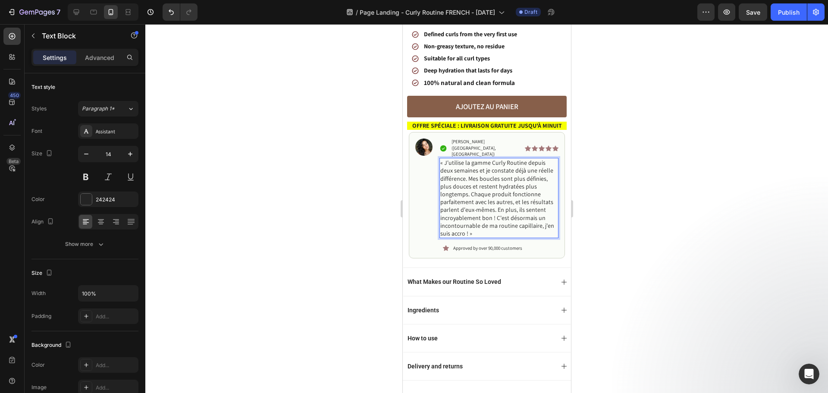
click at [339, 186] on div at bounding box center [486, 208] width 682 height 369
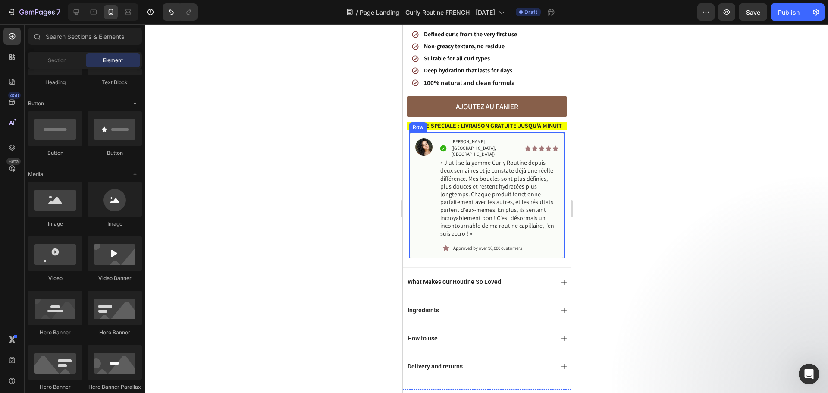
click at [477, 245] on p "Approved by over 90,000 customers" at bounding box center [505, 248] width 104 height 6
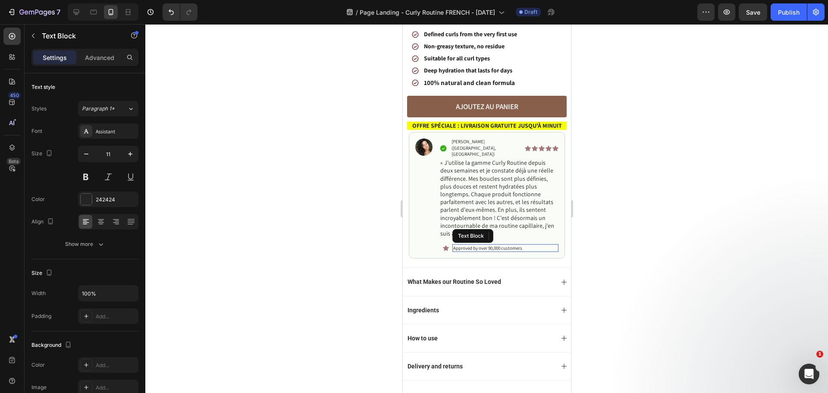
click at [477, 245] on p "Approved by over 90,000 customers" at bounding box center [505, 248] width 104 height 6
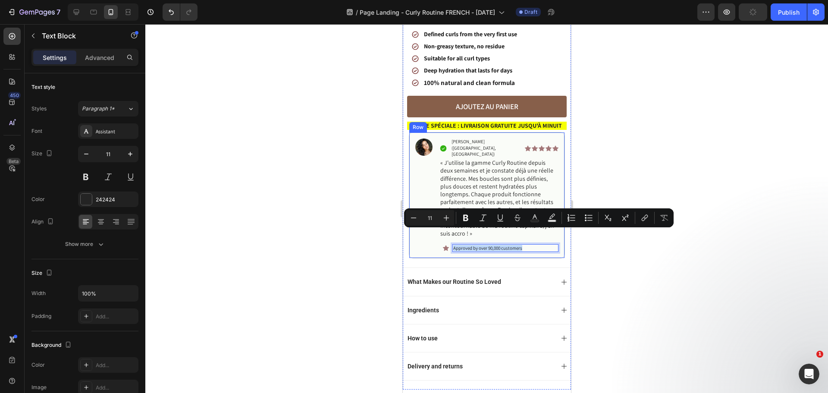
copy p "Approved by over 90,000 customers"
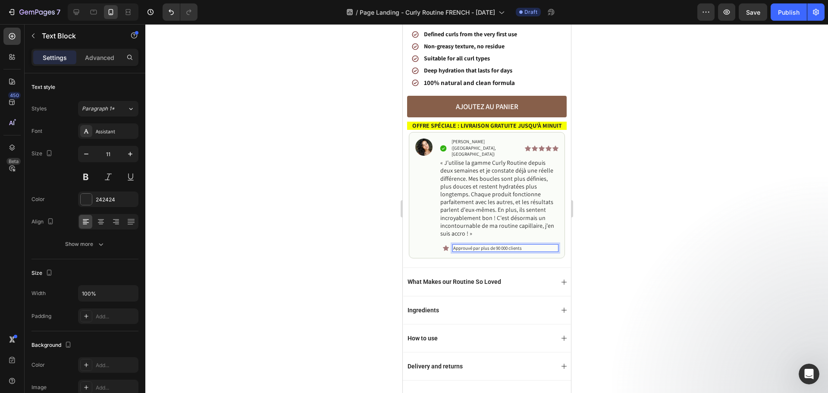
click at [307, 167] on div at bounding box center [486, 208] width 682 height 369
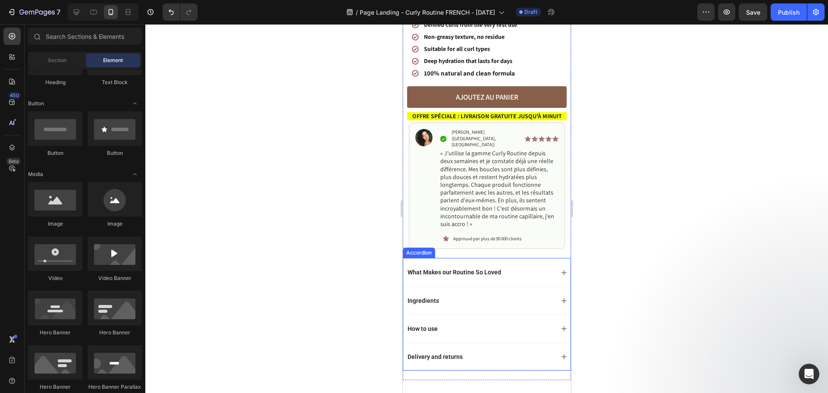
scroll to position [474, 0]
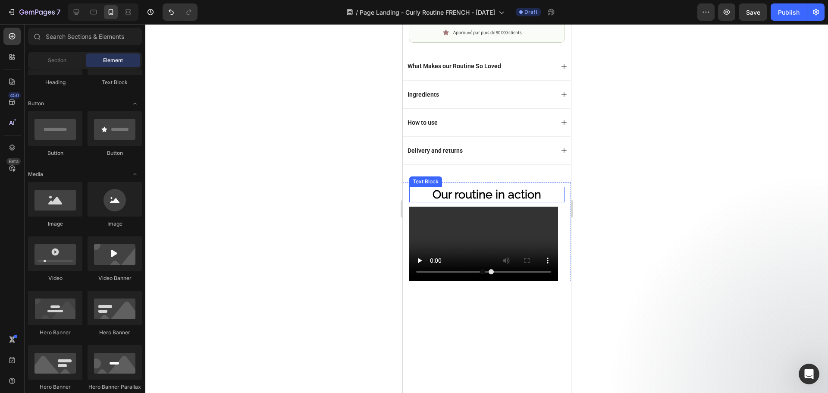
click at [498, 188] on span "Our routine in action" at bounding box center [486, 194] width 109 height 13
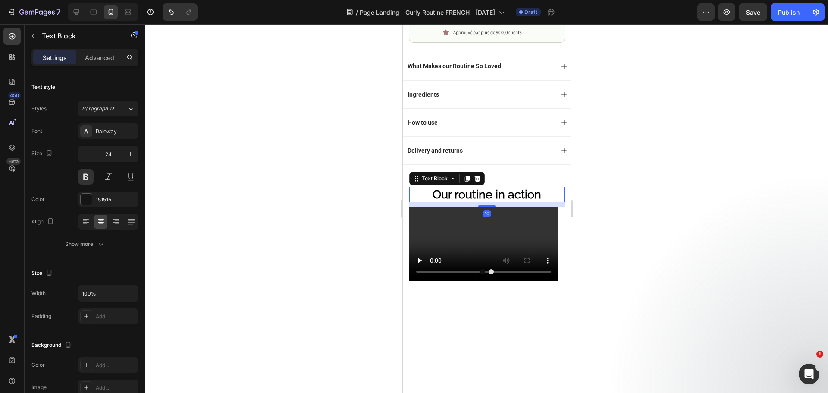
click at [498, 188] on span "Our routine in action" at bounding box center [486, 194] width 109 height 13
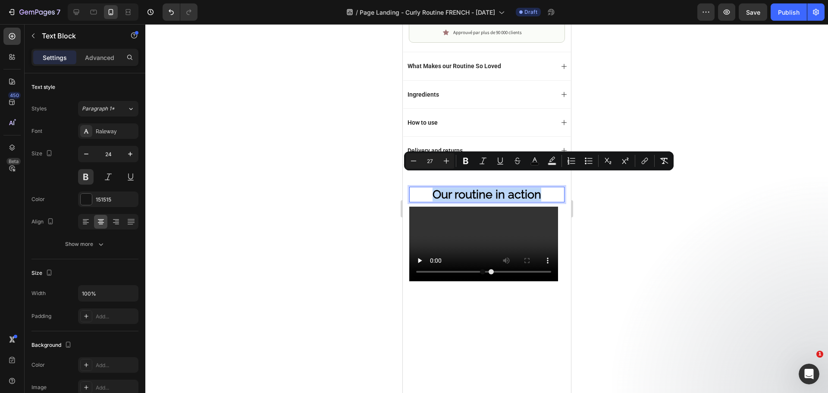
copy span "Our routine in action"
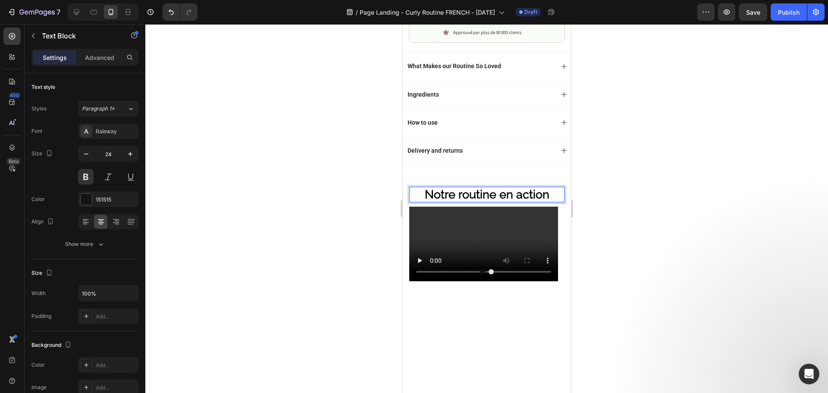
click at [300, 158] on div at bounding box center [486, 208] width 682 height 369
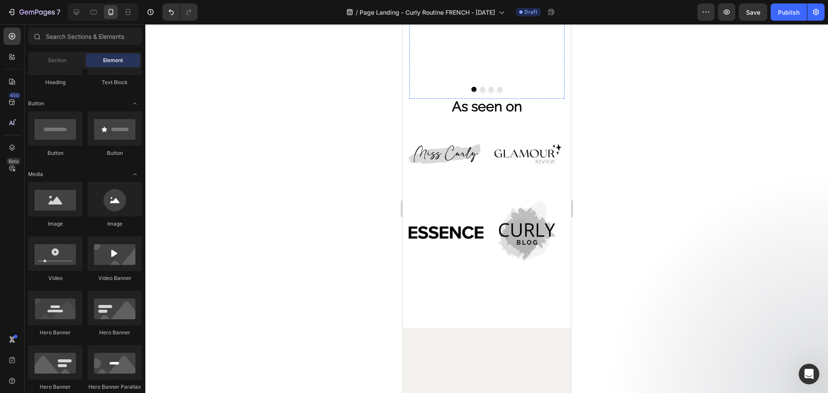
scroll to position [776, 0]
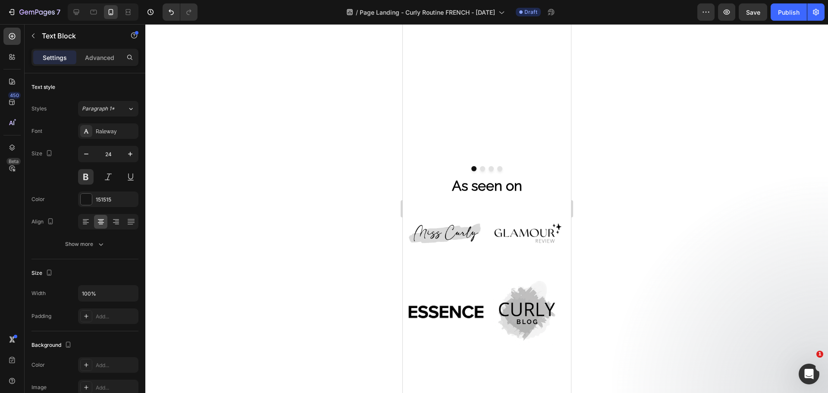
copy span "What curl definition really looks like"
click at [313, 149] on div at bounding box center [486, 208] width 682 height 369
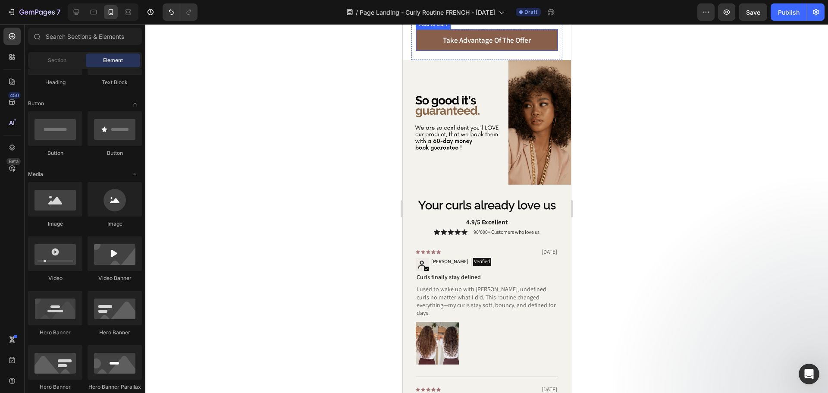
scroll to position [1121, 0]
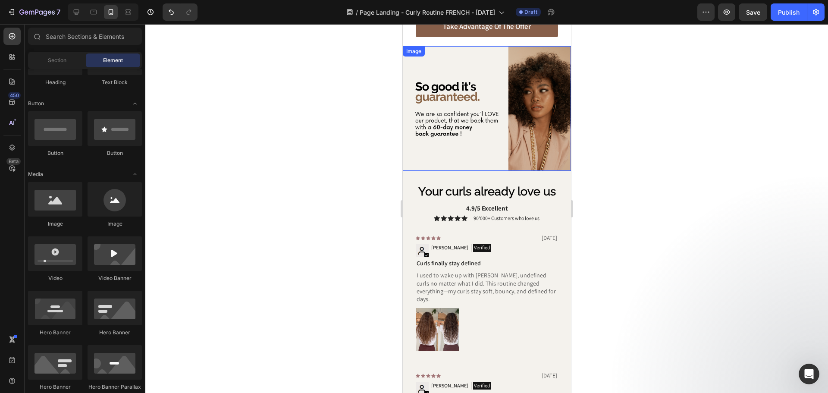
click at [449, 88] on img at bounding box center [486, 108] width 168 height 125
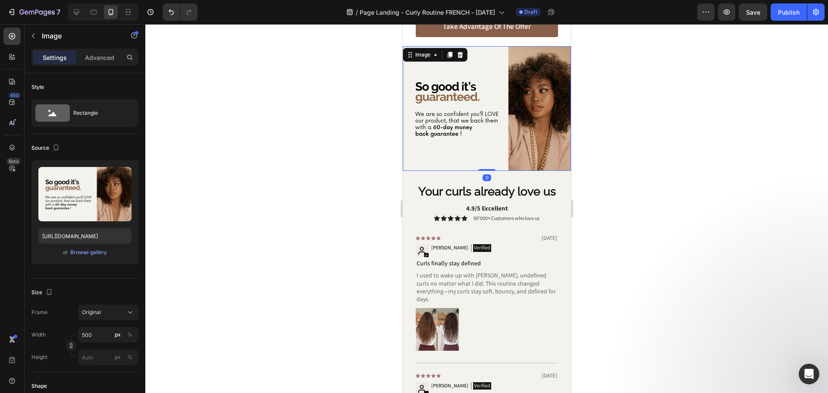
click at [355, 120] on div at bounding box center [486, 208] width 682 height 369
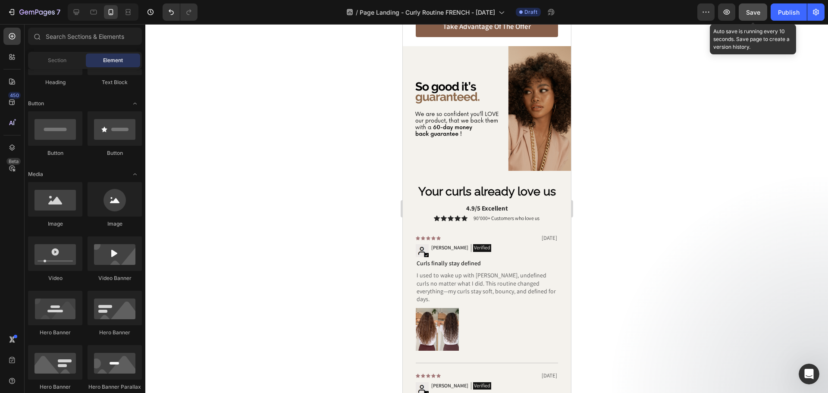
click at [749, 10] on span "Save" at bounding box center [753, 12] width 14 height 7
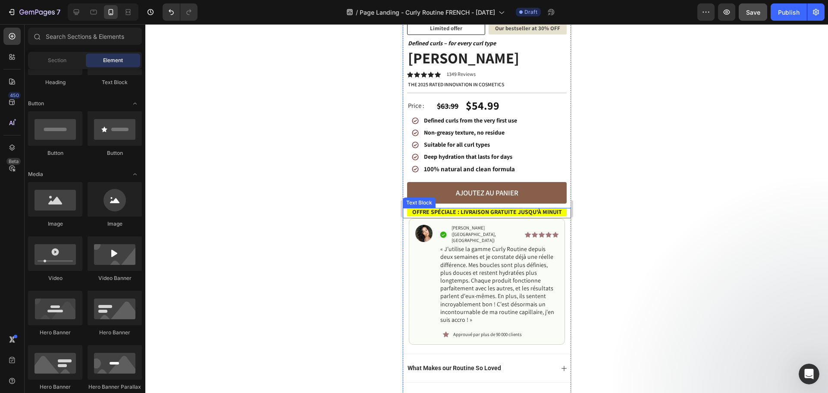
scroll to position [0, 0]
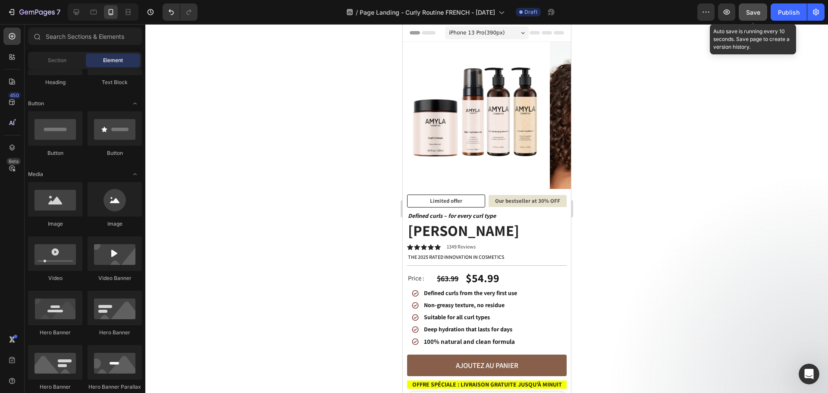
click at [754, 10] on span "Save" at bounding box center [753, 12] width 14 height 7
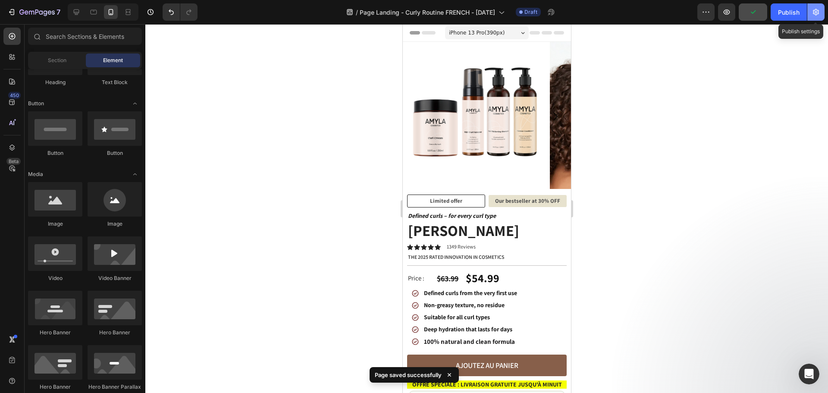
click at [816, 9] on icon "button" at bounding box center [816, 12] width 6 height 6
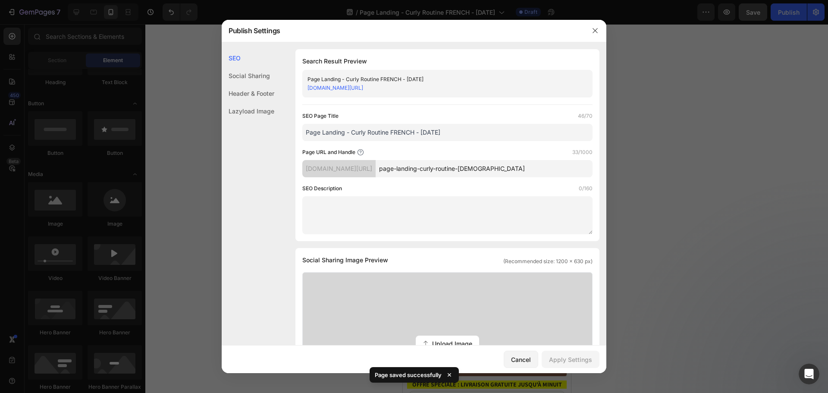
click at [454, 92] on div "Page Landing - Curly Routine FRENCH - [DATE] [DOMAIN_NAME][URL]" at bounding box center [447, 84] width 290 height 28
click at [363, 86] on link "[DOMAIN_NAME][URL]" at bounding box center [335, 87] width 56 height 6
drag, startPoint x: 610, startPoint y: 29, endPoint x: 669, endPoint y: 26, distance: 59.1
click at [611, 29] on div at bounding box center [414, 196] width 828 height 393
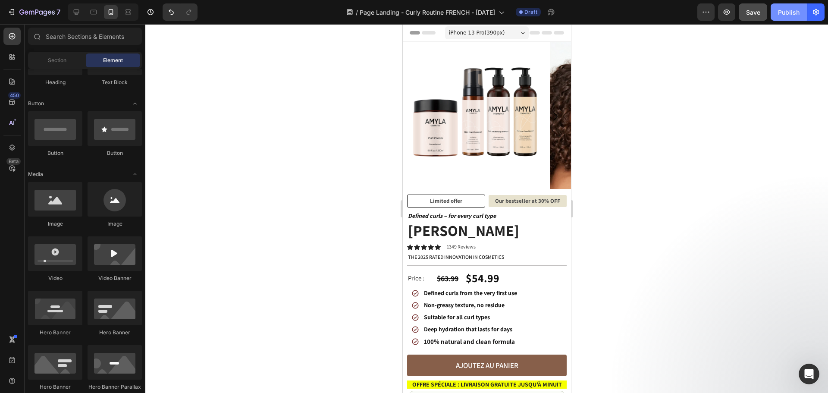
click at [789, 12] on div "Publish" at bounding box center [789, 12] width 22 height 9
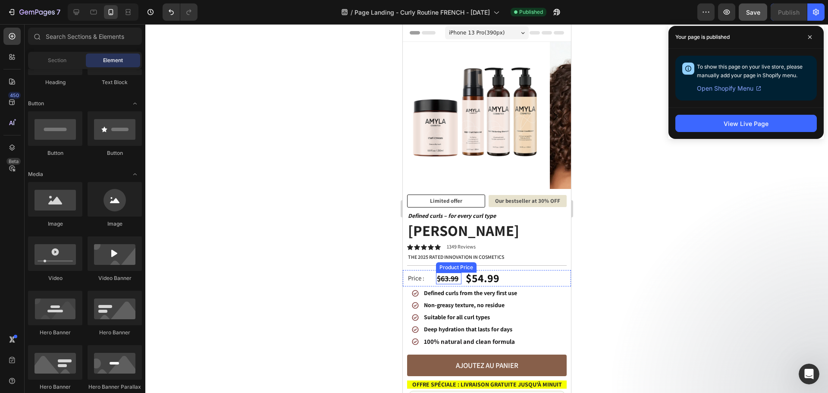
click at [448, 275] on div "$63.99" at bounding box center [447, 278] width 25 height 12
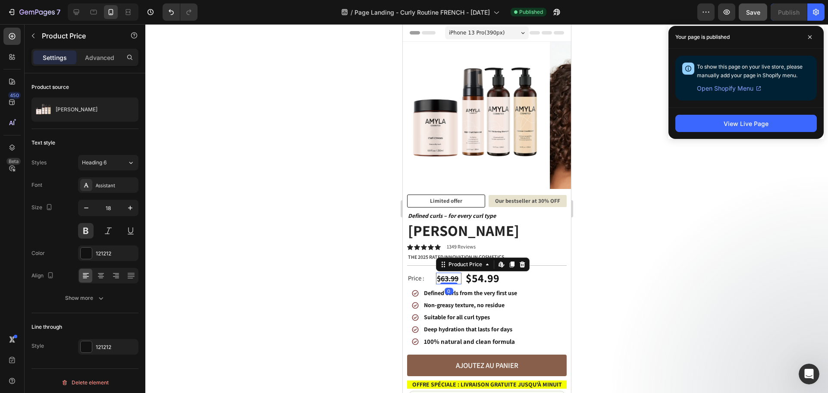
click at [310, 223] on div at bounding box center [486, 208] width 682 height 369
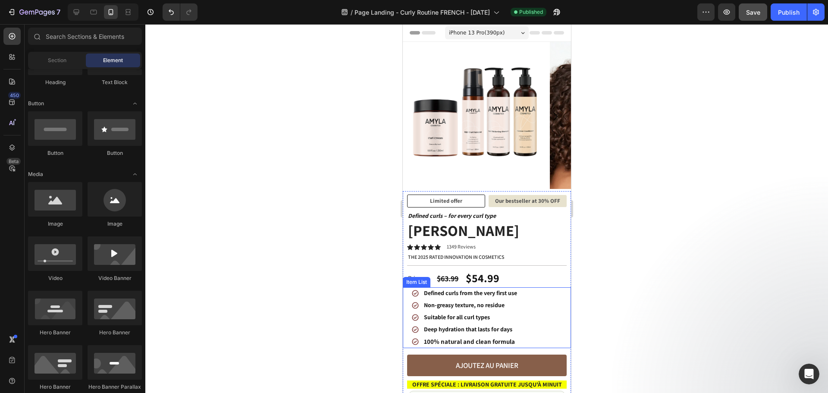
click at [488, 287] on div "Defined curls from the very first use" at bounding box center [470, 293] width 96 height 12
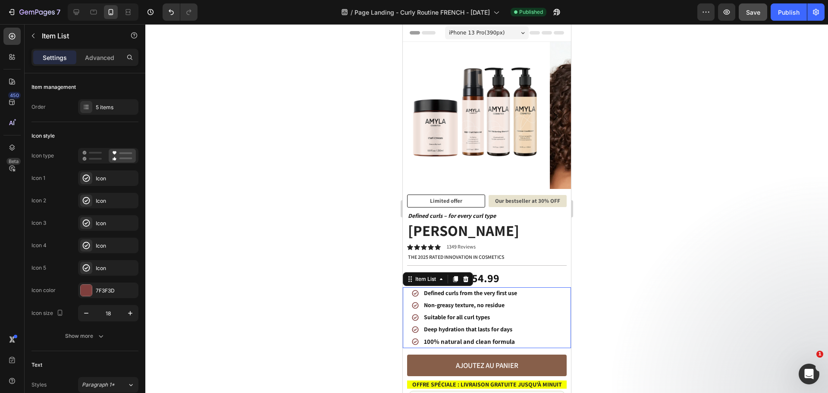
click at [488, 292] on p "Defined curls from the very first use" at bounding box center [469, 292] width 93 height 9
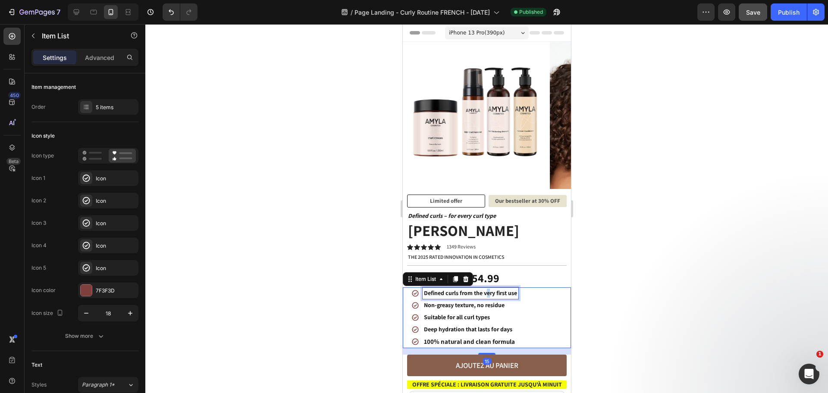
click at [488, 292] on p "Defined curls from the very first use" at bounding box center [469, 292] width 93 height 9
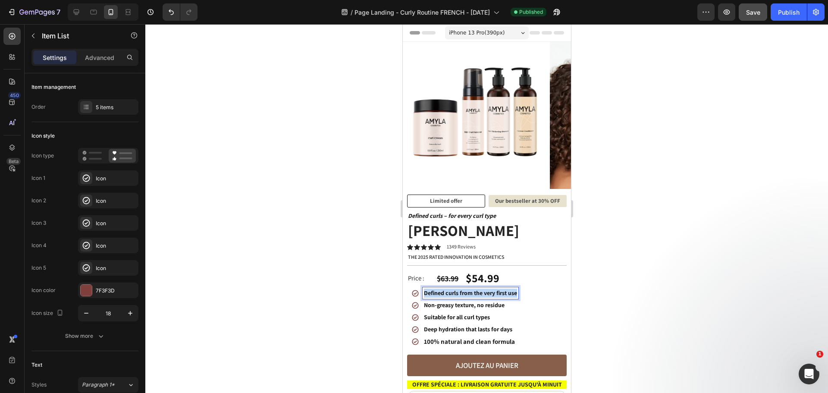
click at [488, 292] on p "Defined curls from the very first use" at bounding box center [469, 292] width 93 height 9
copy p "Defined curls from the very first use"
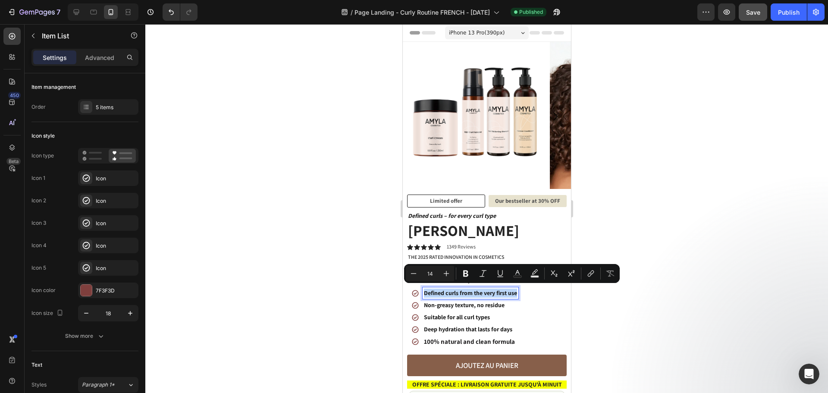
copy p "Defined curls from the very first use"
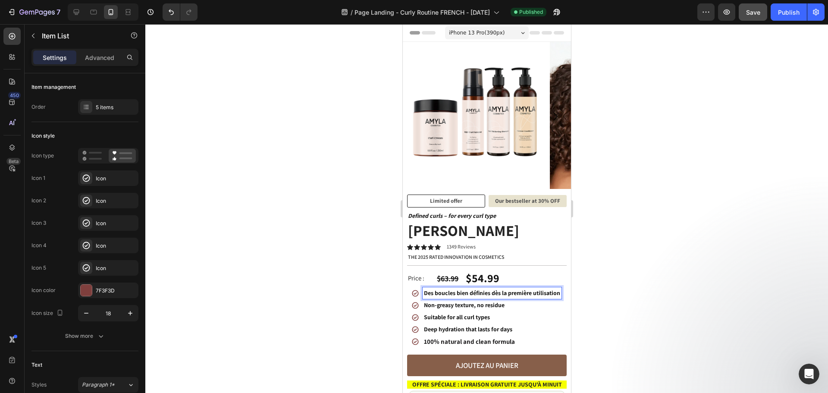
click at [525, 288] on p "Des boucles bien définies dès la première utilisation" at bounding box center [491, 292] width 136 height 9
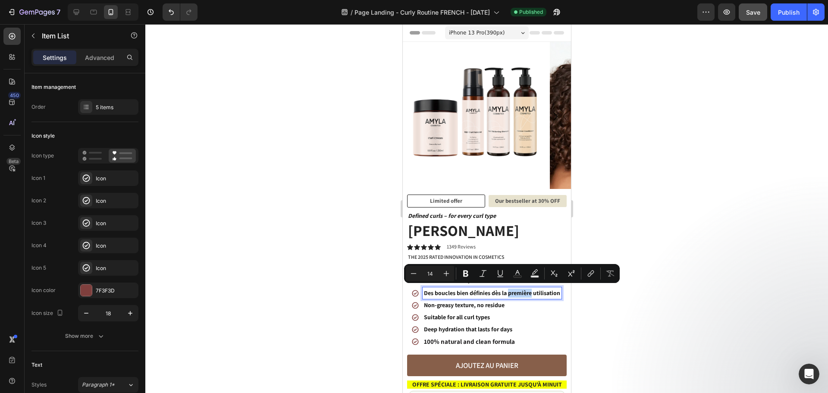
drag, startPoint x: 532, startPoint y: 291, endPoint x: 507, endPoint y: 289, distance: 25.1
click at [507, 289] on p "Des boucles bien définies dès la première utilisation" at bounding box center [491, 292] width 136 height 9
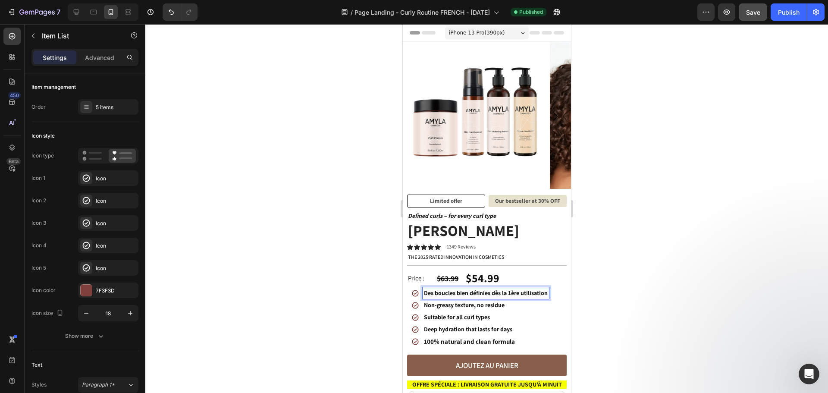
click at [485, 305] on p "Non-greasy texture, no residue" at bounding box center [485, 304] width 124 height 9
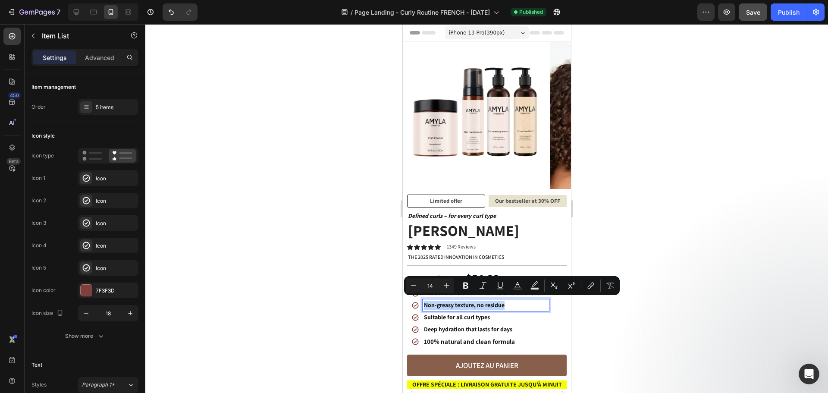
copy p "Non-greasy texture, no residue"
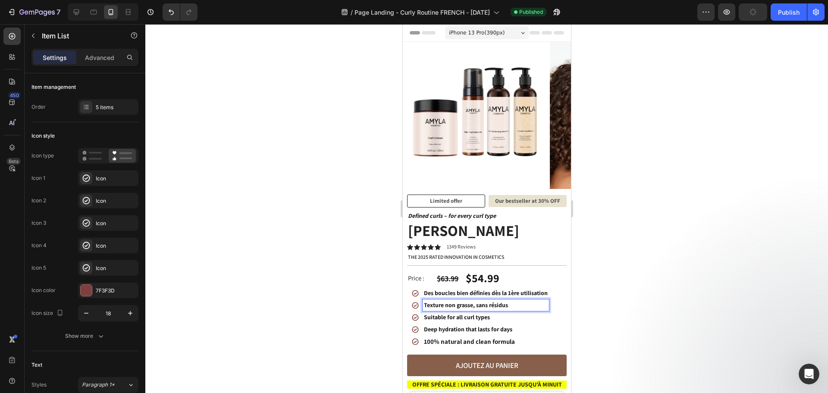
click at [466, 317] on p "Suitable for all curl types" at bounding box center [485, 317] width 124 height 9
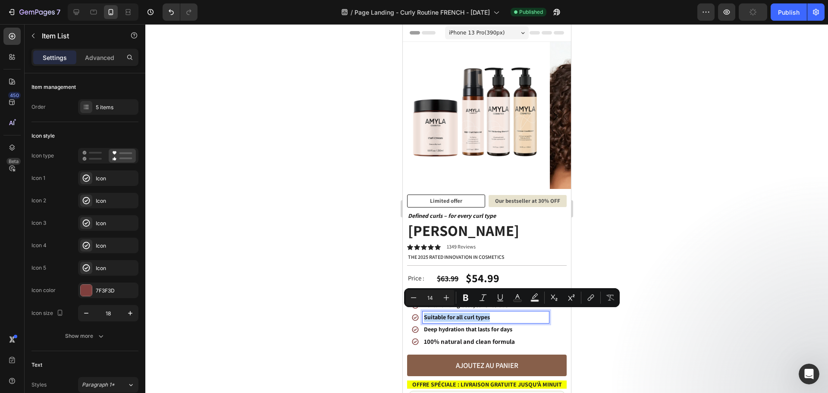
copy p "Suitable for all curl types"
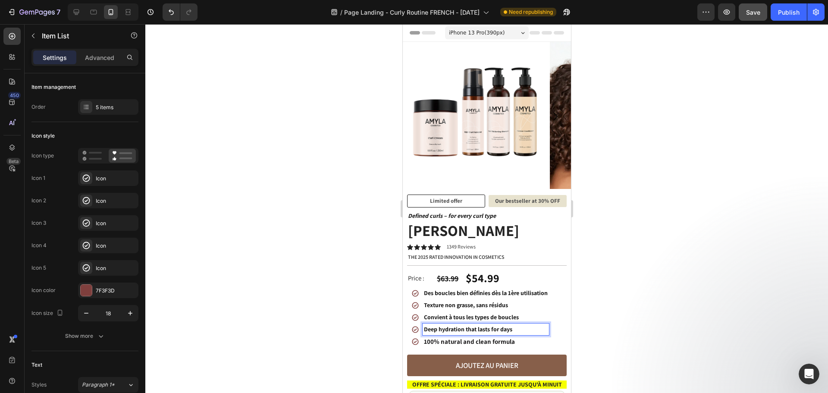
click at [494, 328] on p "Deep hydration that lasts for days" at bounding box center [485, 329] width 124 height 9
copy p "Deep hydration that lasts for days"
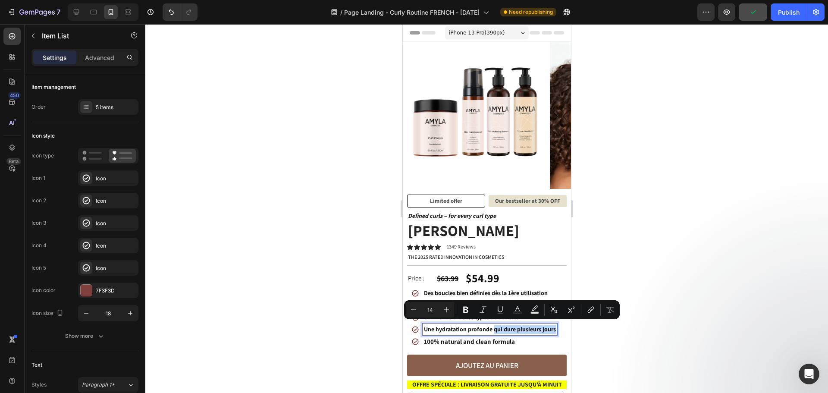
drag, startPoint x: 499, startPoint y: 334, endPoint x: 493, endPoint y: 327, distance: 9.5
click at [493, 327] on p "Une hydratation profonde qui dure plusieurs jours" at bounding box center [489, 329] width 132 height 9
click at [497, 345] on span "100% natural and clean formula" at bounding box center [468, 341] width 91 height 8
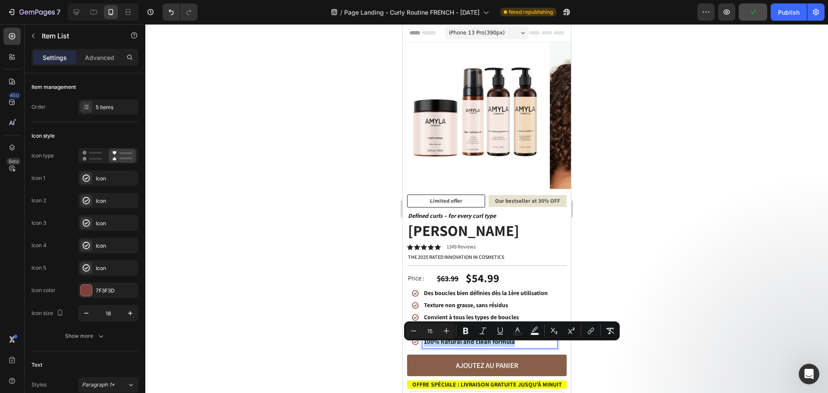
click at [497, 345] on span "100% natural and clean formula" at bounding box center [468, 341] width 91 height 8
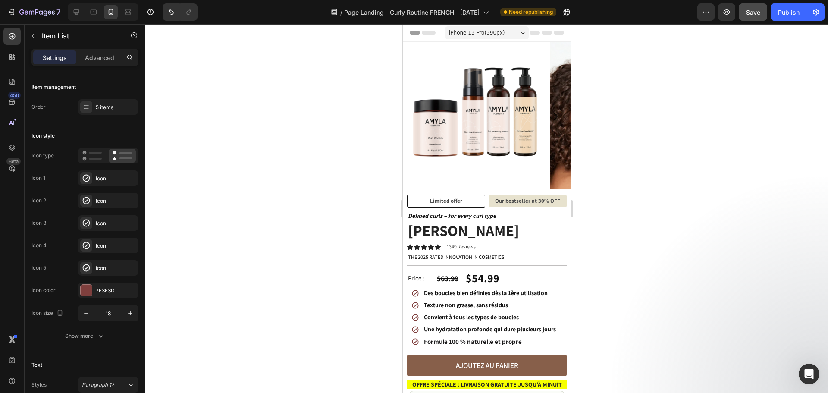
click at [281, 190] on div at bounding box center [486, 208] width 682 height 369
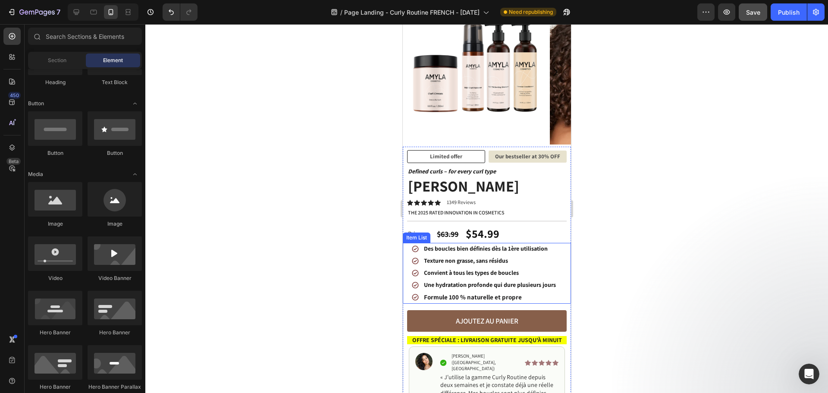
scroll to position [172, 0]
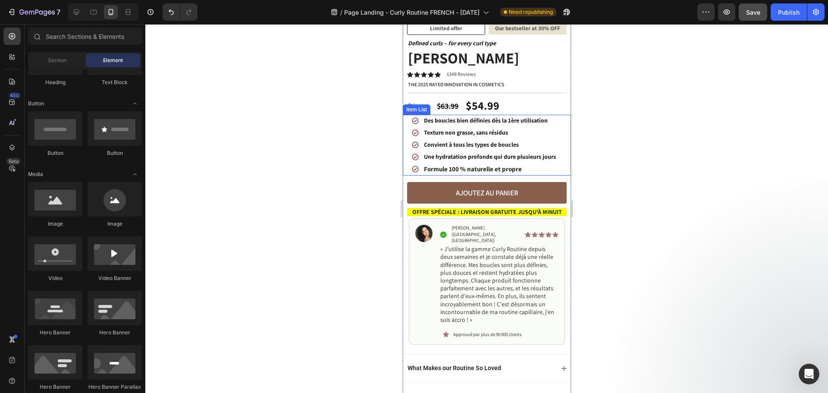
click at [495, 170] on div "Formule 100 % naturelle et propre" at bounding box center [489, 169] width 135 height 13
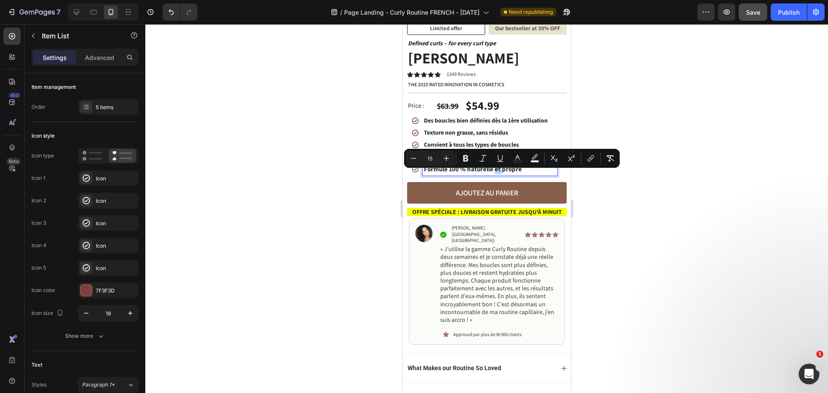
click at [494, 173] on span "Formule 100 % naturelle et propre" at bounding box center [472, 169] width 98 height 8
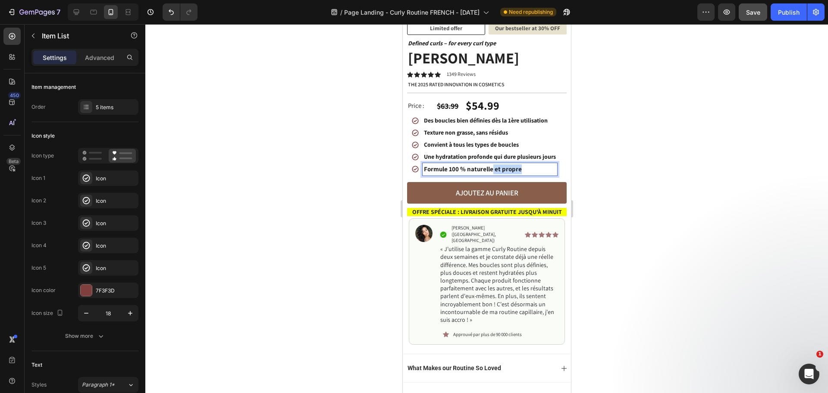
drag, startPoint x: 507, startPoint y: 180, endPoint x: 524, endPoint y: 181, distance: 16.4
click at [524, 175] on div "Formule 100 % naturelle et propre" at bounding box center [489, 169] width 135 height 13
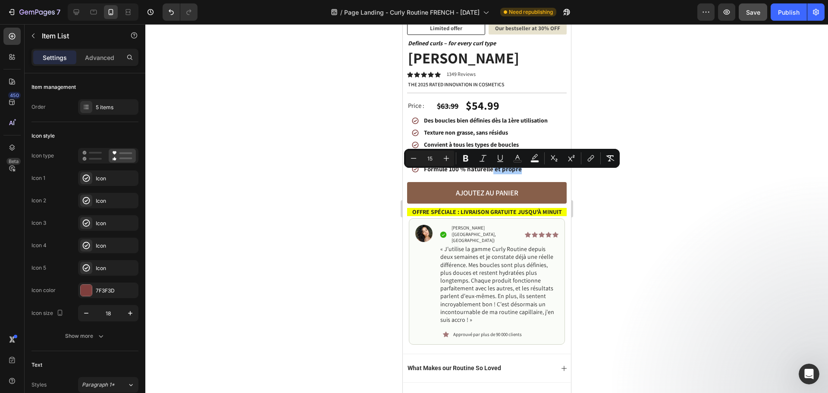
click at [349, 178] on div at bounding box center [486, 208] width 682 height 369
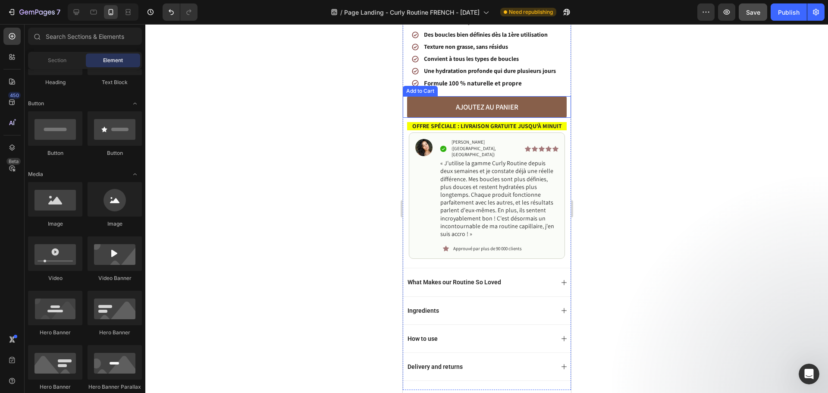
scroll to position [259, 0]
click at [474, 278] on p "What Makes our Routine So Loved" at bounding box center [454, 282] width 94 height 8
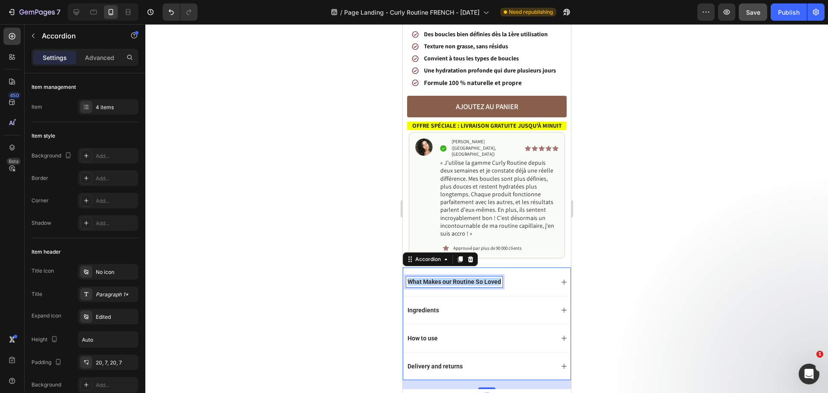
click at [474, 278] on p "What Makes our Routine So Loved" at bounding box center [454, 282] width 94 height 8
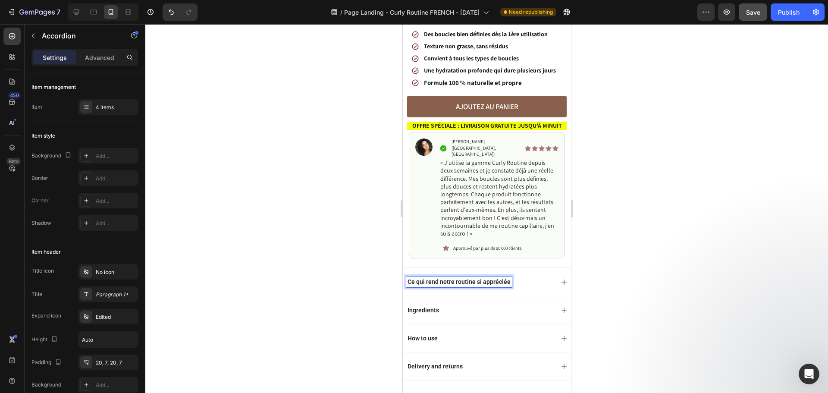
click at [430, 306] on p "Ingredients" at bounding box center [422, 310] width 31 height 8
click at [436, 334] on p "How to use" at bounding box center [422, 338] width 30 height 8
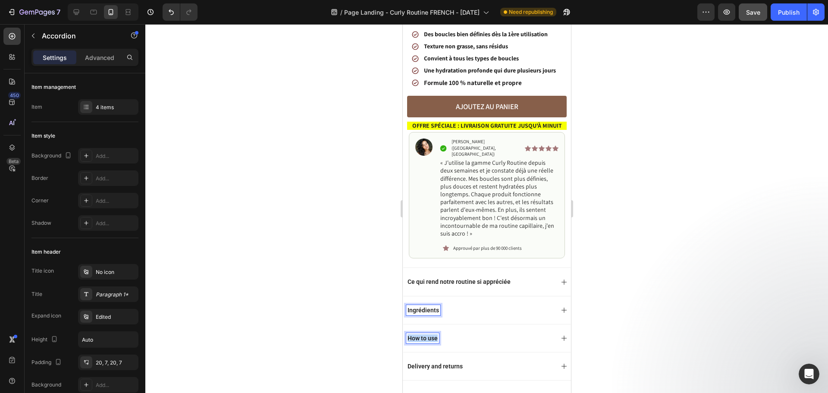
click at [436, 334] on p "How to use" at bounding box center [422, 338] width 30 height 8
click at [441, 362] on p "Delivery and returns" at bounding box center [434, 366] width 55 height 8
click at [304, 241] on div at bounding box center [486, 208] width 682 height 369
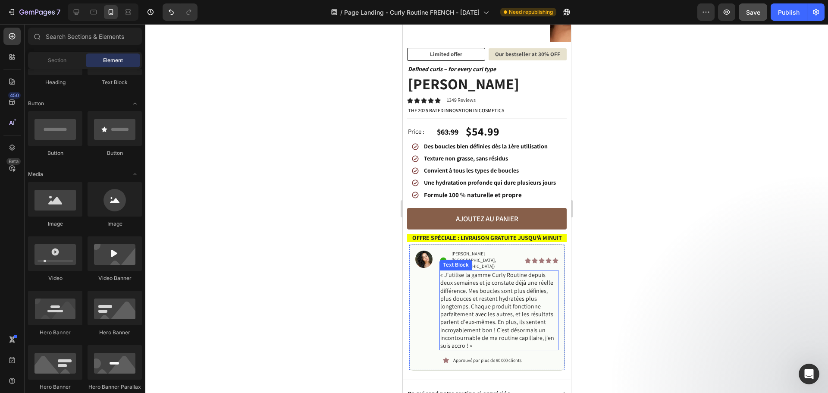
scroll to position [129, 0]
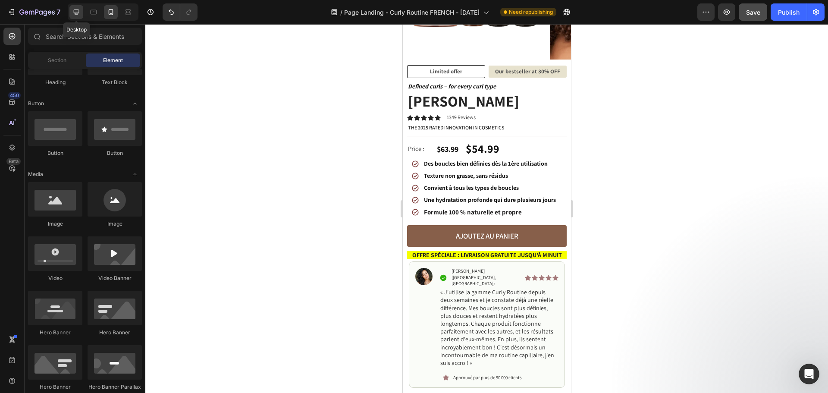
click at [78, 16] on icon at bounding box center [76, 12] width 9 height 9
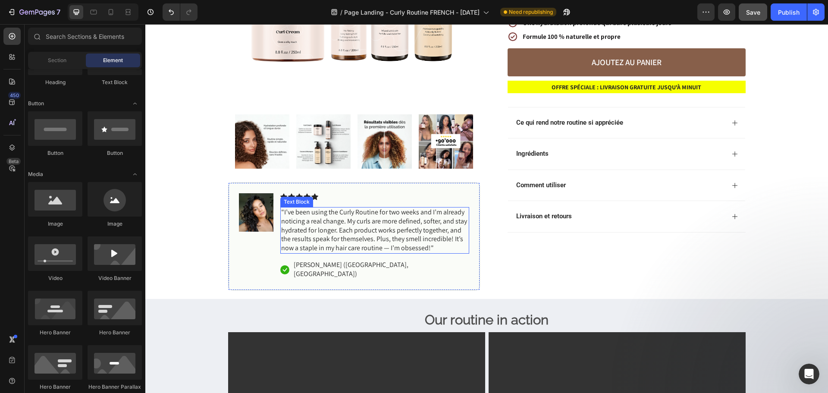
scroll to position [302, 0]
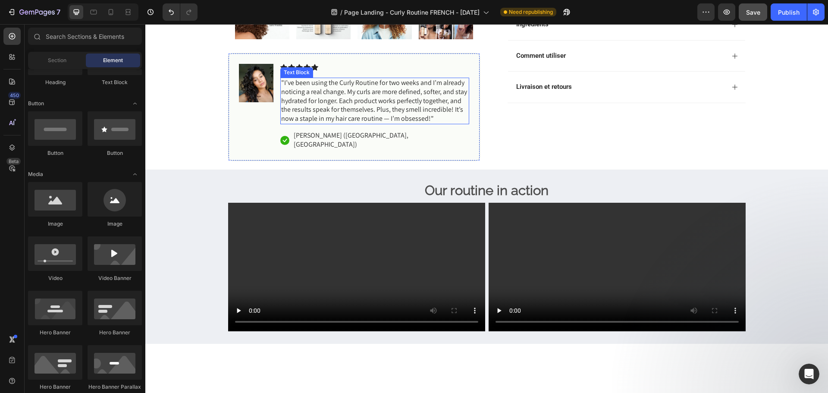
click at [361, 106] on p ""I’ve been using the Curly Routine for two weeks and I’m already noticing a rea…" at bounding box center [374, 100] width 187 height 45
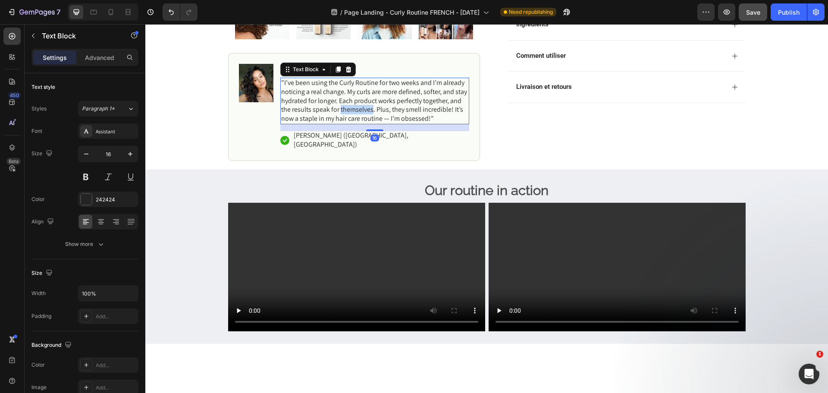
click at [361, 106] on p ""I’ve been using the Curly Routine for two weeks and I’m already noticing a rea…" at bounding box center [374, 100] width 187 height 45
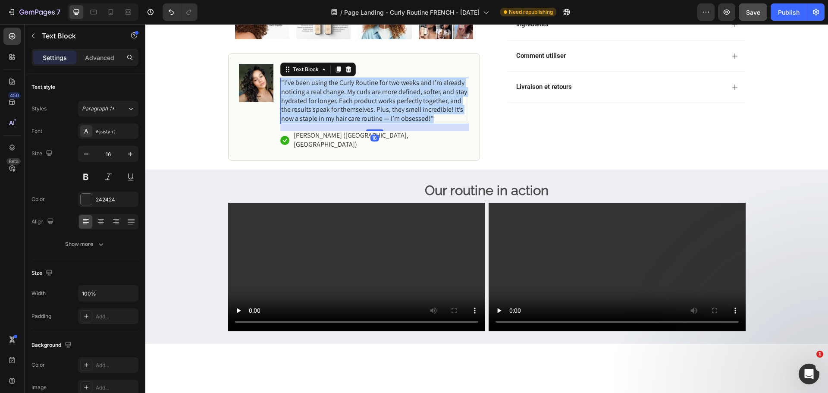
click at [361, 106] on p ""I’ve been using the Curly Routine for two weeks and I’m already noticing a rea…" at bounding box center [374, 100] width 187 height 45
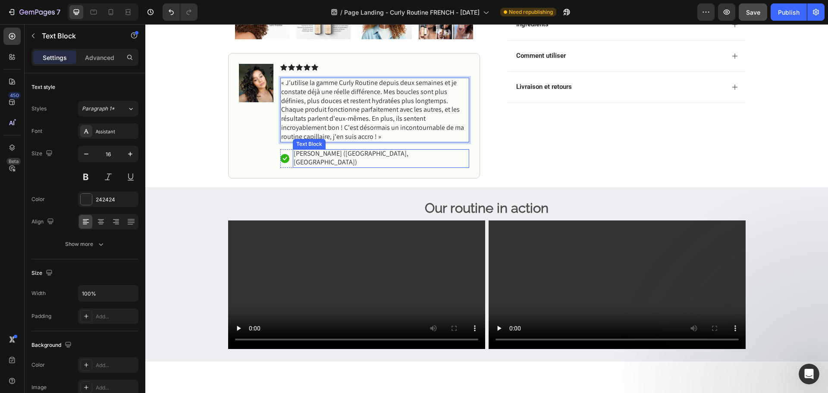
click at [335, 153] on p "[PERSON_NAME] ([GEOGRAPHIC_DATA], [GEOGRAPHIC_DATA])" at bounding box center [381, 158] width 175 height 18
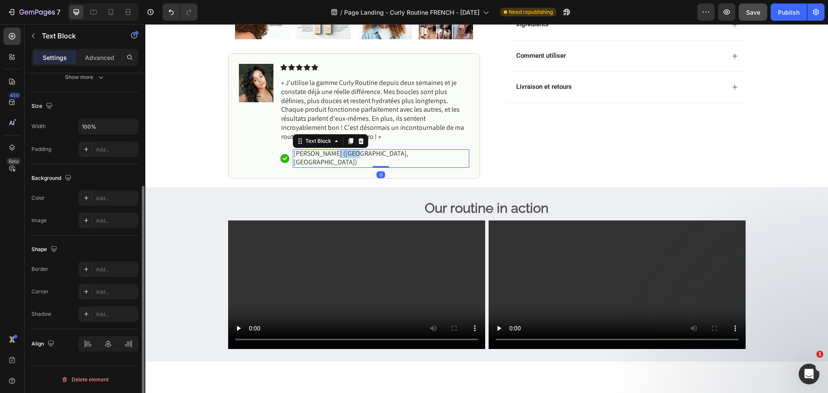
click at [335, 153] on p "[PERSON_NAME] ([GEOGRAPHIC_DATA], [GEOGRAPHIC_DATA])" at bounding box center [381, 158] width 175 height 18
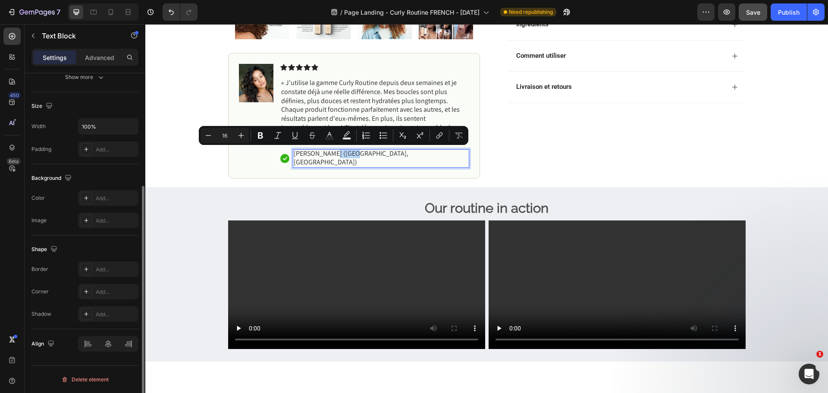
click at [344, 154] on p "[PERSON_NAME] ([GEOGRAPHIC_DATA], [GEOGRAPHIC_DATA])" at bounding box center [381, 158] width 175 height 18
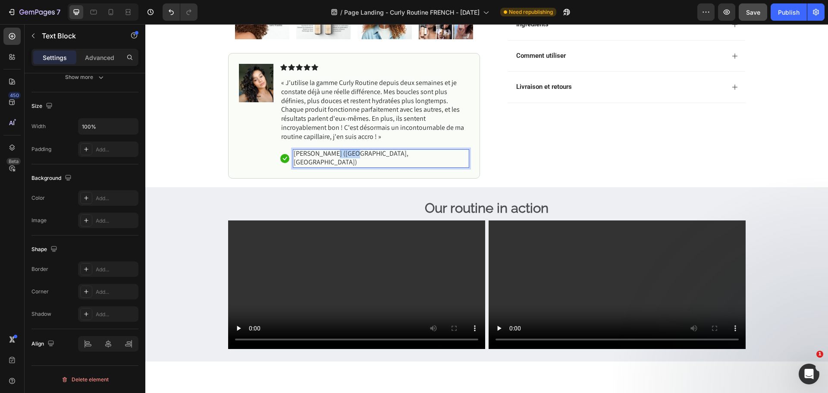
drag, startPoint x: 346, startPoint y: 154, endPoint x: 323, endPoint y: 155, distance: 22.9
click at [323, 155] on p "[PERSON_NAME] ([GEOGRAPHIC_DATA], [GEOGRAPHIC_DATA])" at bounding box center [381, 158] width 175 height 18
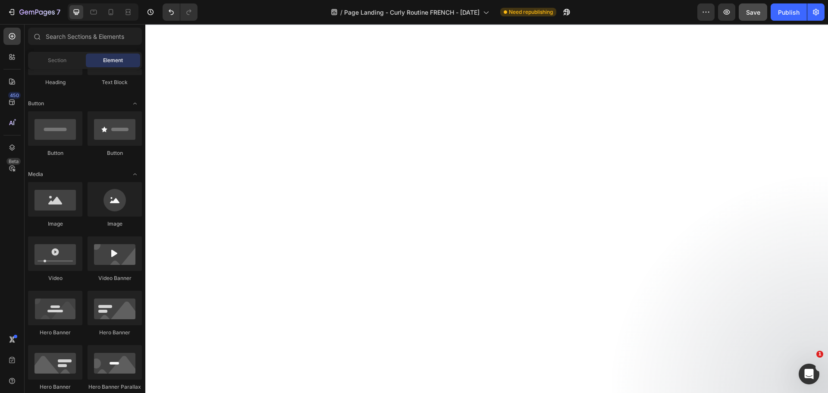
scroll to position [388, 0]
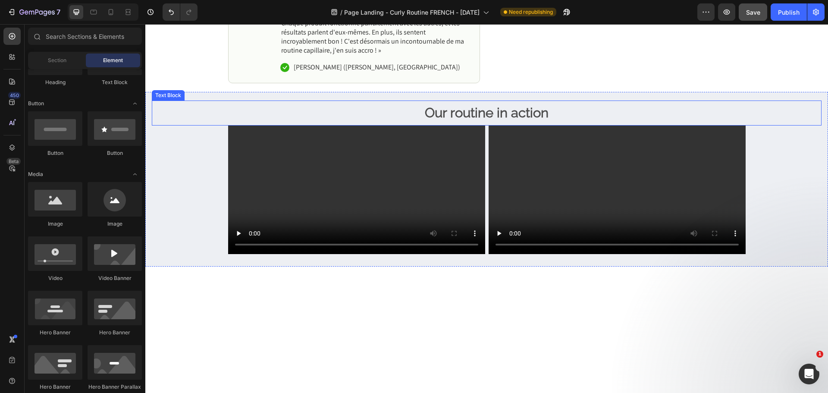
click at [479, 121] on p "Our routine in action" at bounding box center [487, 112] width 668 height 23
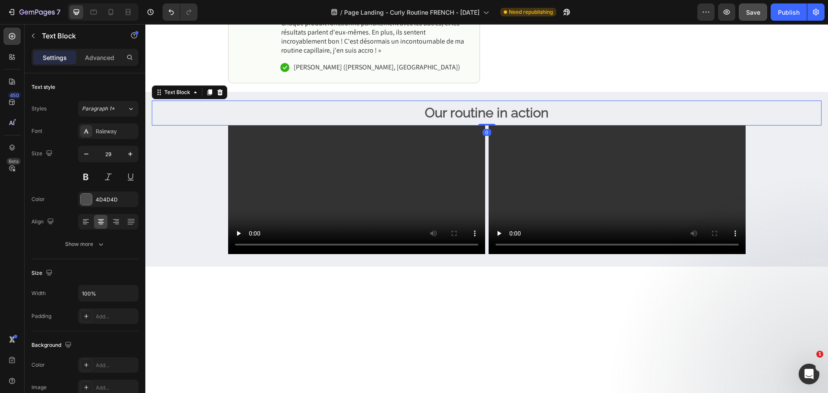
click at [479, 121] on p "Our routine in action" at bounding box center [487, 112] width 668 height 23
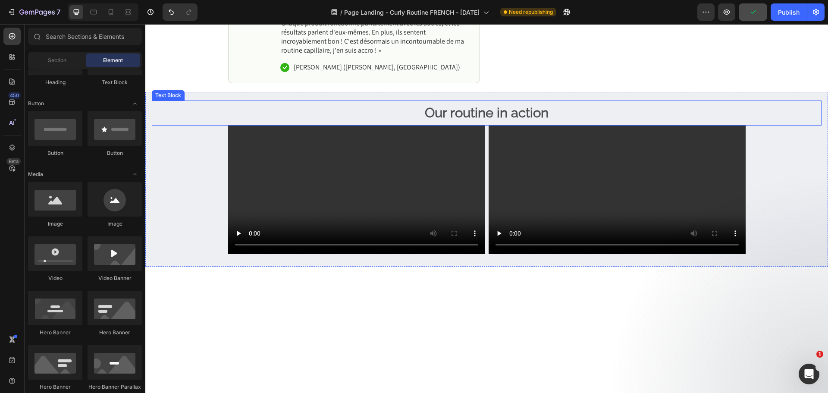
click at [530, 113] on strong "Our routine in action" at bounding box center [487, 113] width 124 height 16
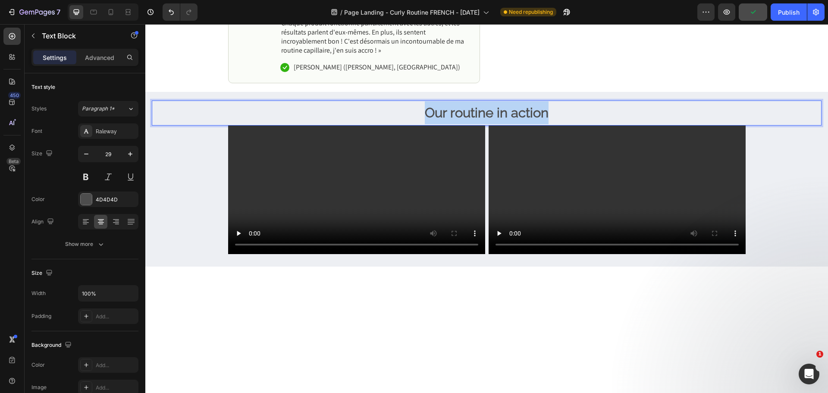
click at [530, 113] on strong "Our routine in action" at bounding box center [487, 113] width 124 height 16
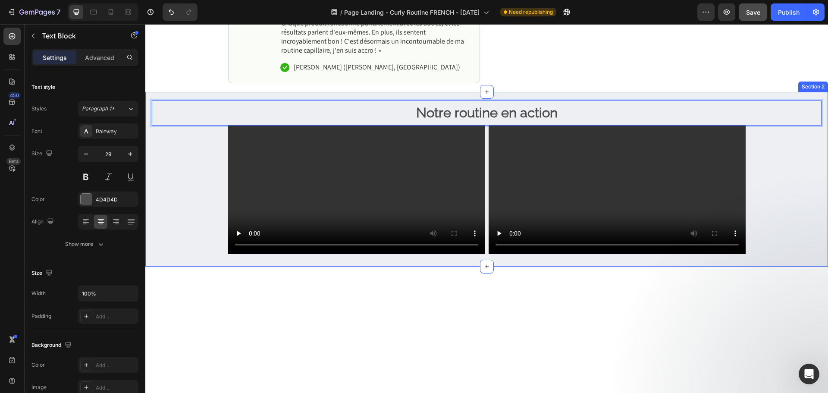
click at [780, 208] on div "Notre routine en action Text Block 0 Video Video Row Text Block" at bounding box center [486, 177] width 669 height 155
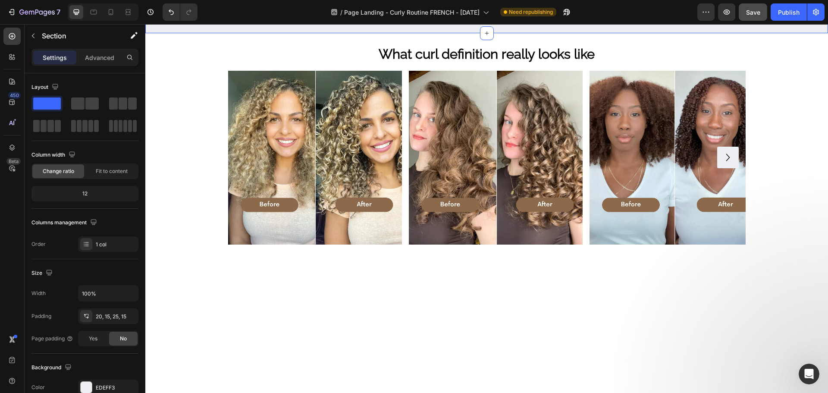
scroll to position [733, 0]
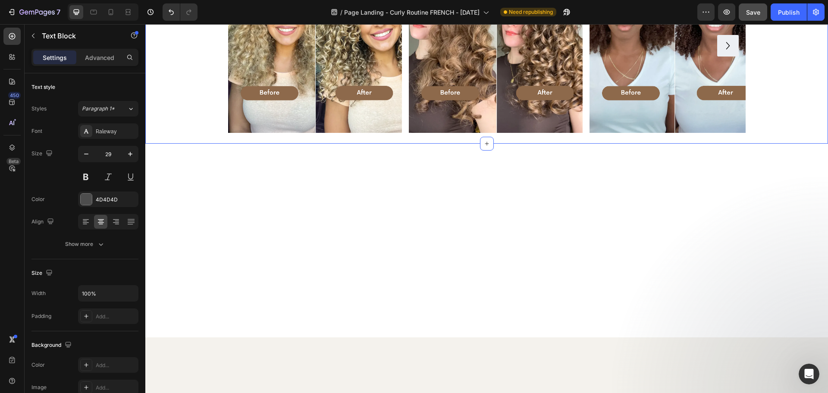
click at [183, 133] on div "Image Image Image Image [GEOGRAPHIC_DATA]" at bounding box center [486, 46] width 669 height 174
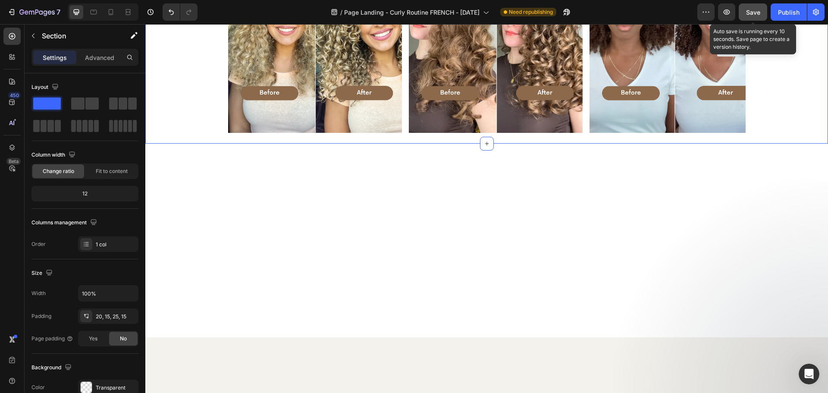
click at [762, 16] on button "Save" at bounding box center [752, 11] width 28 height 17
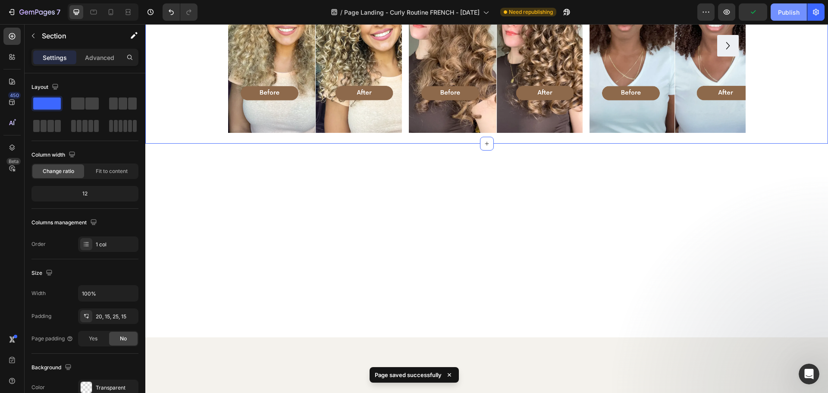
click at [783, 18] on button "Publish" at bounding box center [788, 11] width 36 height 17
